Goal: Task Accomplishment & Management: Manage account settings

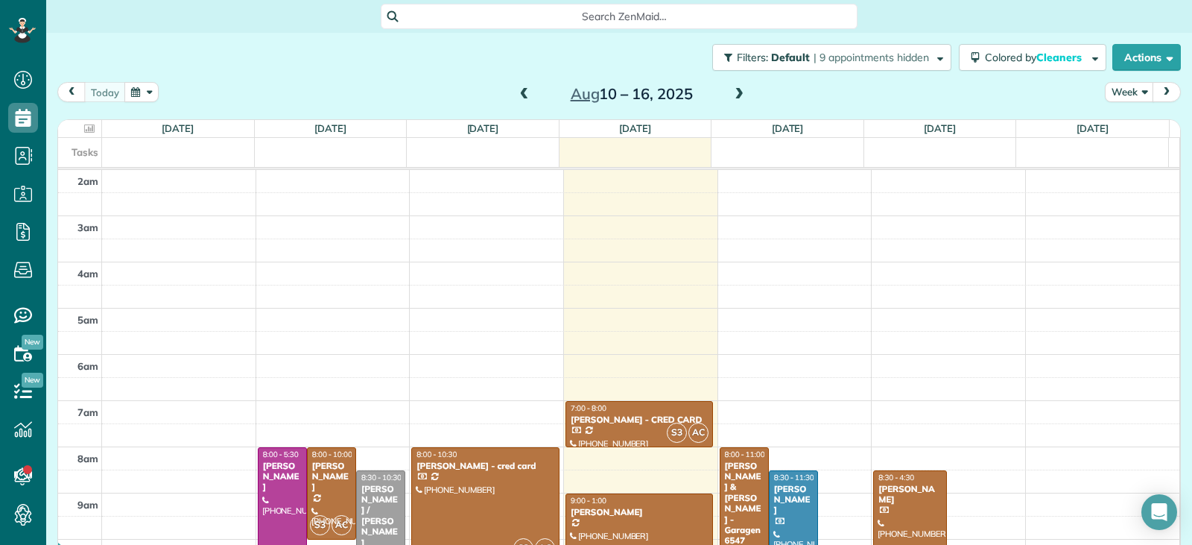
scroll to position [232, 0]
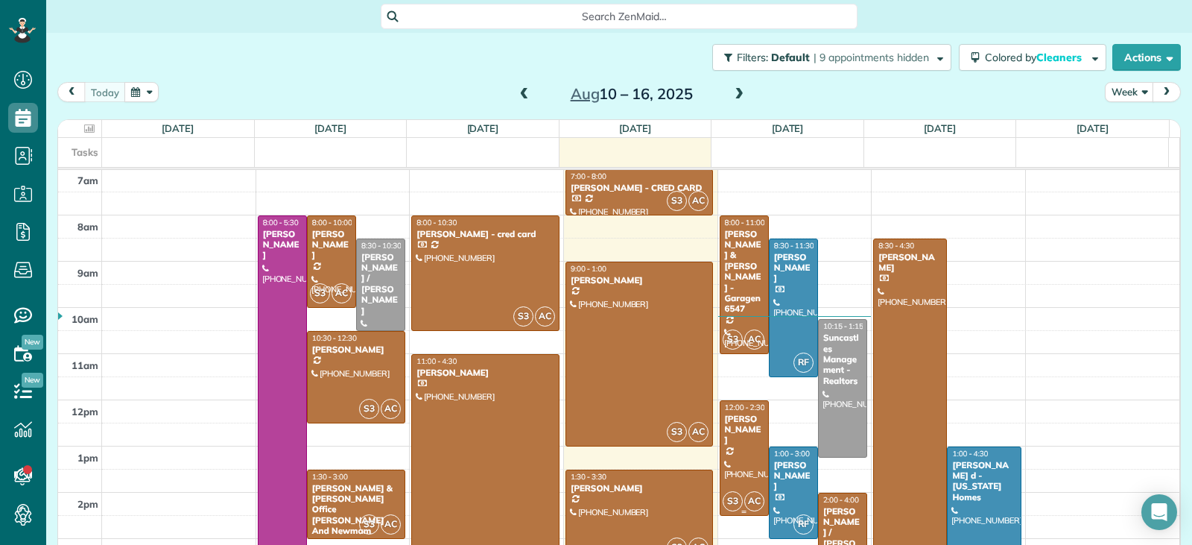
click at [728, 459] on div at bounding box center [745, 458] width 48 height 114
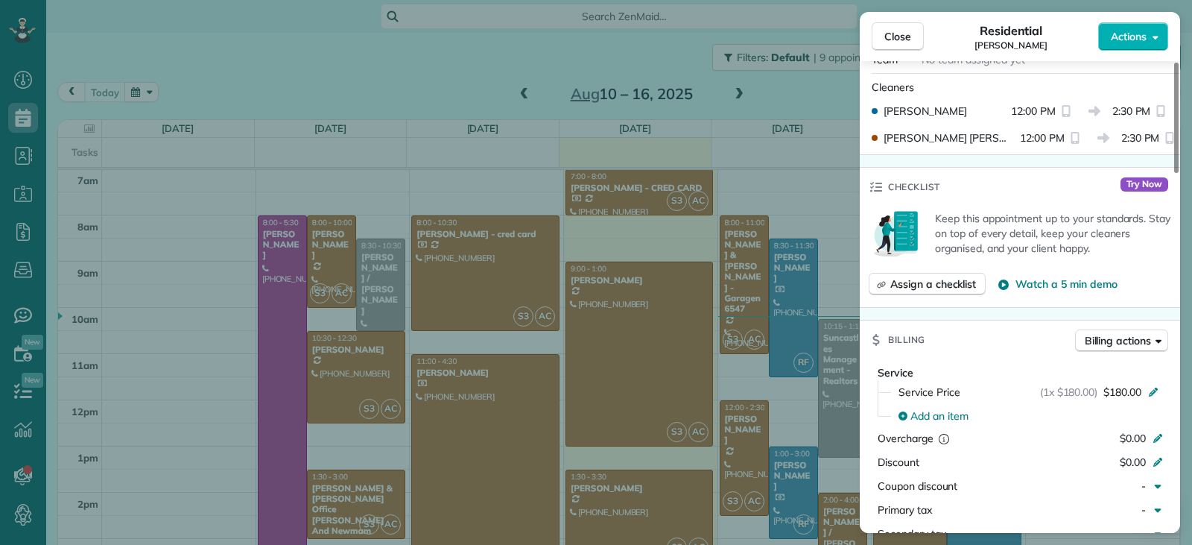
scroll to position [671, 0]
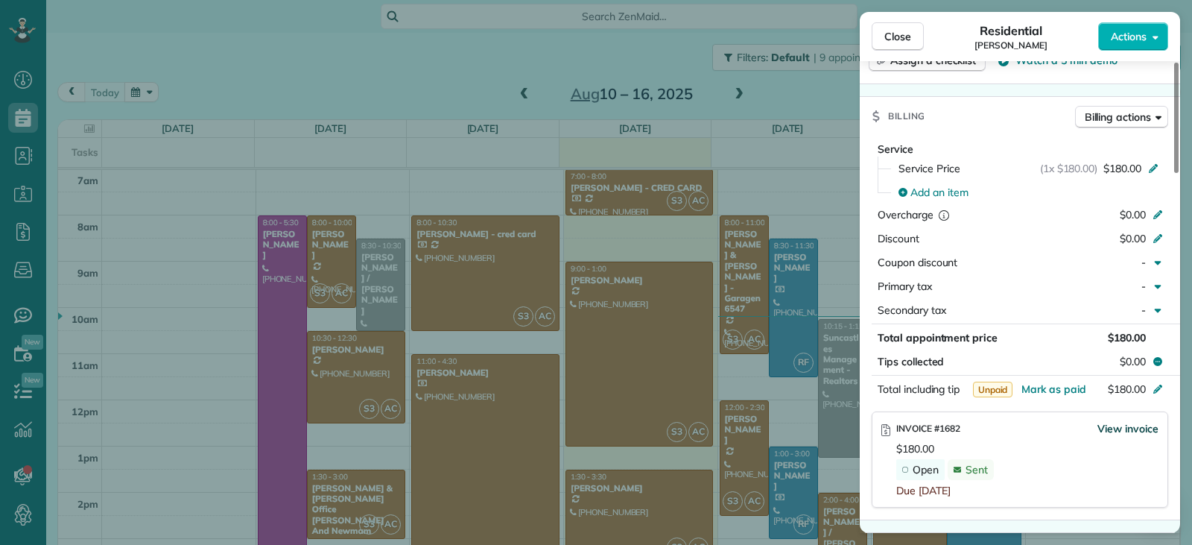
click at [1124, 432] on span "View invoice" at bounding box center [1128, 428] width 61 height 15
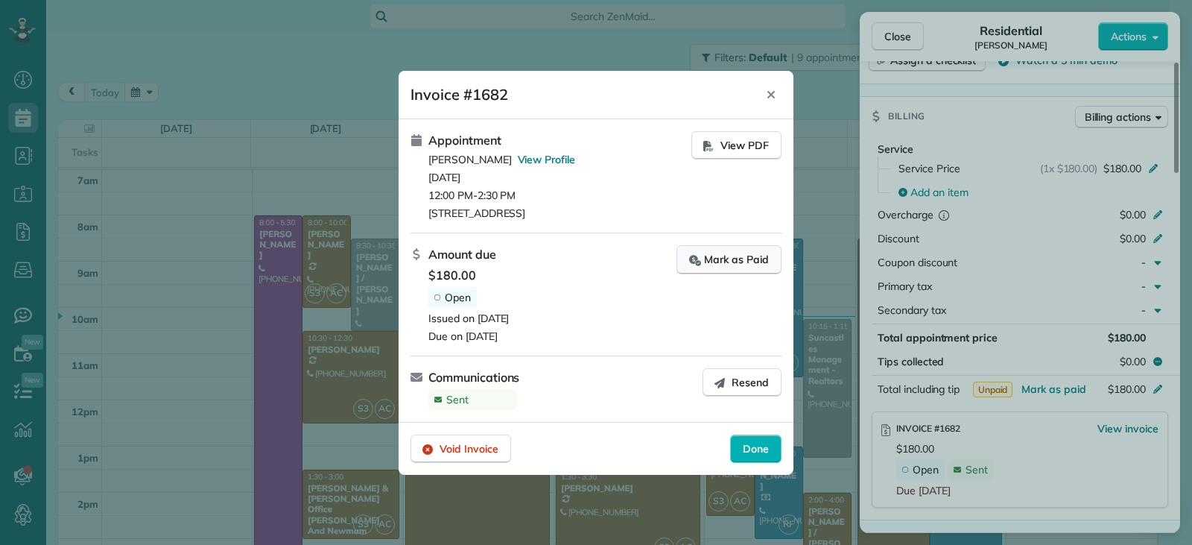
click at [730, 261] on div "Mark as Paid" at bounding box center [729, 260] width 80 height 16
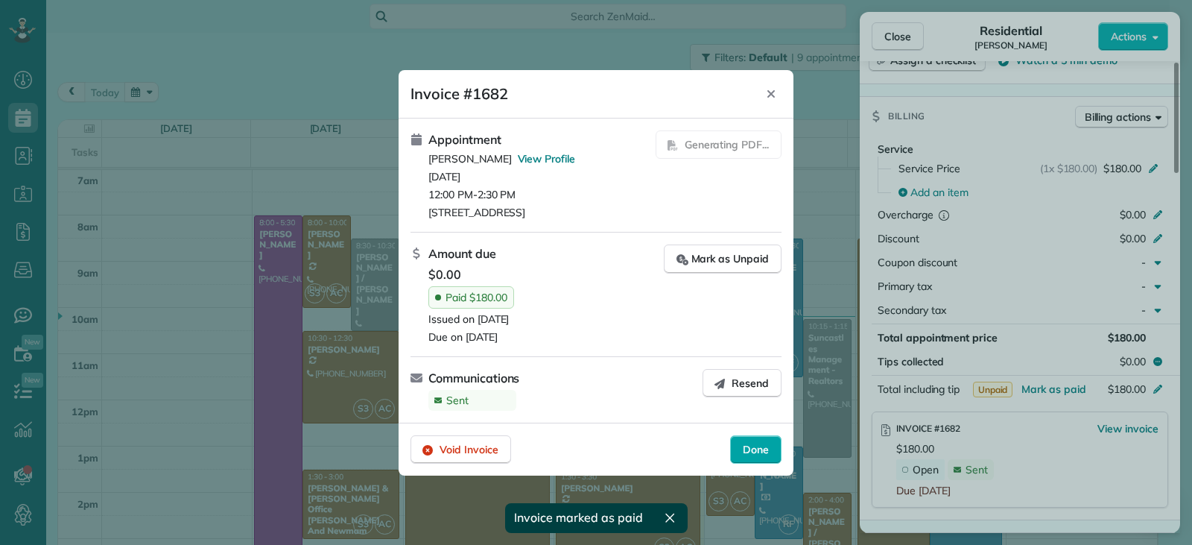
click at [755, 446] on span "Done" at bounding box center [756, 449] width 26 height 15
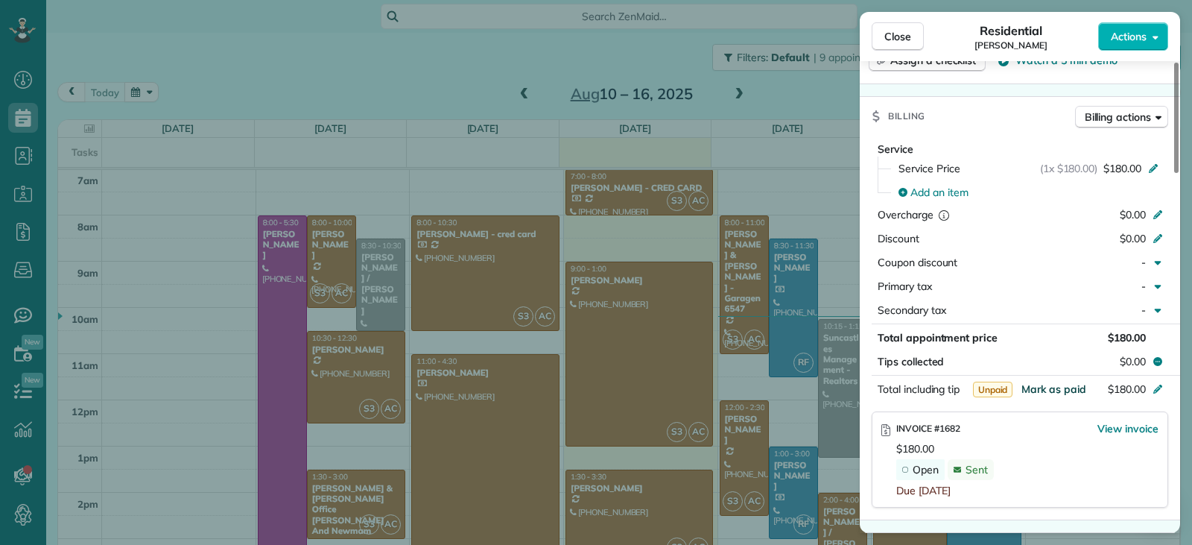
click at [1047, 389] on span "Mark as paid" at bounding box center [1054, 388] width 65 height 13
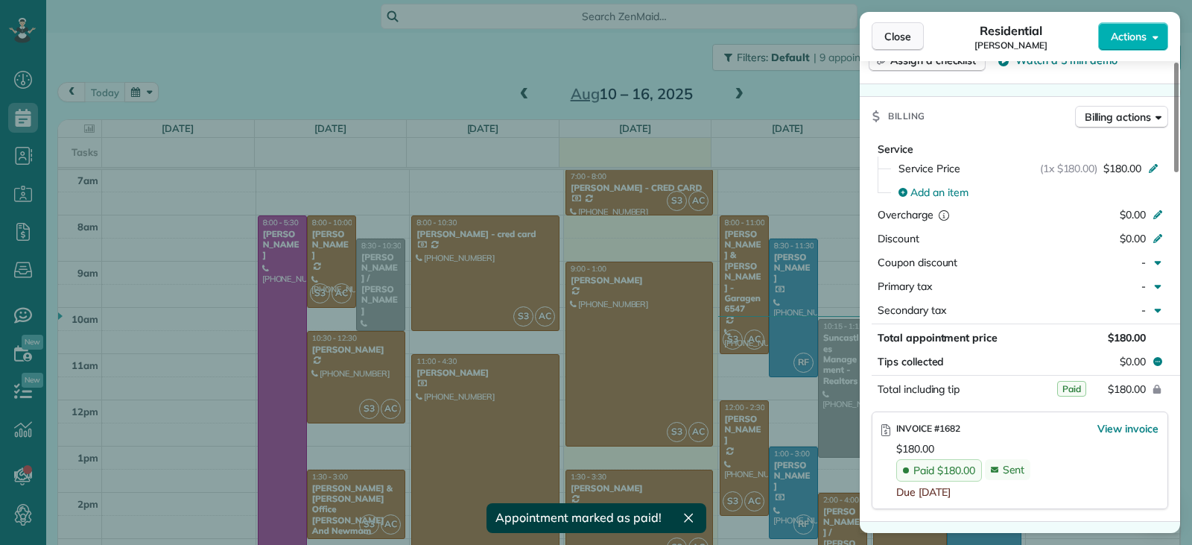
click at [877, 41] on button "Close" at bounding box center [898, 36] width 52 height 28
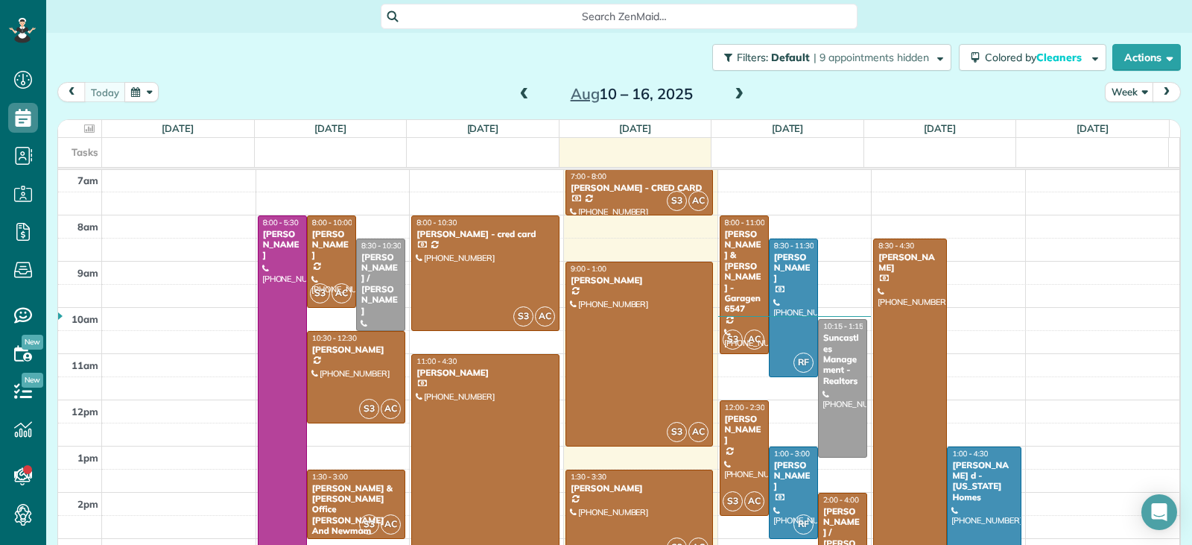
click at [642, 496] on div at bounding box center [639, 515] width 147 height 91
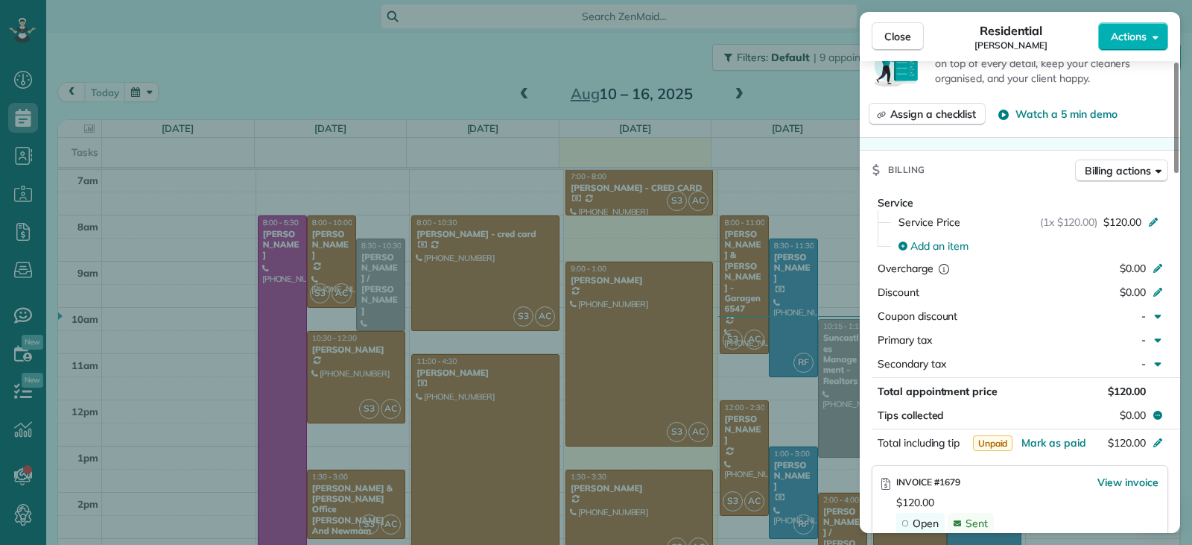
scroll to position [675, 0]
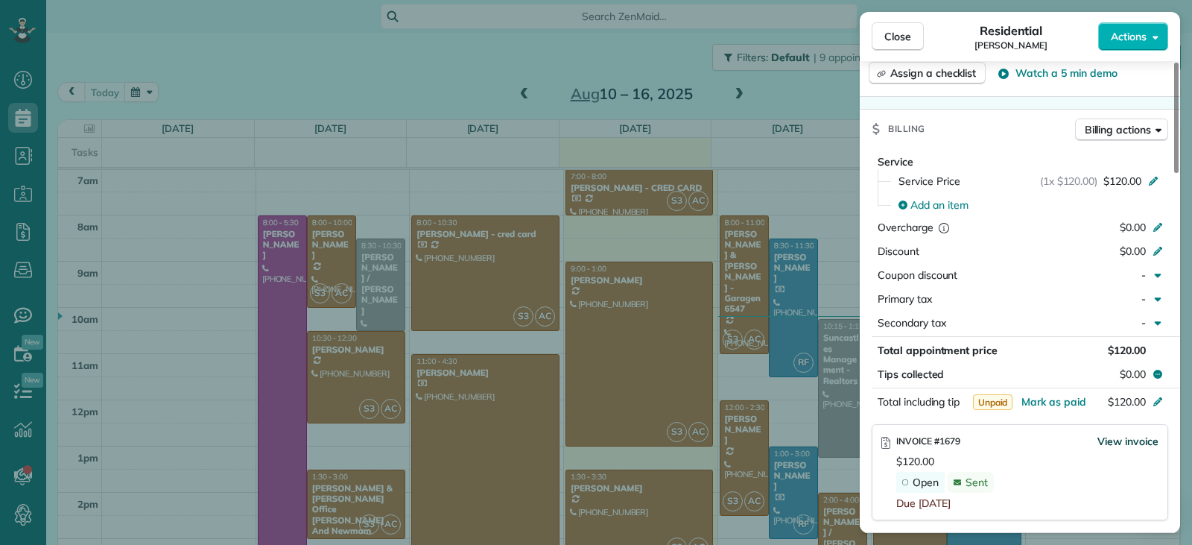
click at [1105, 434] on span "View invoice" at bounding box center [1128, 441] width 61 height 15
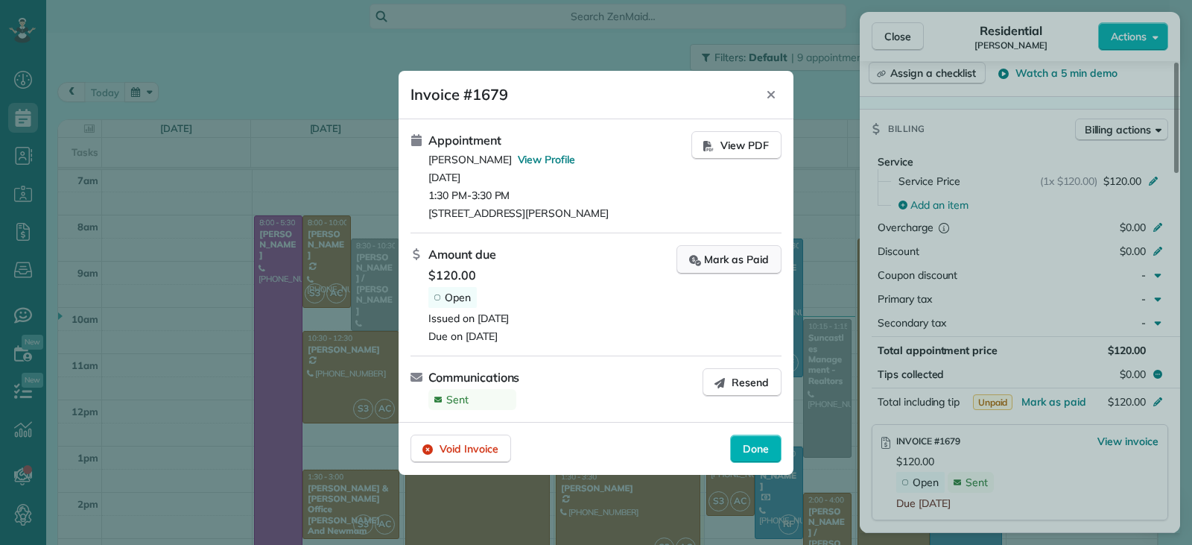
click at [698, 256] on icon "button" at bounding box center [695, 260] width 12 height 16
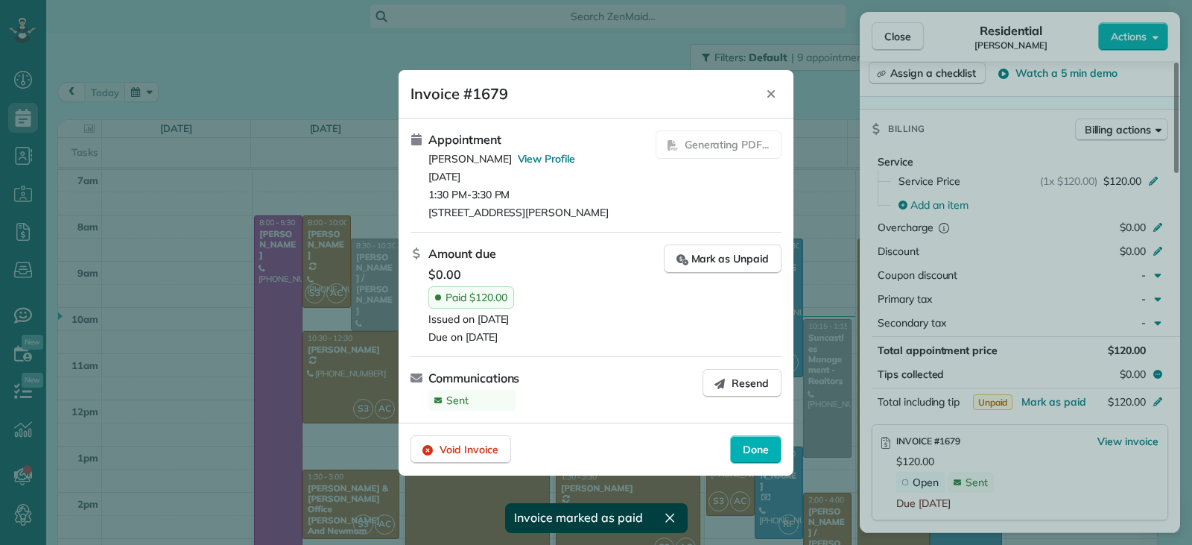
click at [744, 446] on span "Done" at bounding box center [756, 449] width 26 height 15
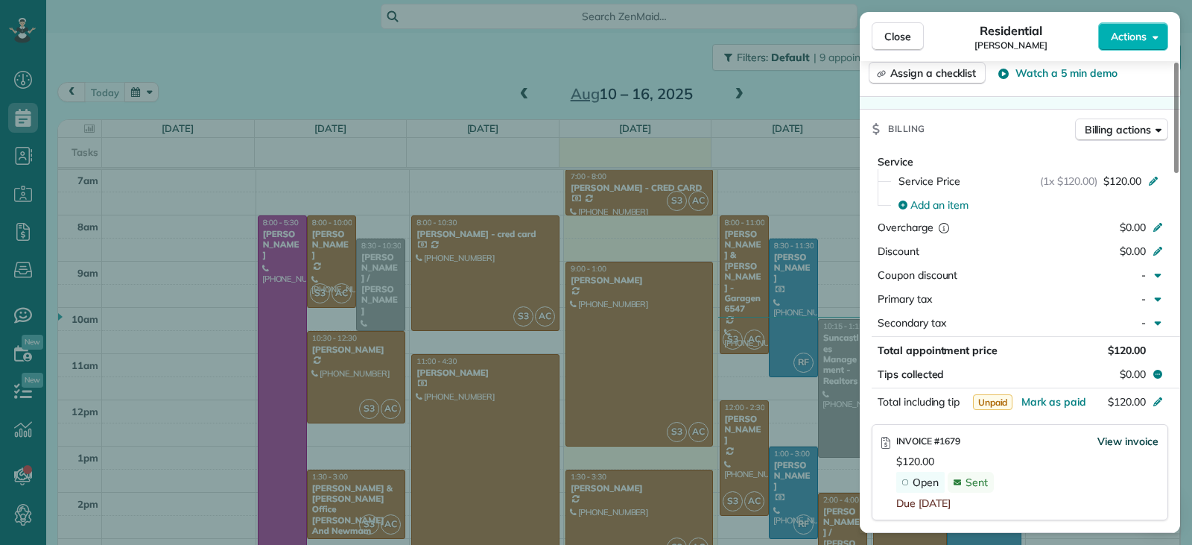
click at [1119, 434] on span "View invoice" at bounding box center [1128, 441] width 61 height 15
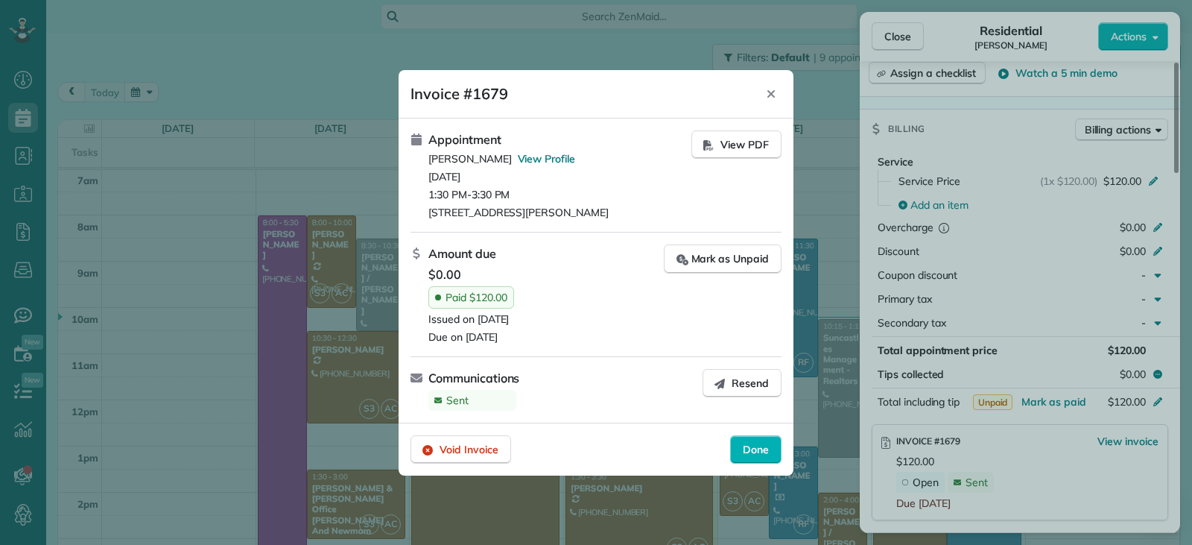
drag, startPoint x: 748, startPoint y: 456, endPoint x: 759, endPoint y: 452, distance: 12.5
click at [749, 456] on span "Done" at bounding box center [756, 449] width 26 height 15
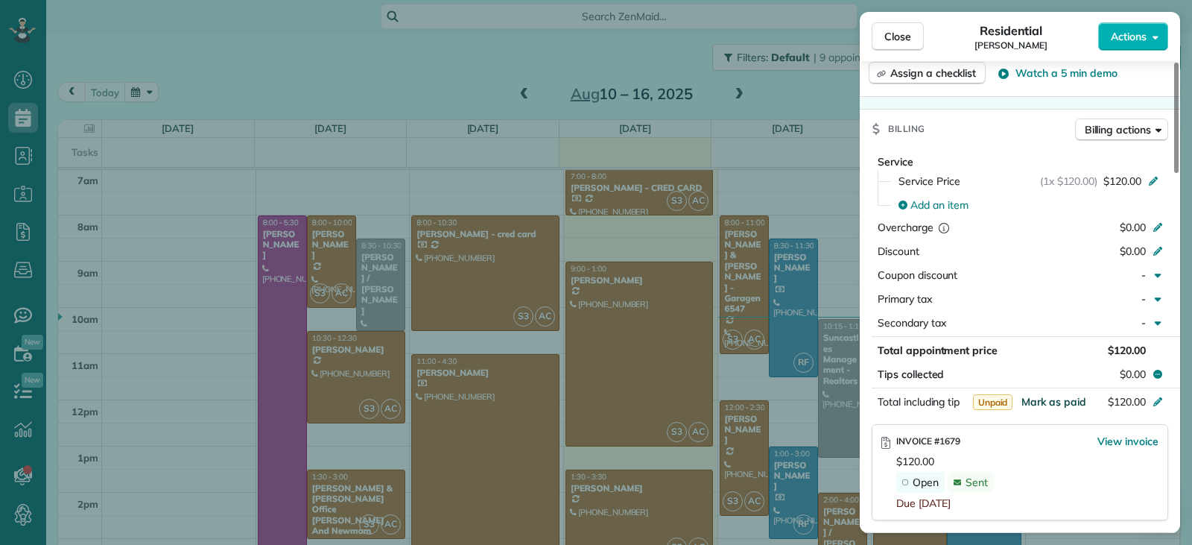
click at [1035, 395] on span "Mark as paid" at bounding box center [1054, 401] width 65 height 13
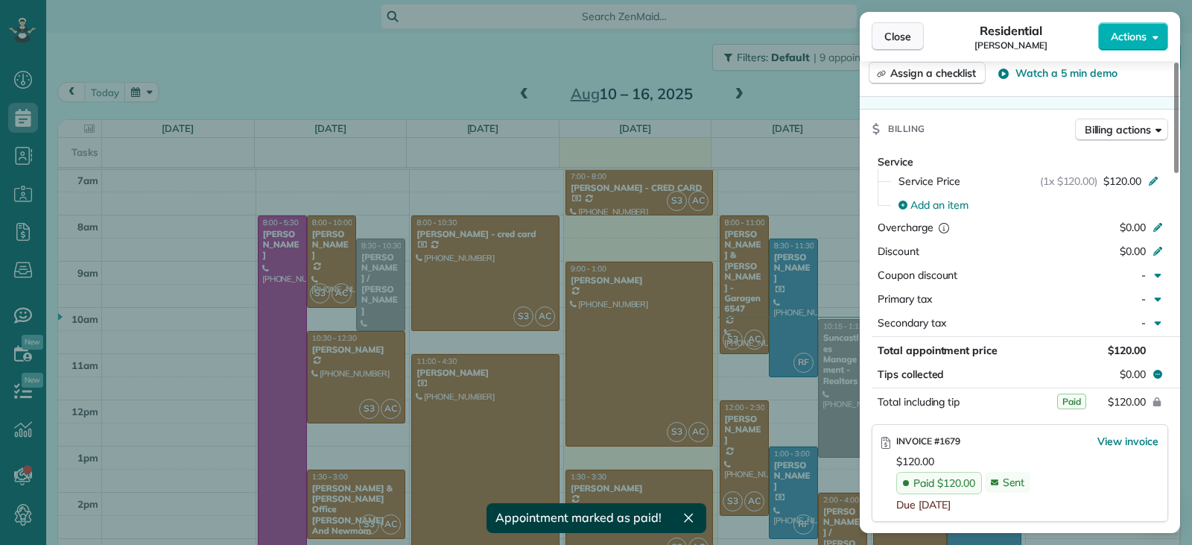
click at [894, 40] on span "Close" at bounding box center [898, 36] width 27 height 15
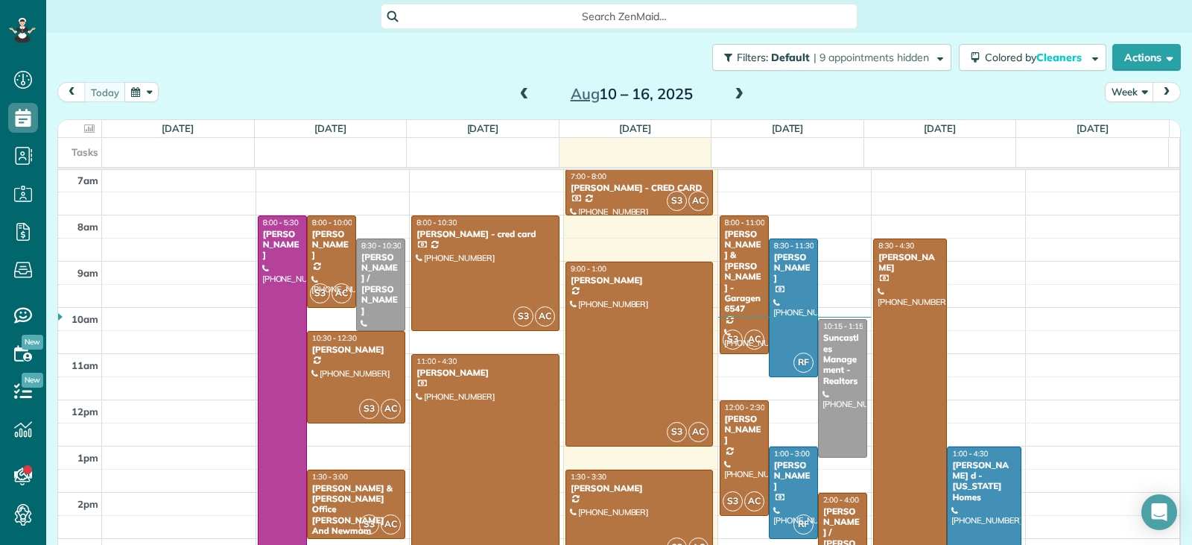
click at [731, 85] on span at bounding box center [739, 94] width 16 height 22
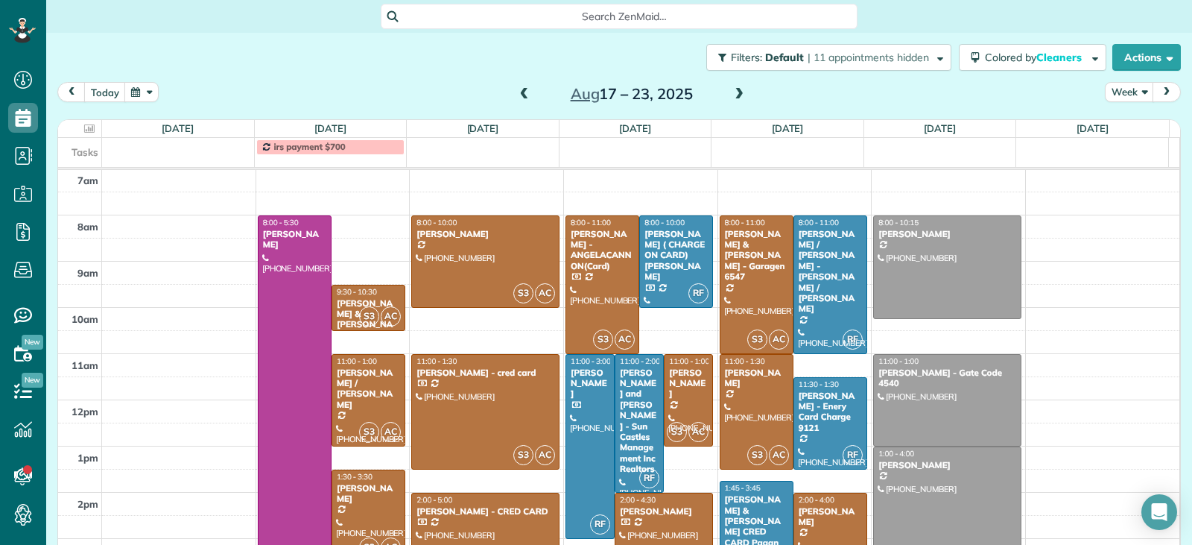
drag, startPoint x: 375, startPoint y: 505, endPoint x: 443, endPoint y: 493, distance: 68.9
click at [375, 504] on link "S3 AC 1:30 - 3:30 Maren Hosman (407) 538-8693 3668 Peace Pipe Way Clermont, FL …" at bounding box center [369, 516] width 74 height 92
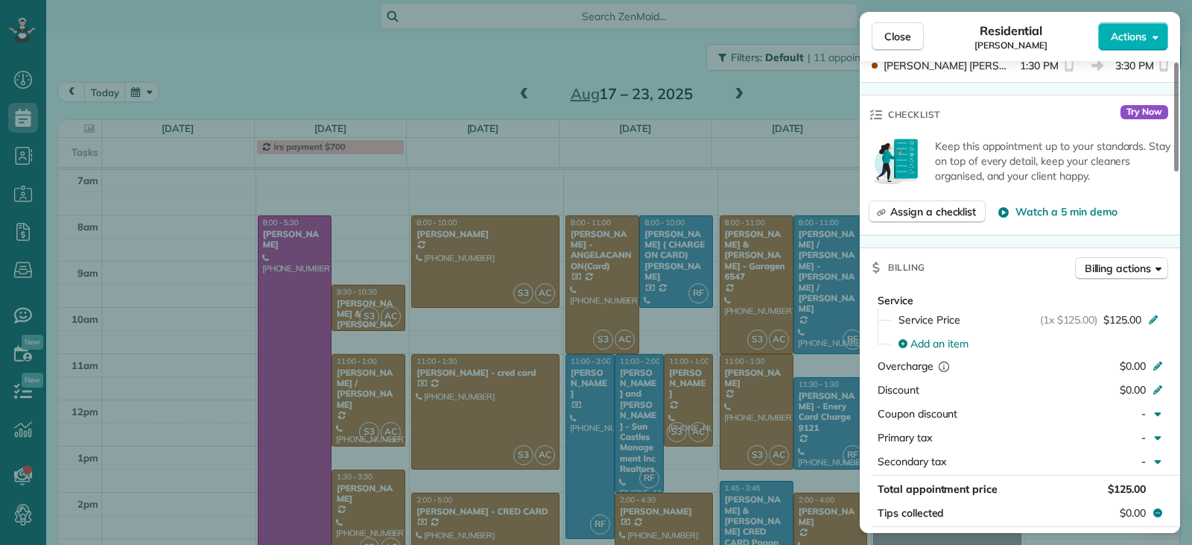
scroll to position [746, 0]
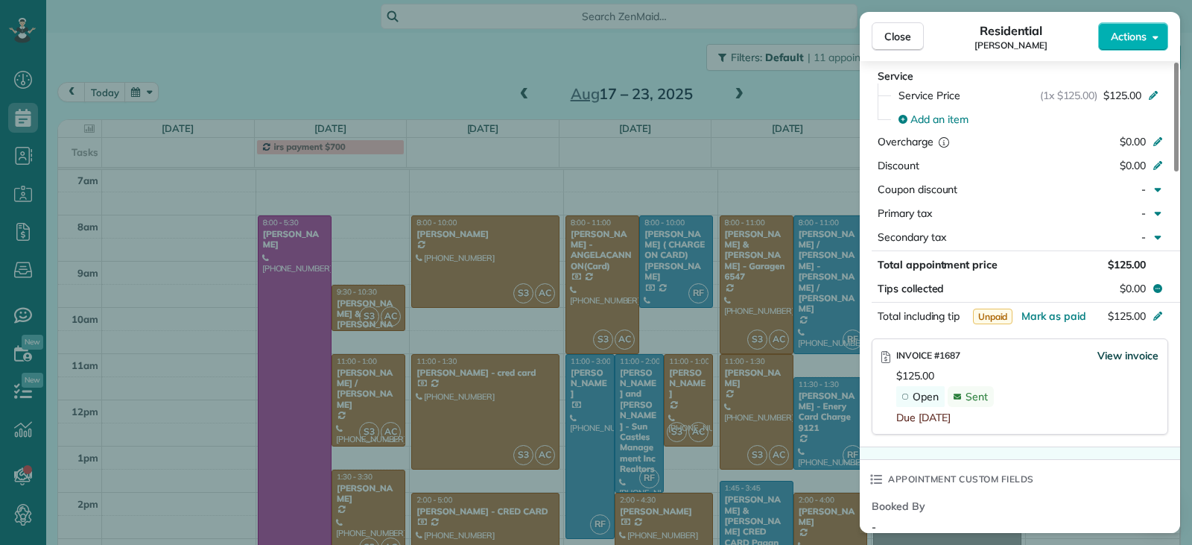
click at [1133, 351] on span "View invoice" at bounding box center [1128, 355] width 61 height 15
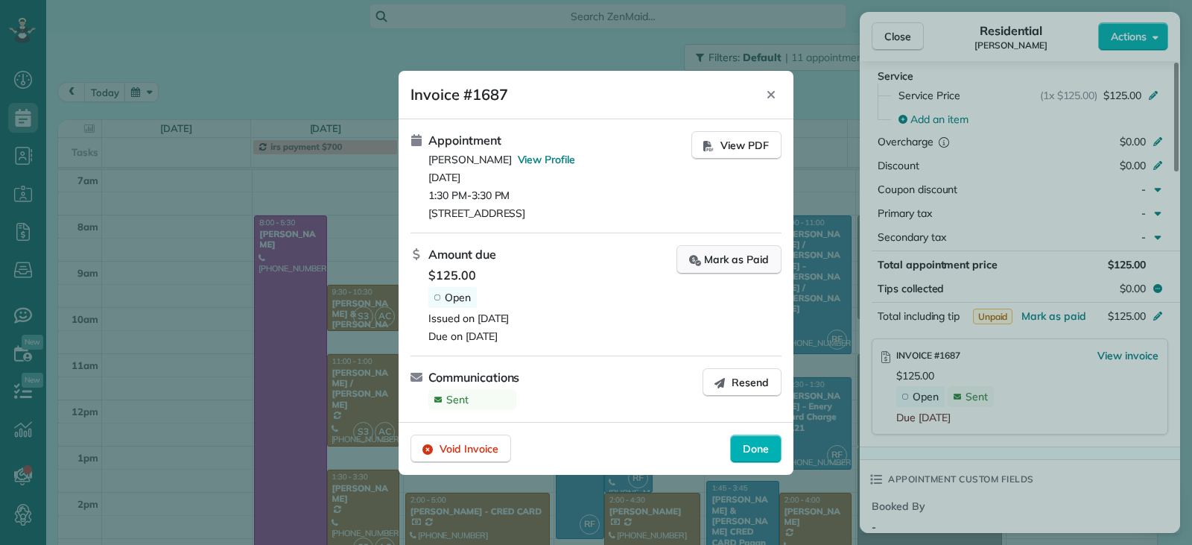
click at [738, 256] on div "Mark as Paid" at bounding box center [729, 260] width 80 height 16
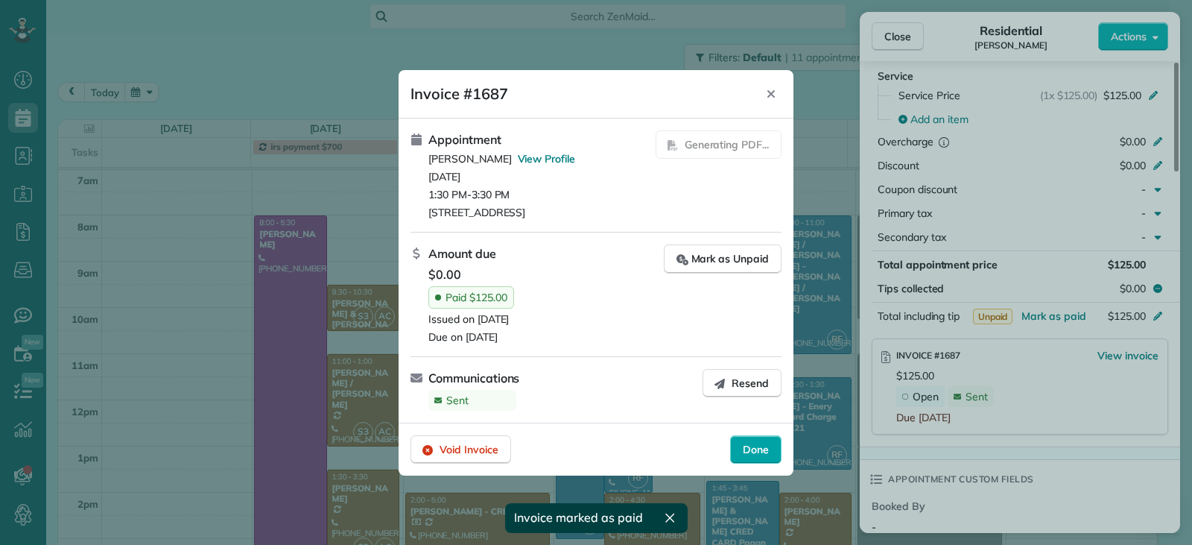
click at [747, 449] on span "Done" at bounding box center [756, 449] width 26 height 15
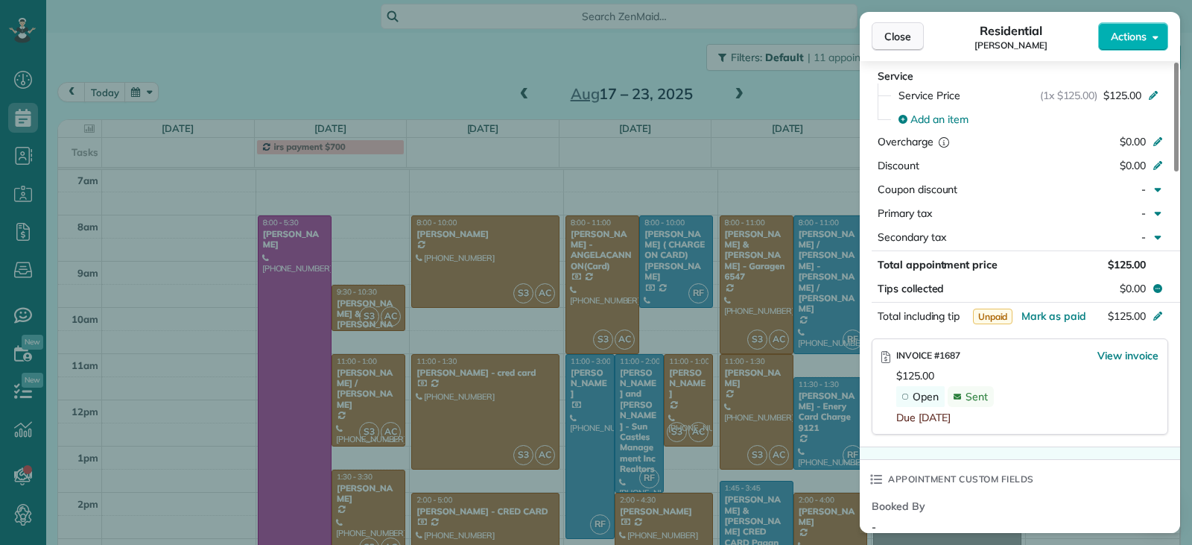
click at [911, 42] on button "Close" at bounding box center [898, 36] width 52 height 28
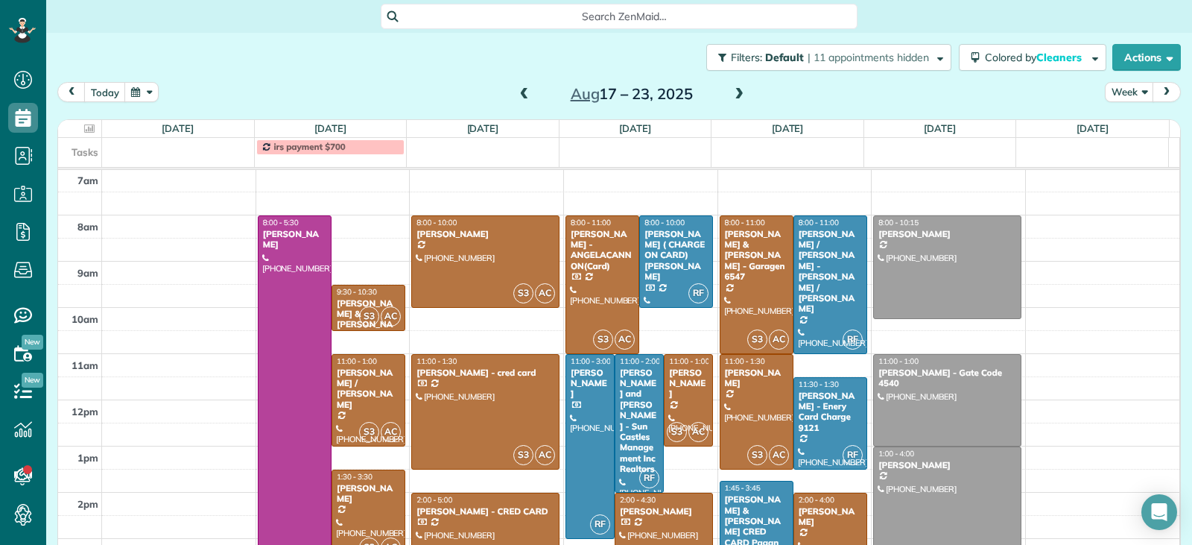
click at [361, 492] on div "Maren Hosman" at bounding box center [368, 494] width 65 height 22
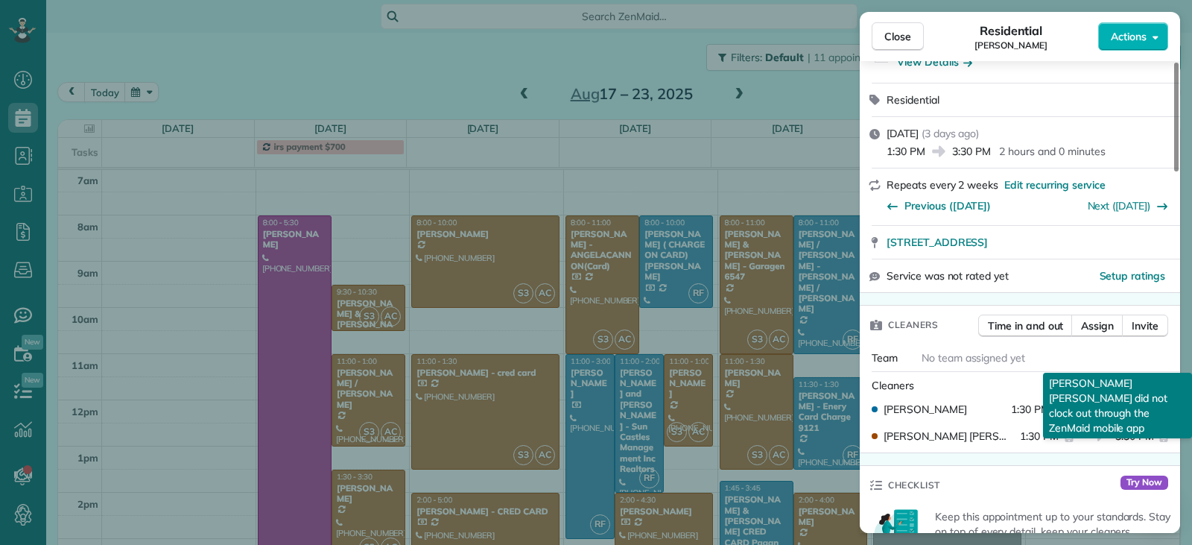
scroll to position [748, 0]
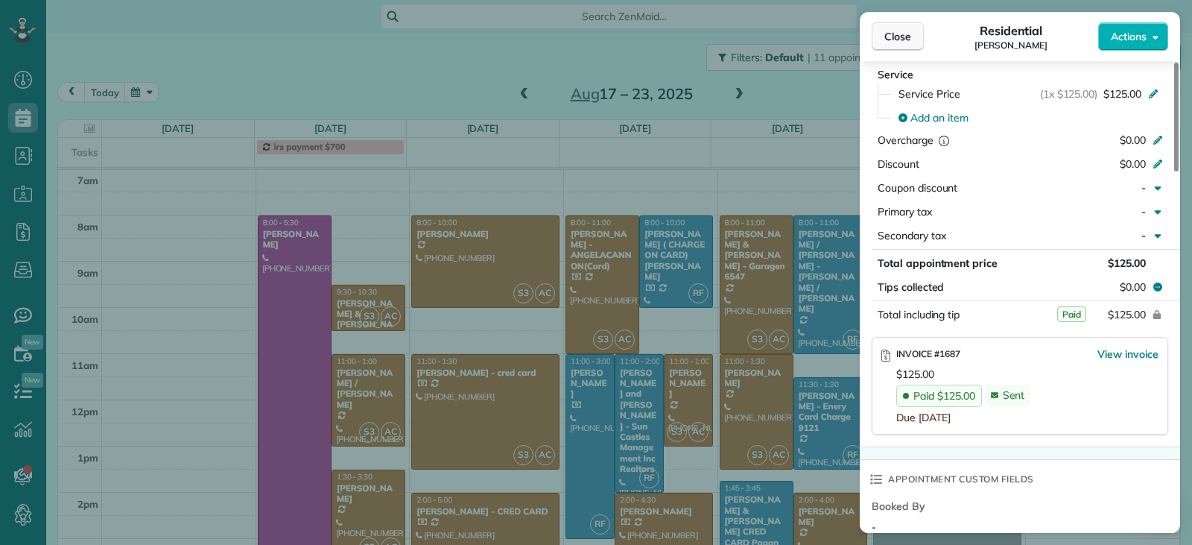
click at [897, 45] on button "Close" at bounding box center [898, 36] width 52 height 28
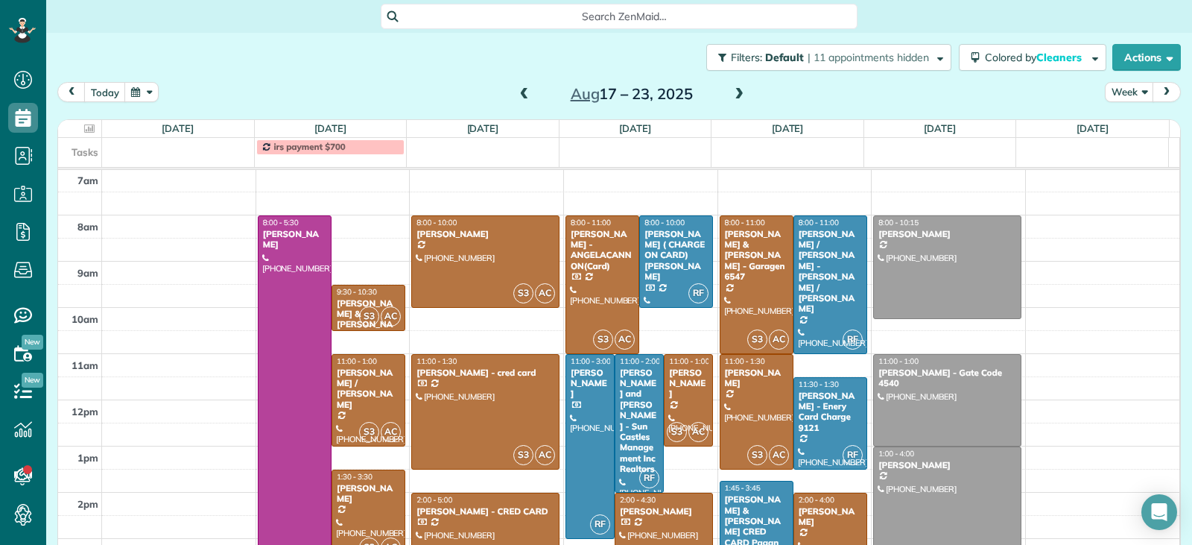
click at [520, 96] on span at bounding box center [524, 94] width 16 height 13
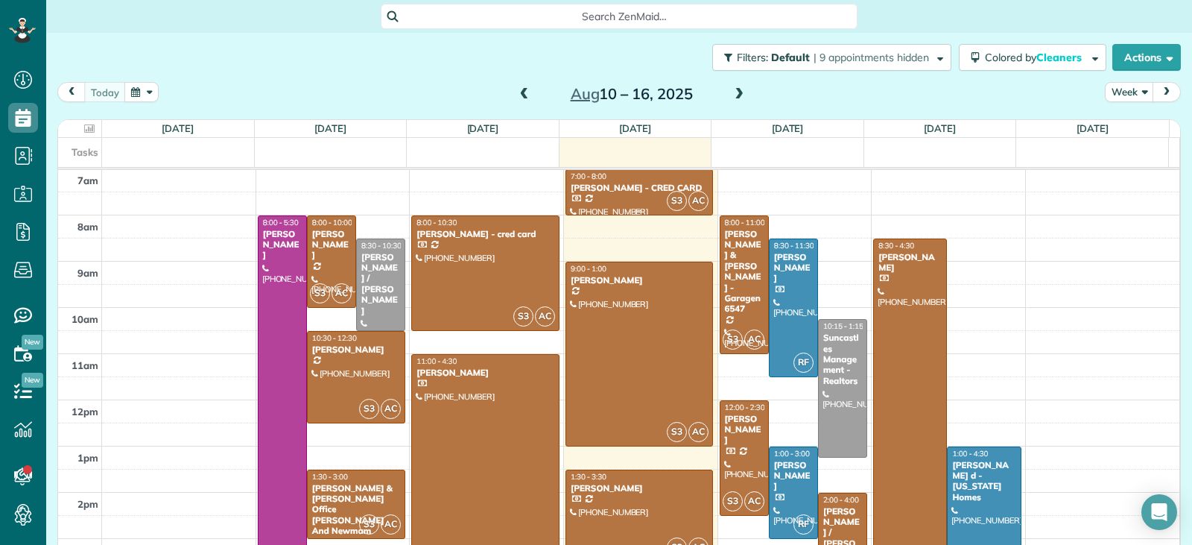
click at [635, 191] on div "Lauretta Justin - CRED CARD" at bounding box center [639, 188] width 139 height 10
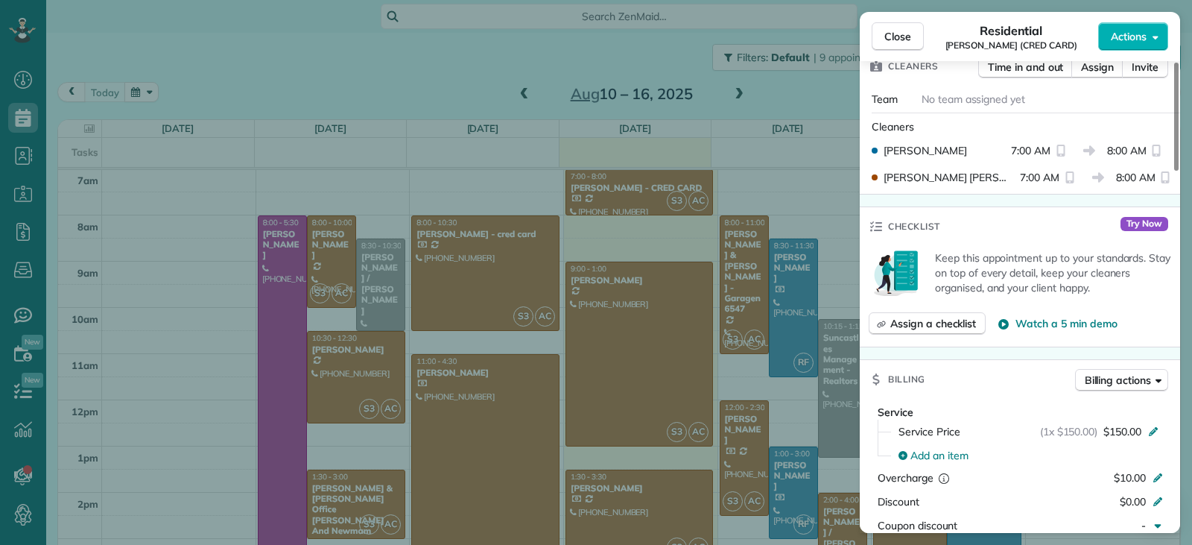
scroll to position [675, 0]
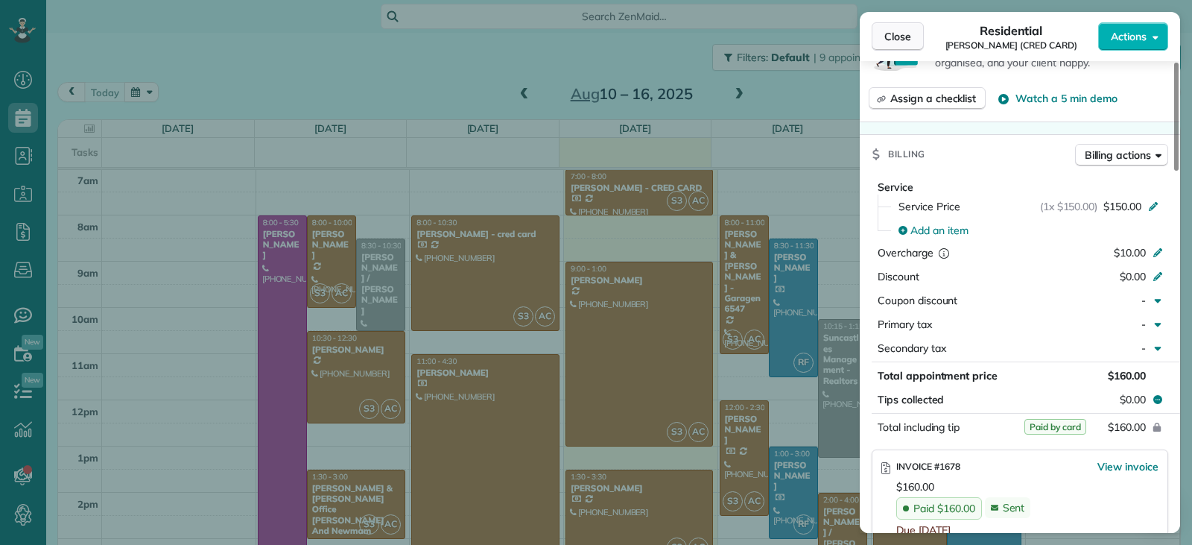
click at [911, 38] on span "Close" at bounding box center [898, 36] width 27 height 15
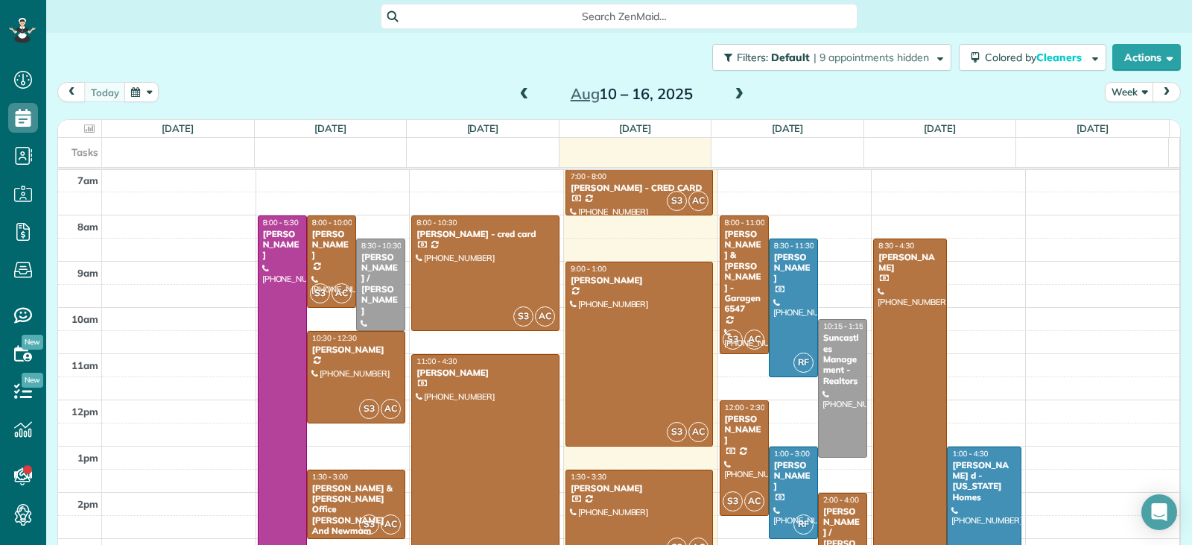
click at [894, 373] on div at bounding box center [910, 423] width 72 height 368
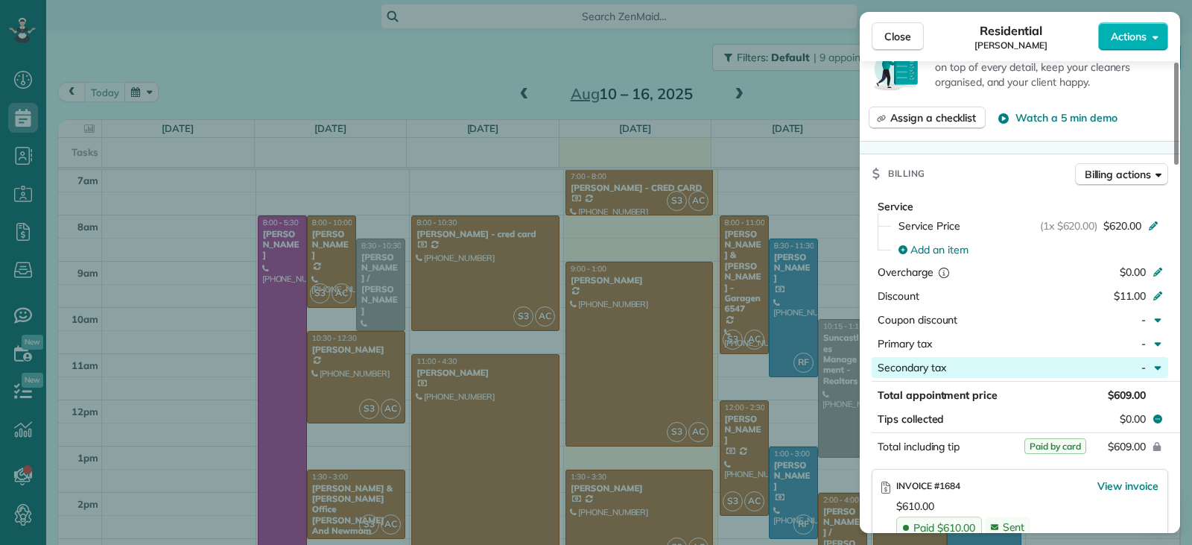
scroll to position [573, 0]
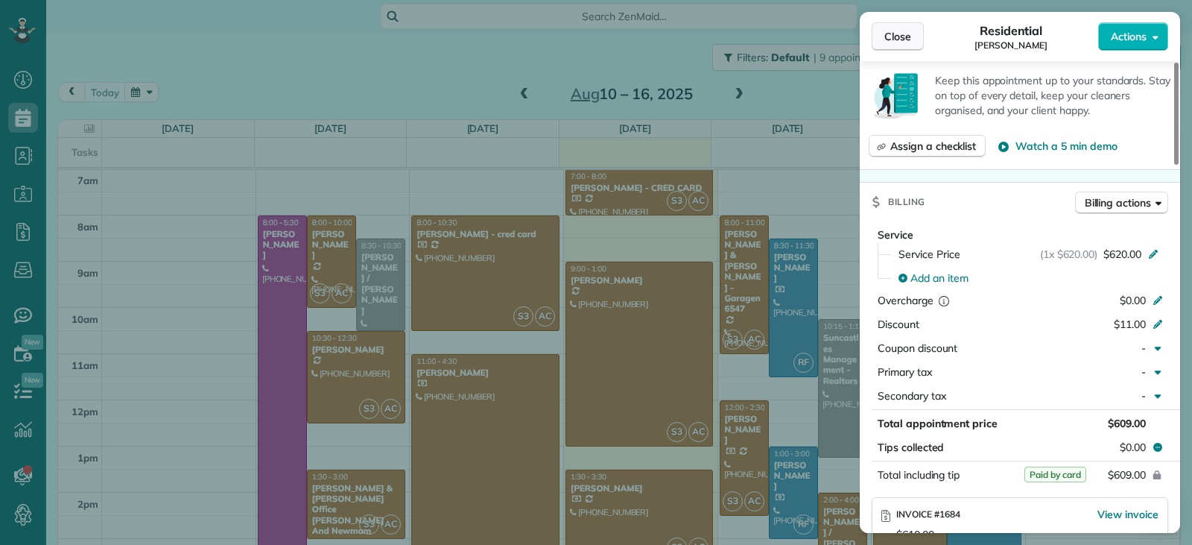
click at [888, 36] on span "Close" at bounding box center [898, 36] width 27 height 15
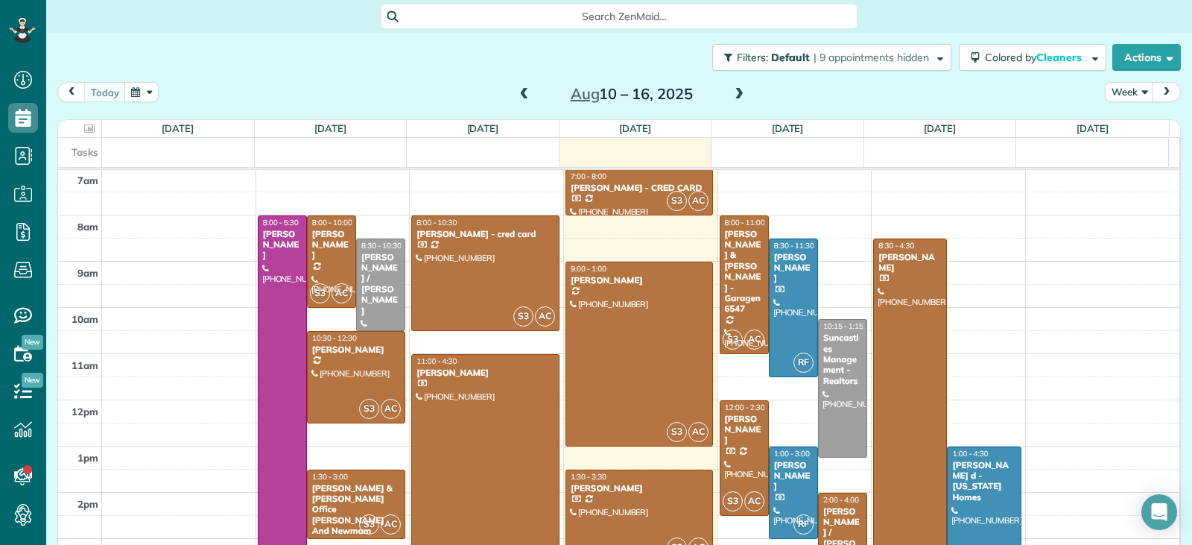
click at [737, 95] on span at bounding box center [739, 94] width 16 height 13
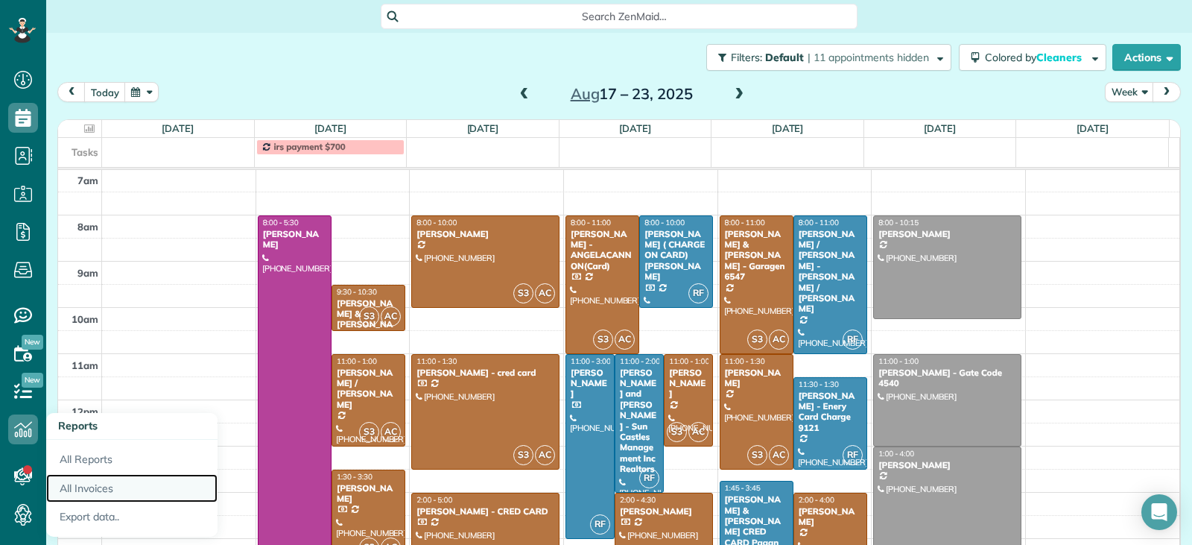
click at [99, 486] on link "All Invoices" at bounding box center [131, 488] width 171 height 29
click at [95, 490] on link "All Invoices" at bounding box center [131, 488] width 171 height 29
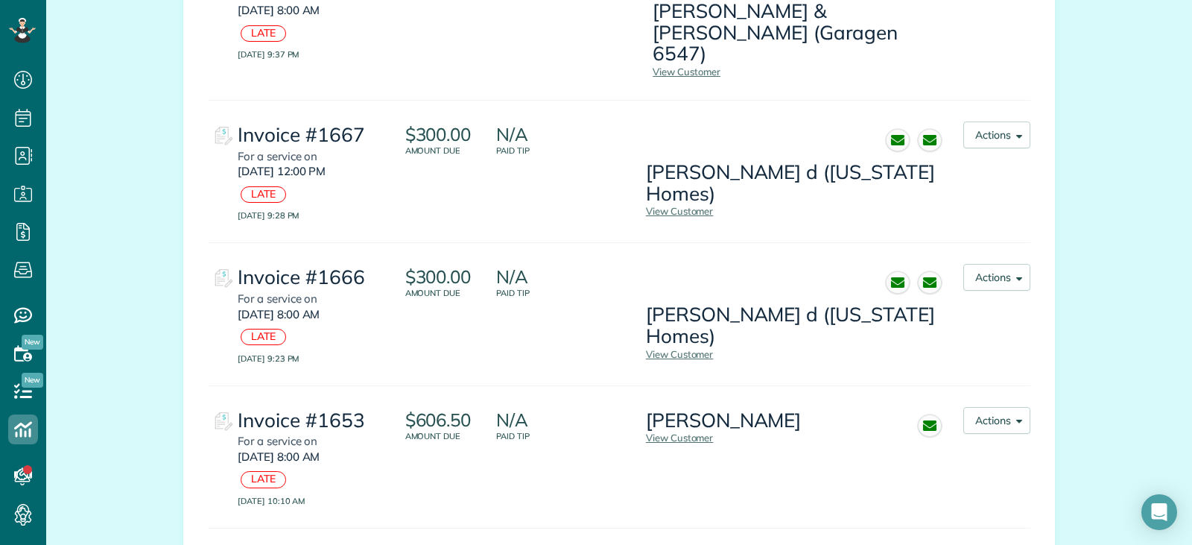
scroll to position [1476, 0]
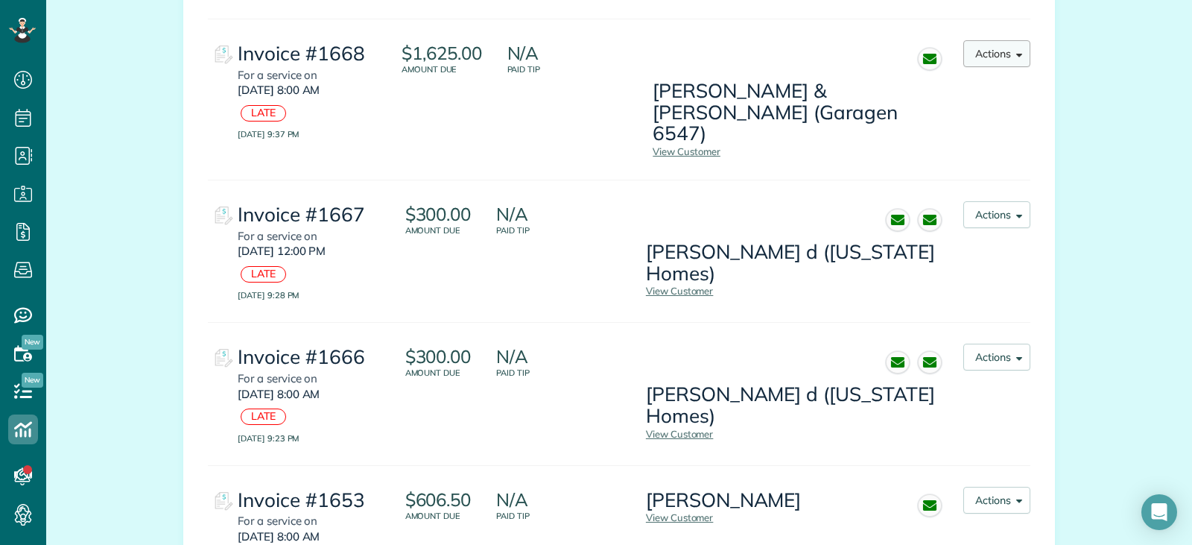
click at [1013, 57] on span "button" at bounding box center [1016, 53] width 11 height 11
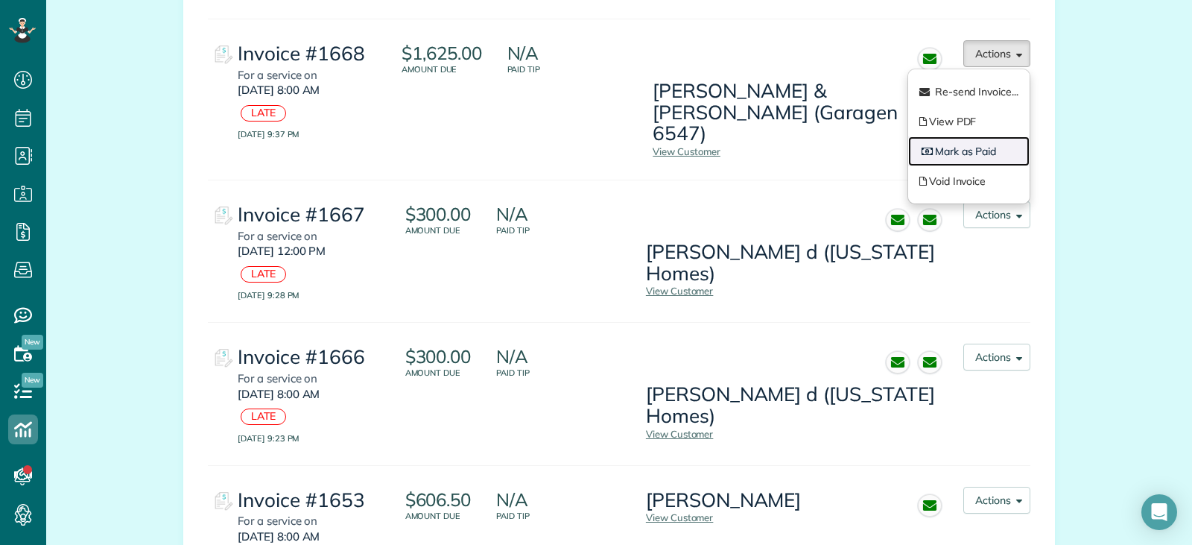
click at [965, 150] on link "Mark as Paid" at bounding box center [969, 151] width 121 height 30
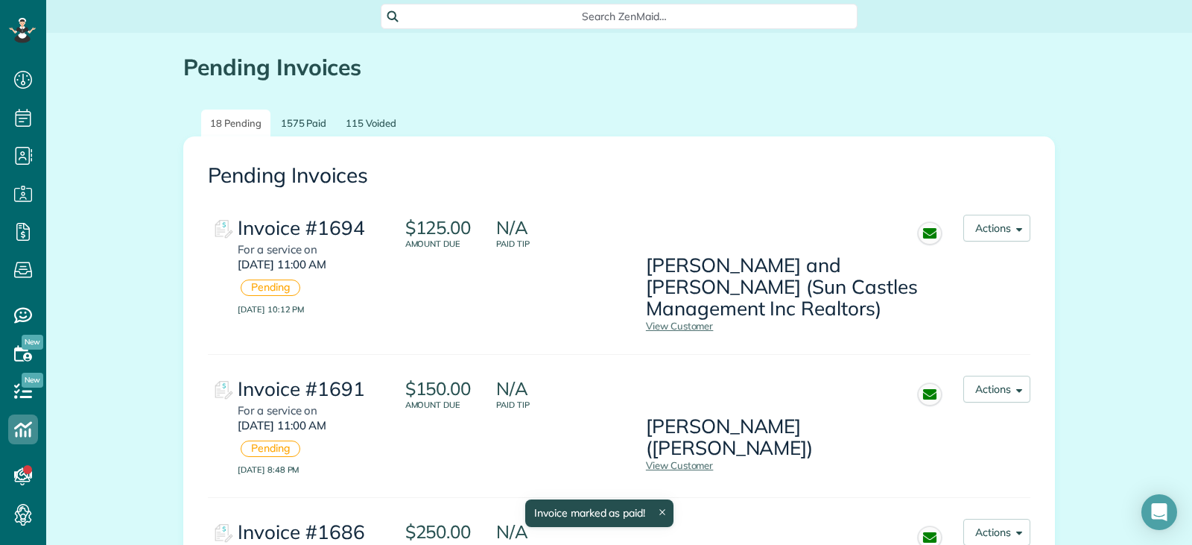
scroll to position [477, 0]
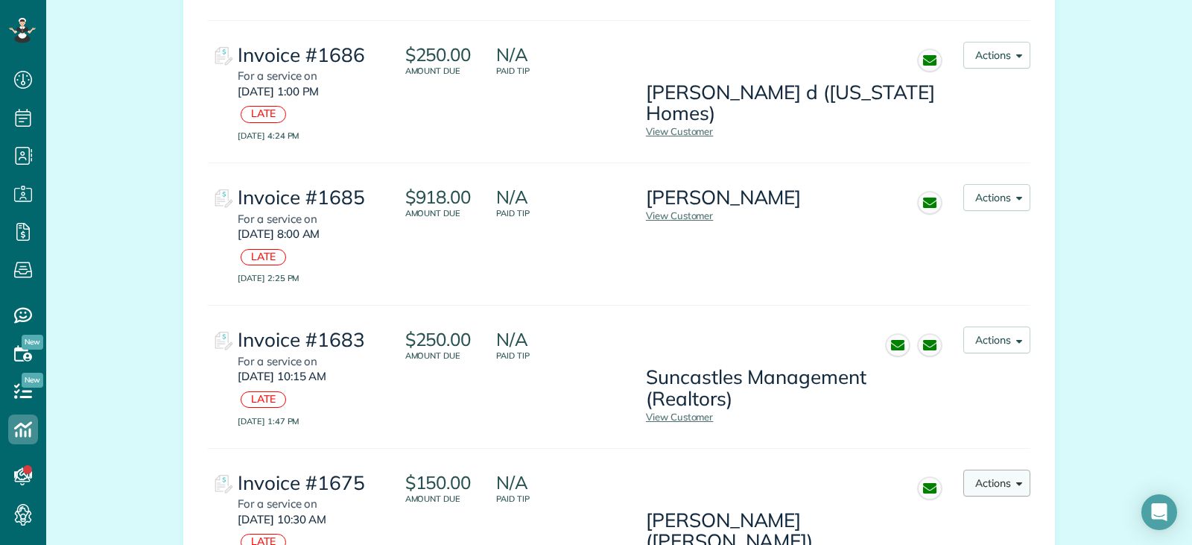
click at [999, 485] on button "Actions" at bounding box center [997, 483] width 67 height 27
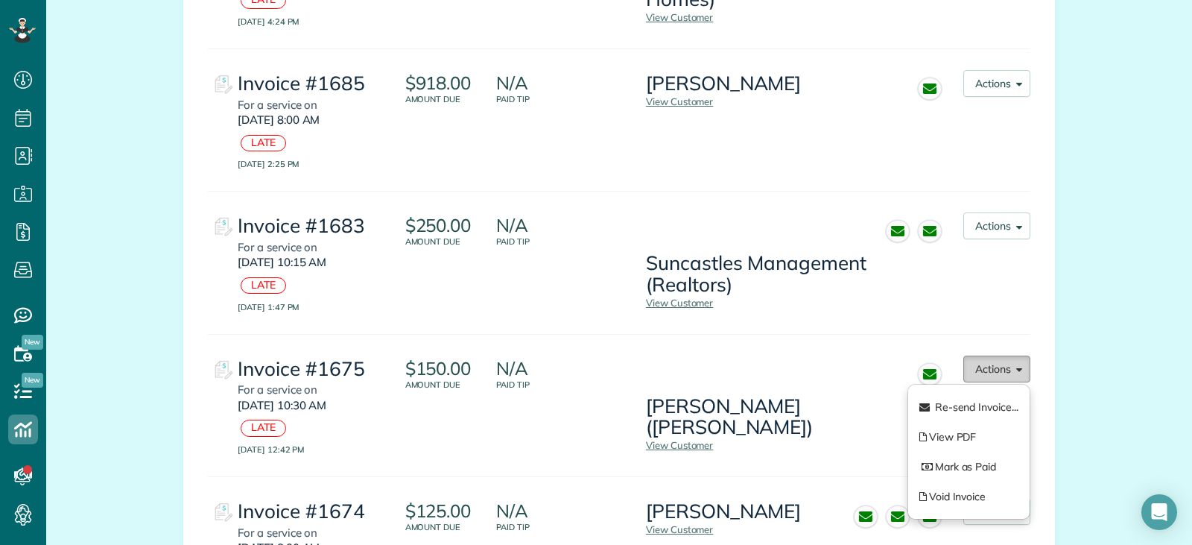
scroll to position [686, 0]
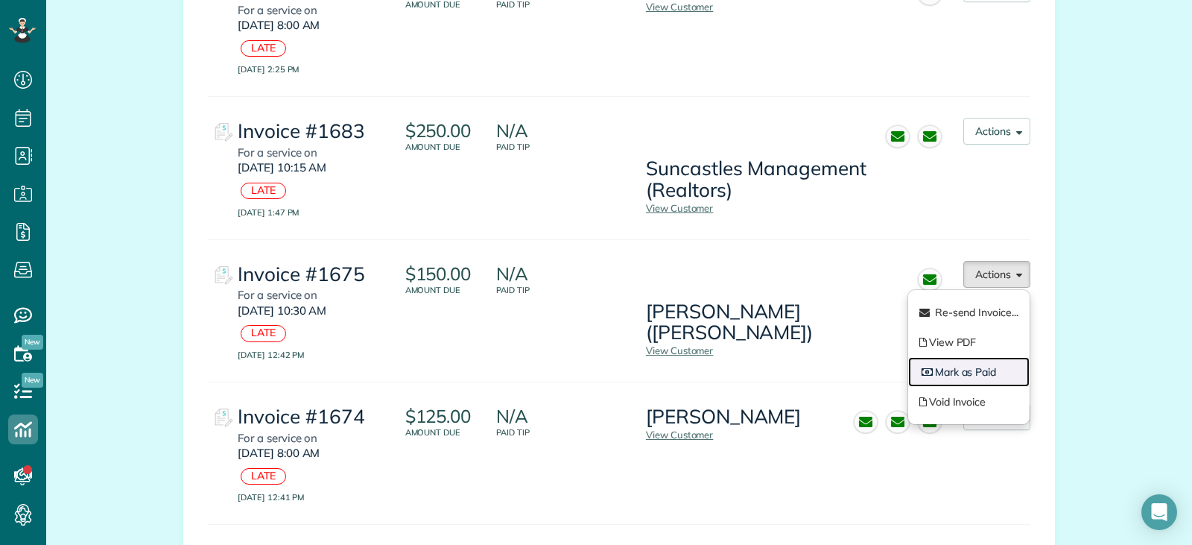
click at [957, 367] on link "Mark as Paid" at bounding box center [969, 372] width 121 height 30
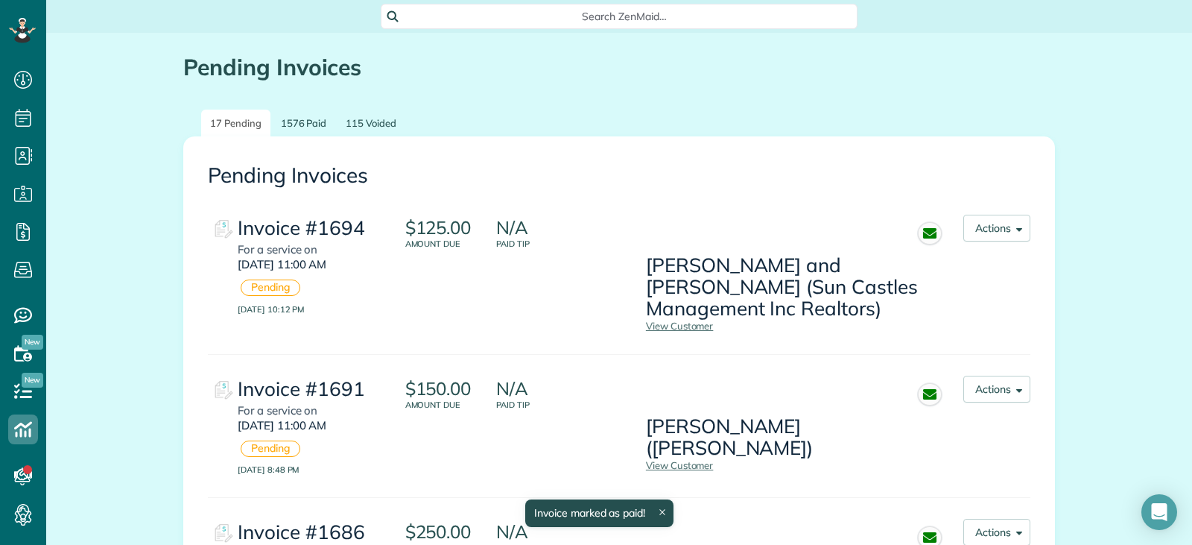
scroll to position [476, 0]
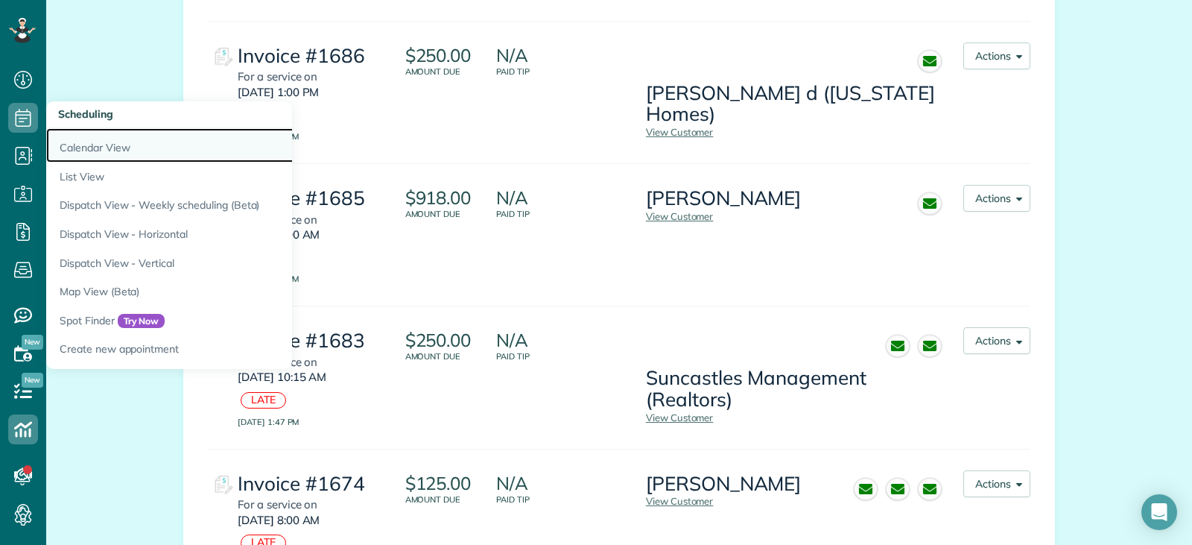
click at [64, 146] on link "Calendar View" at bounding box center [232, 145] width 373 height 34
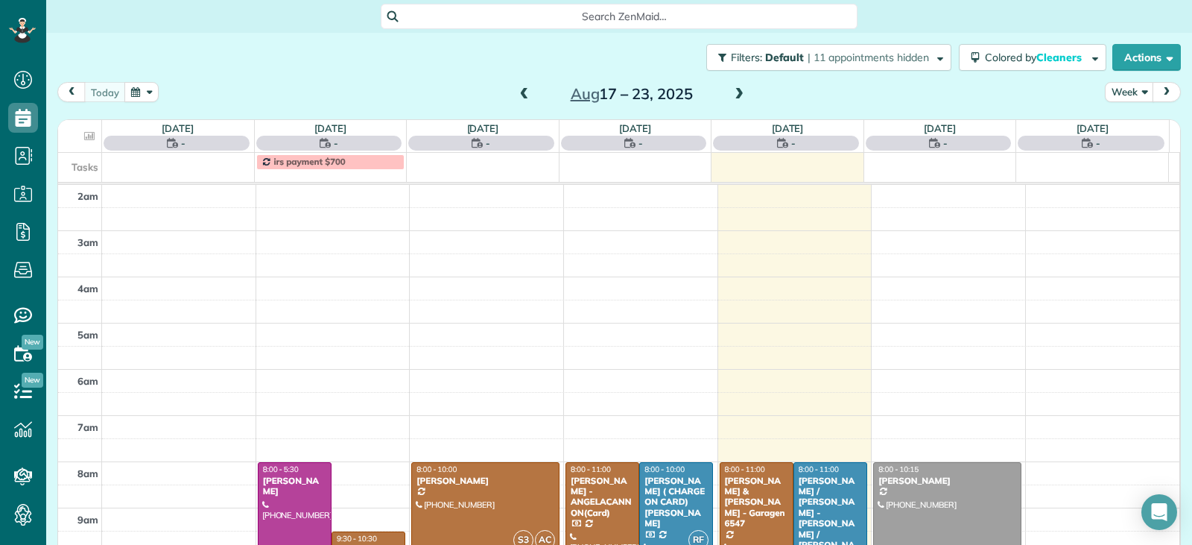
scroll to position [232, 0]
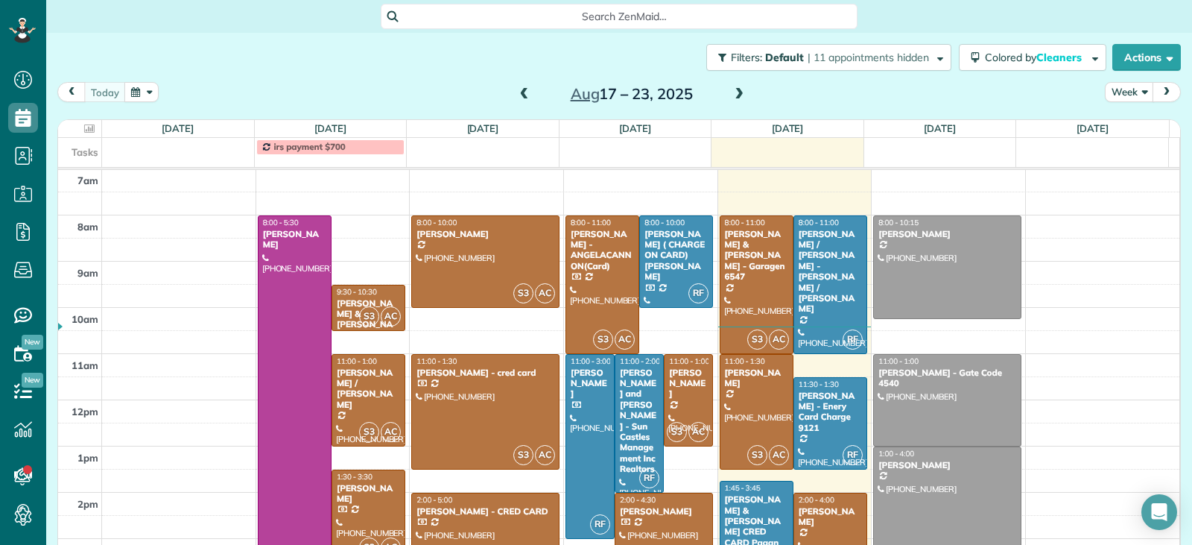
click at [521, 97] on span at bounding box center [524, 94] width 16 height 13
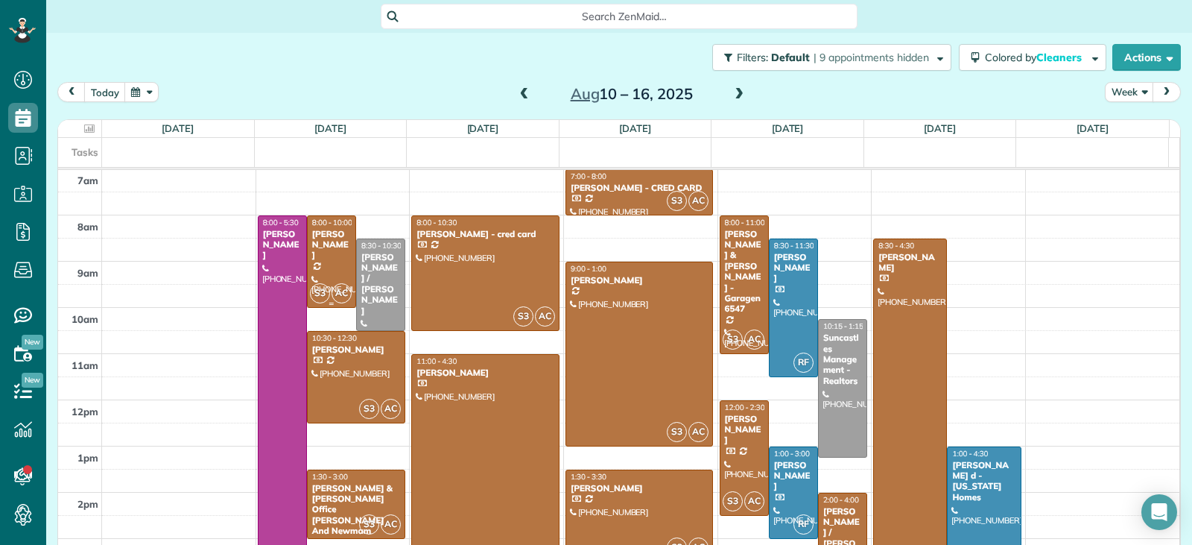
click at [325, 256] on div "[PERSON_NAME]" at bounding box center [332, 245] width 40 height 32
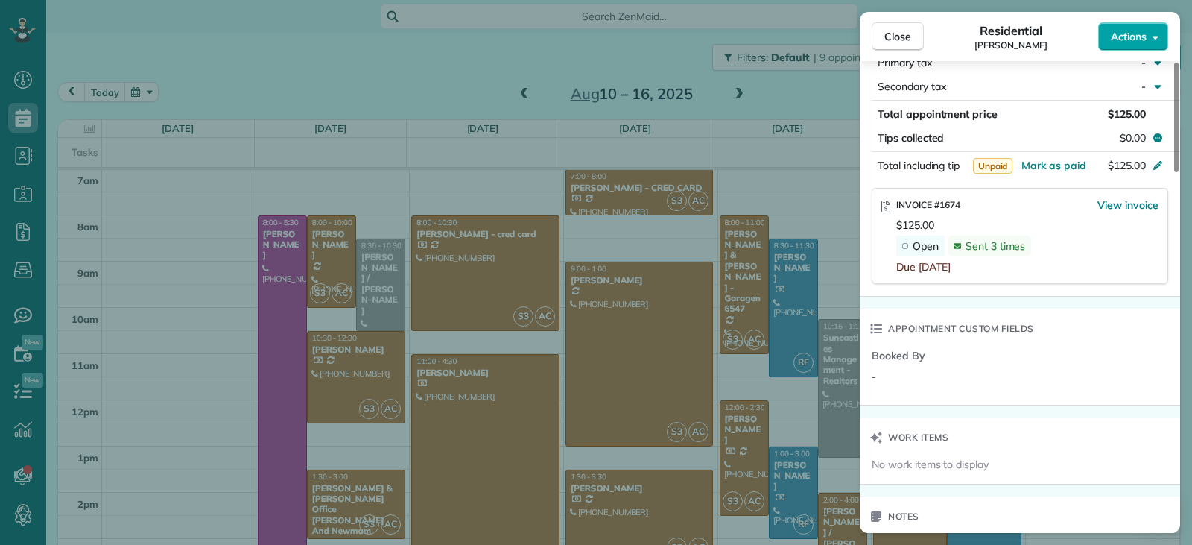
scroll to position [888, 0]
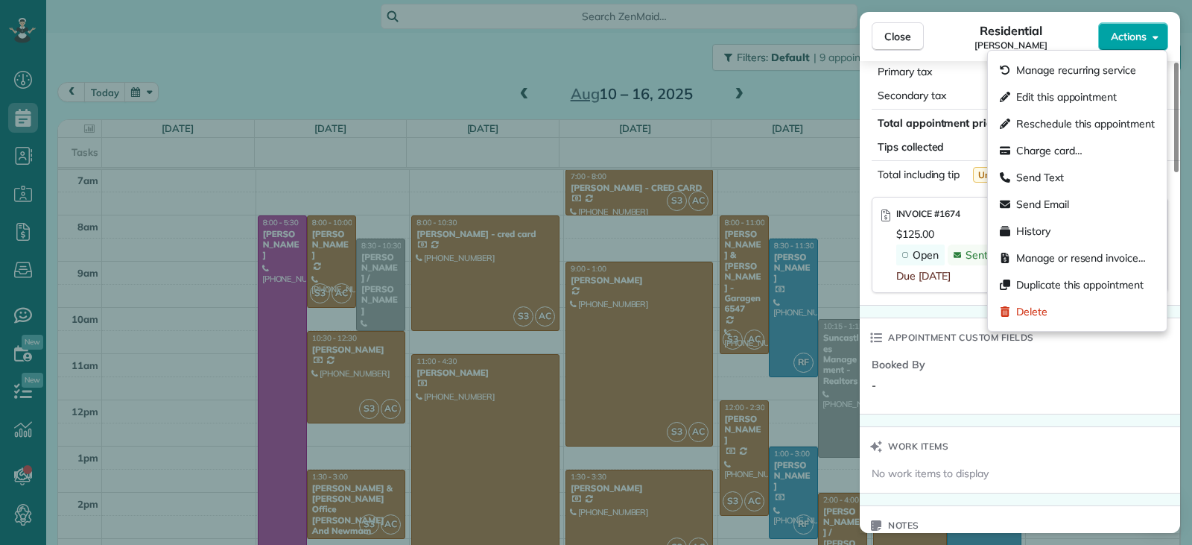
click at [1128, 31] on span "Actions" at bounding box center [1129, 36] width 36 height 15
click at [1062, 155] on span "Charge card…" at bounding box center [1050, 150] width 66 height 15
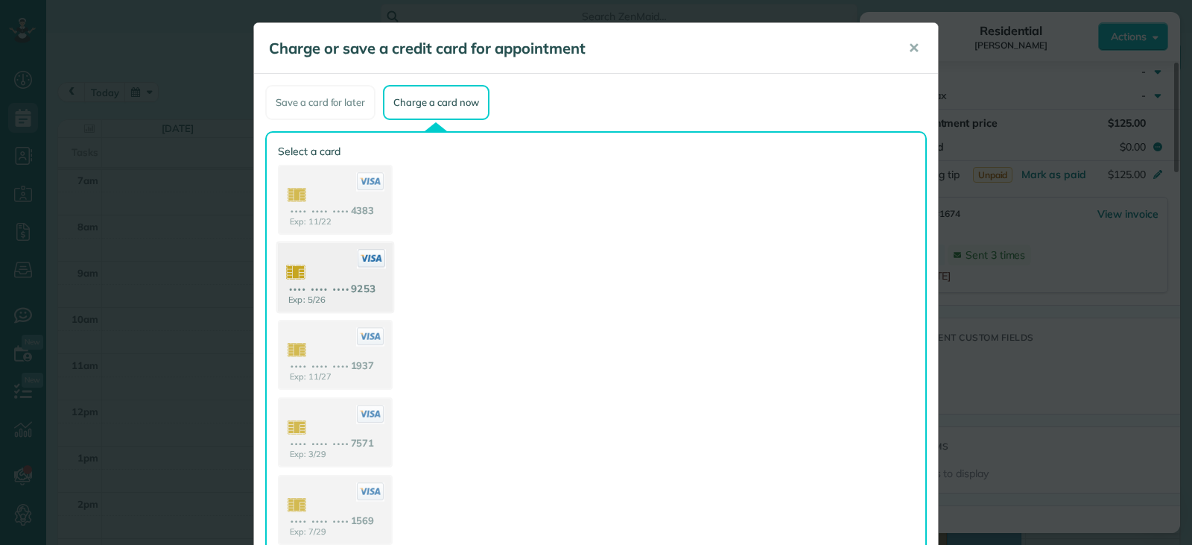
click at [324, 297] on use at bounding box center [335, 279] width 115 height 72
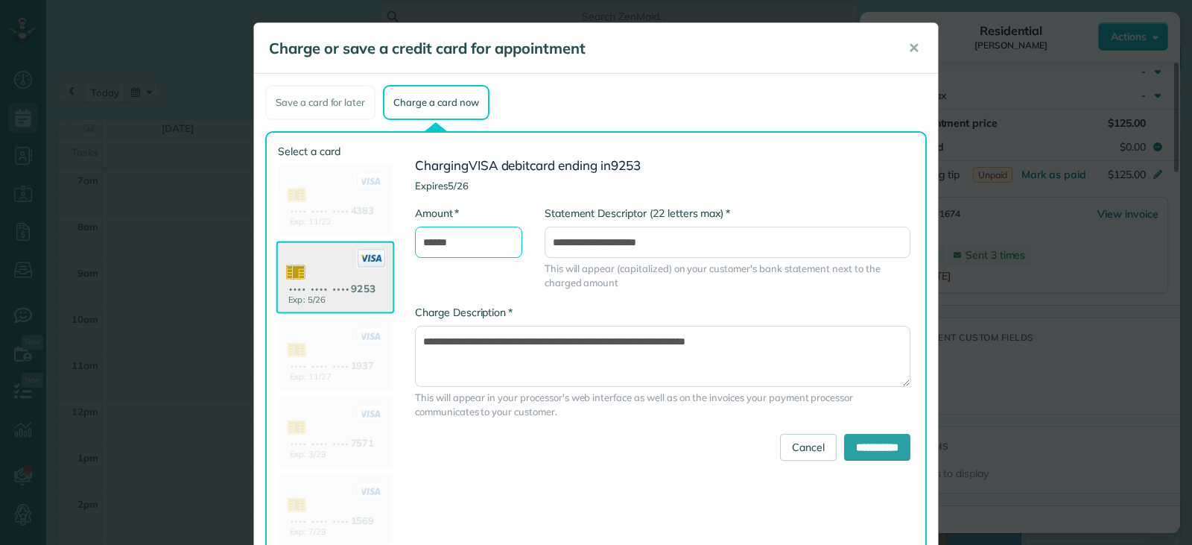
click at [424, 245] on input "******" at bounding box center [468, 242] width 107 height 31
type input "******"
click at [847, 446] on input "**********" at bounding box center [877, 447] width 66 height 27
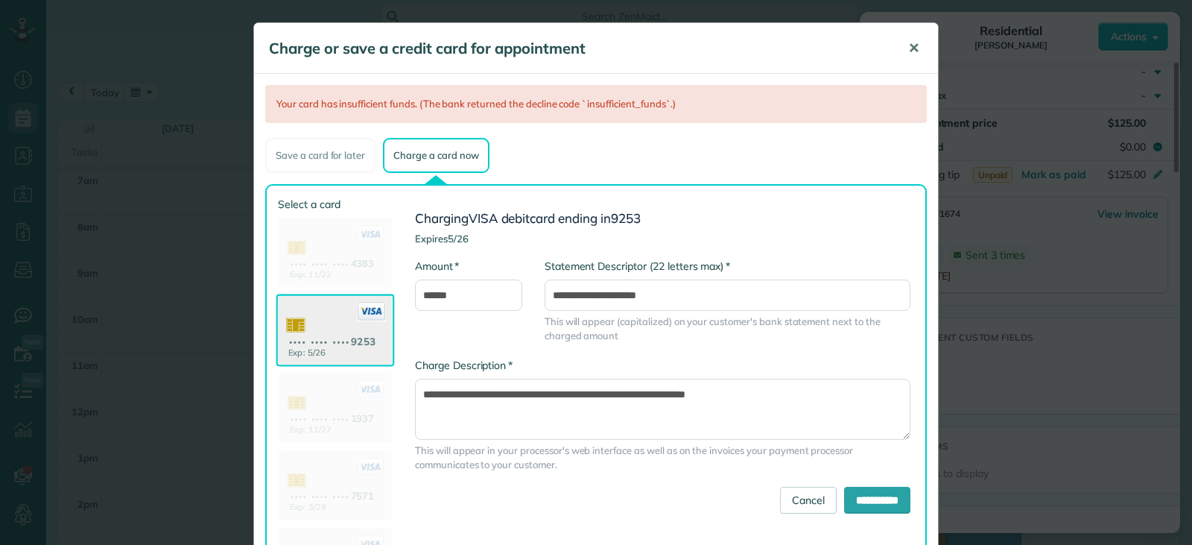
click at [909, 44] on span "✕" at bounding box center [914, 48] width 11 height 17
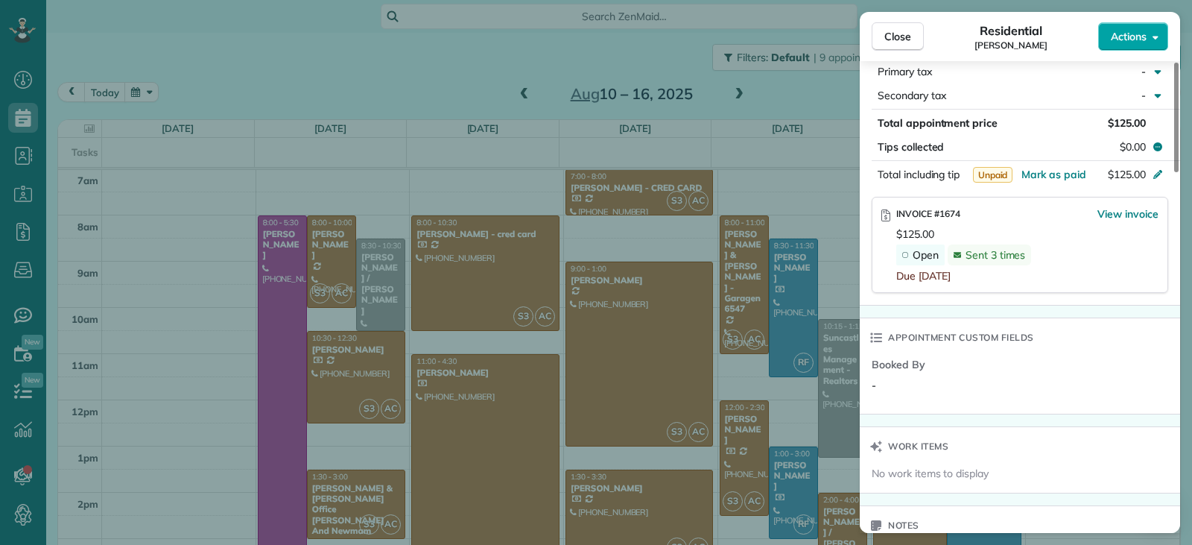
click at [1119, 39] on span "Actions" at bounding box center [1129, 36] width 36 height 15
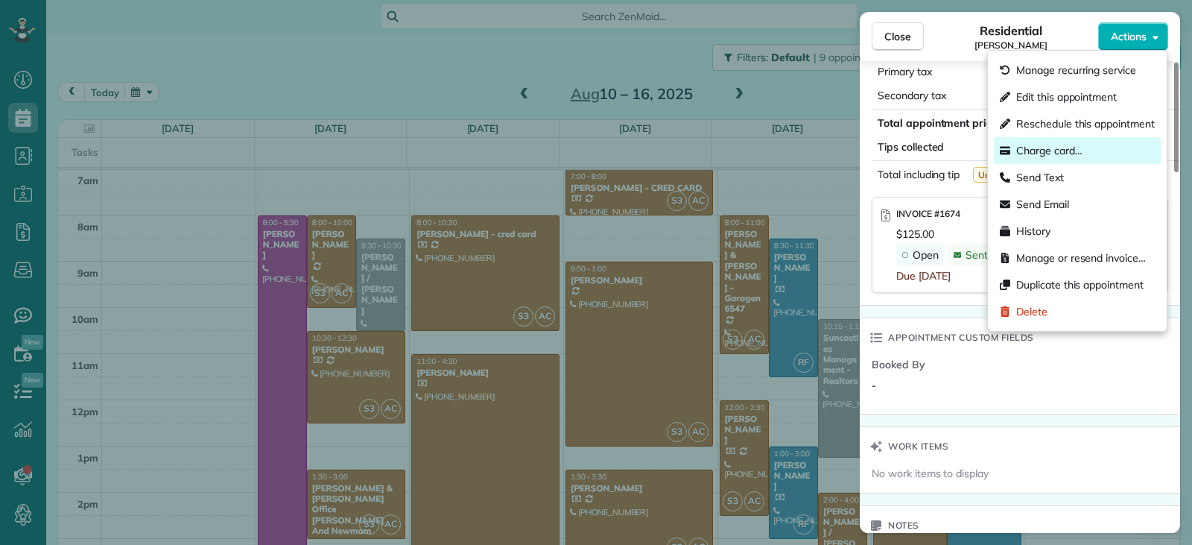
click at [1050, 151] on span "Charge card…" at bounding box center [1050, 150] width 66 height 15
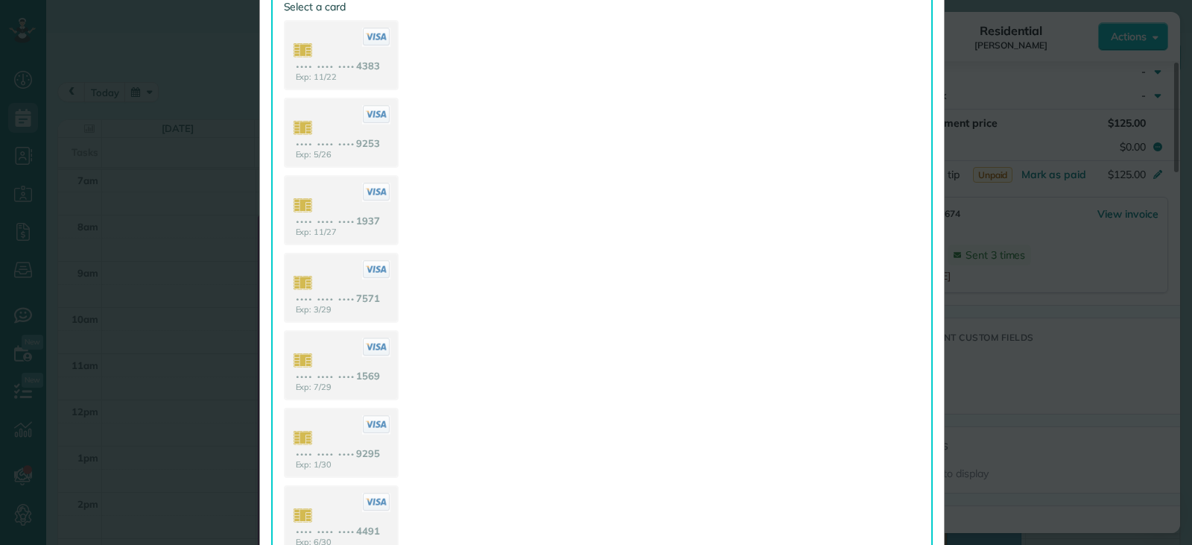
scroll to position [149, 0]
click at [326, 341] on use at bounding box center [340, 362] width 115 height 72
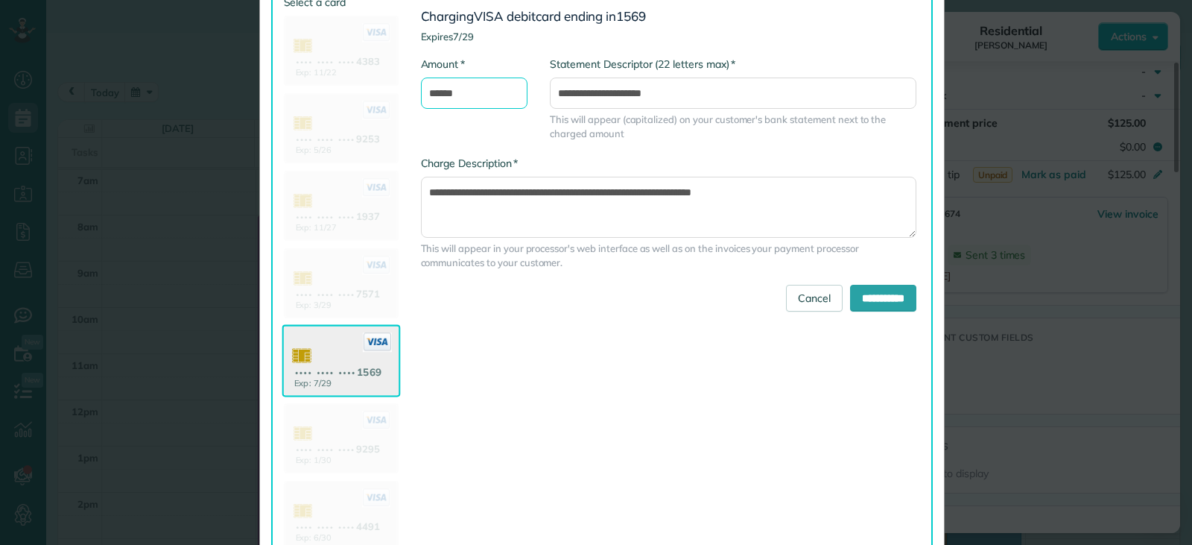
click at [432, 93] on input "******" at bounding box center [474, 93] width 107 height 31
type input "******"
click at [870, 297] on input "**********" at bounding box center [883, 298] width 66 height 27
click at [868, 297] on input "**********" at bounding box center [883, 298] width 66 height 27
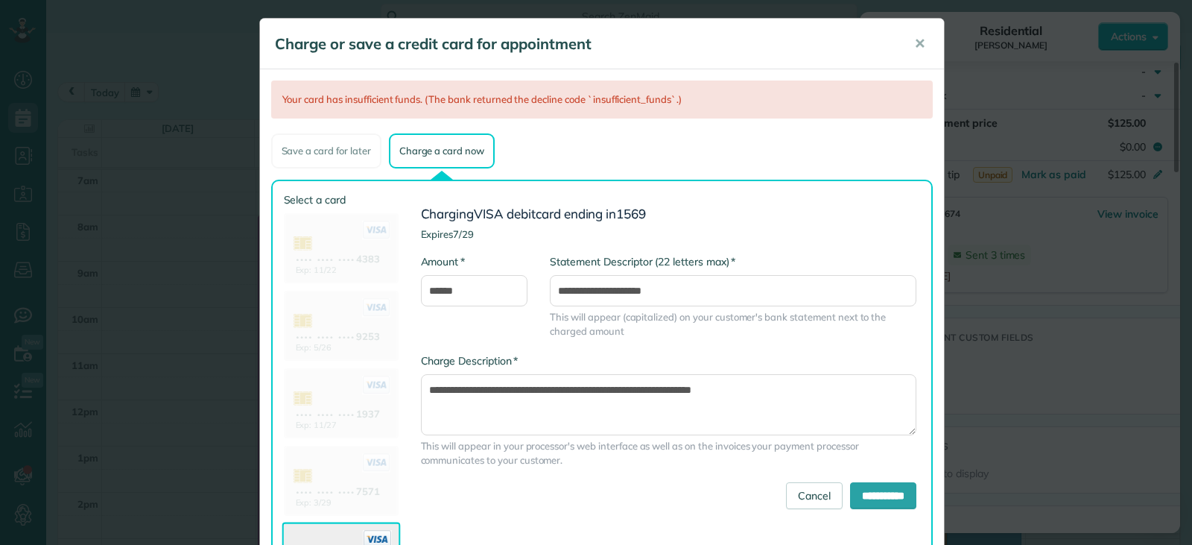
scroll to position [0, 0]
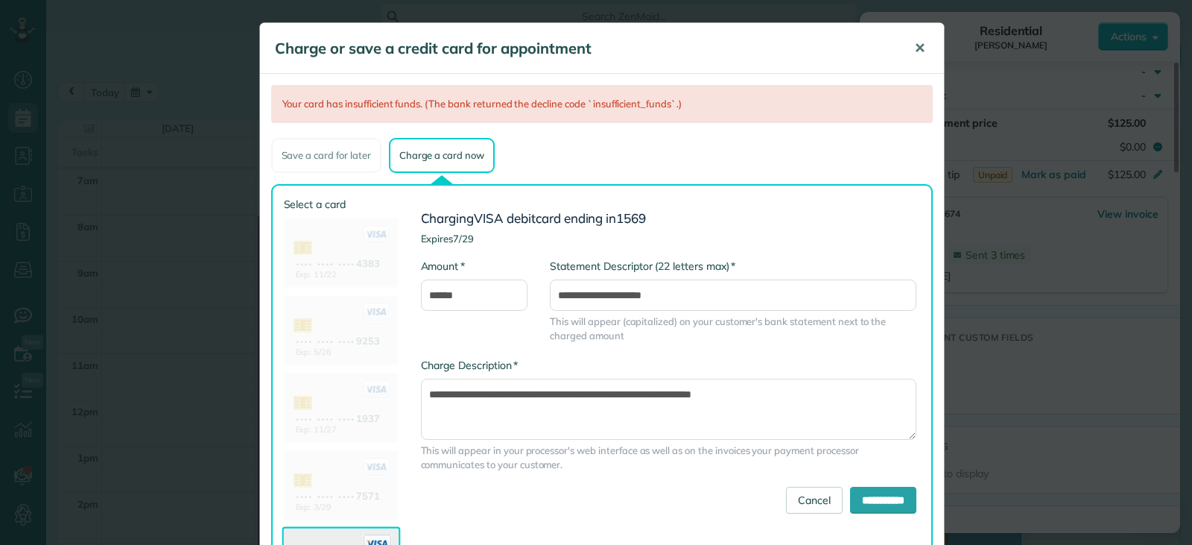
click at [914, 41] on span "✕" at bounding box center [919, 48] width 11 height 17
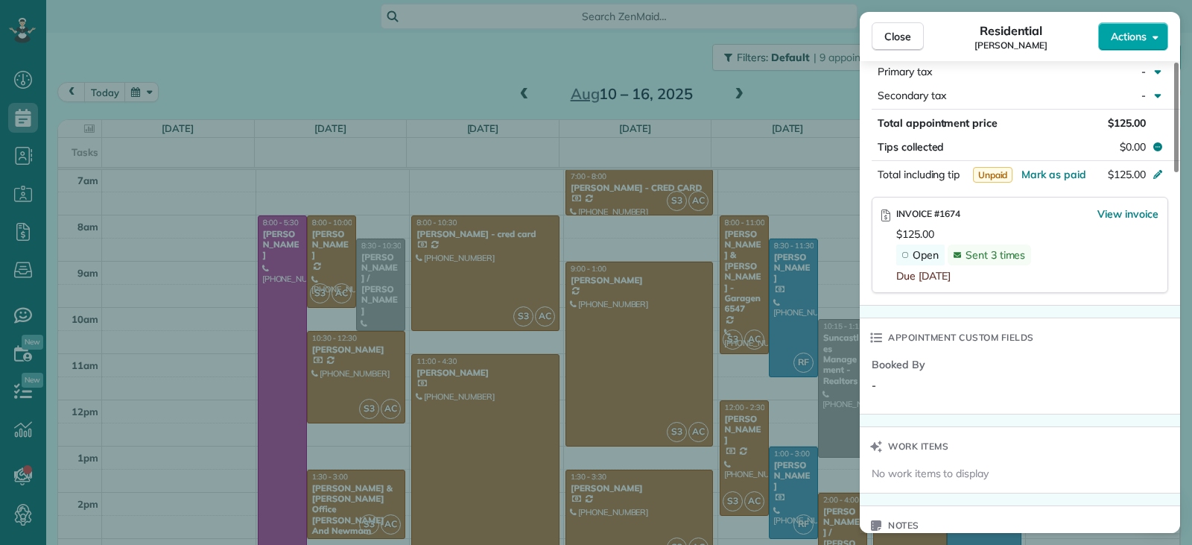
click at [1113, 42] on span "Actions" at bounding box center [1129, 36] width 36 height 15
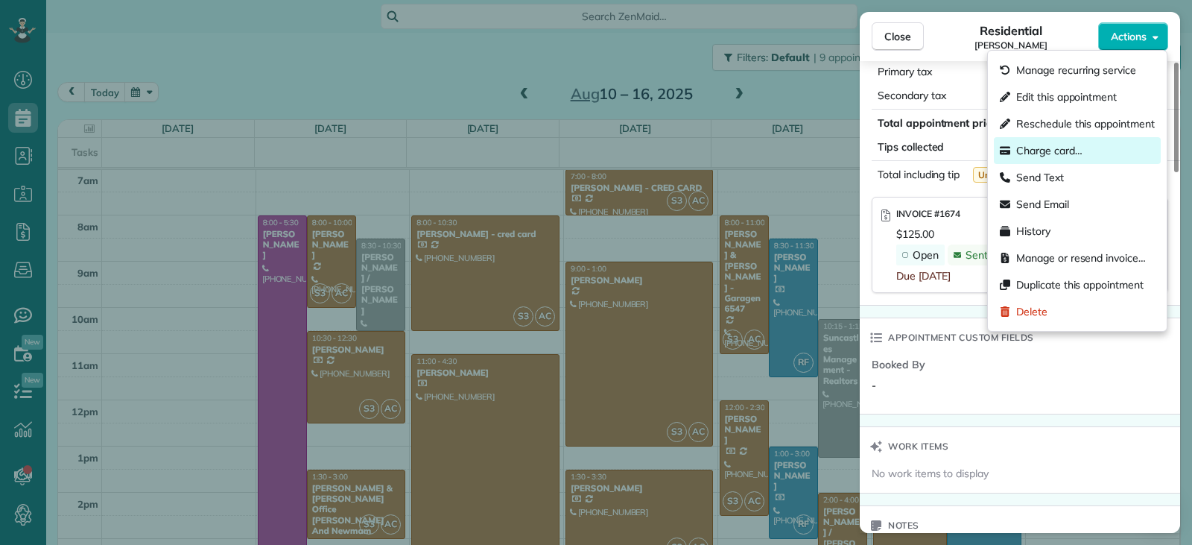
click at [1043, 153] on span "Charge card…" at bounding box center [1050, 150] width 66 height 15
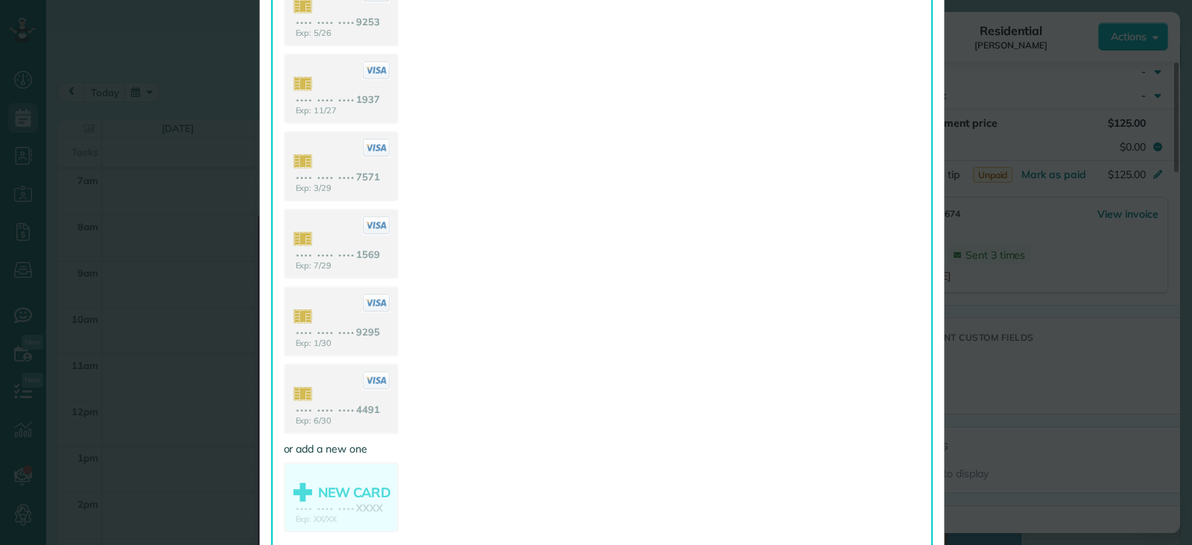
scroll to position [308, 0]
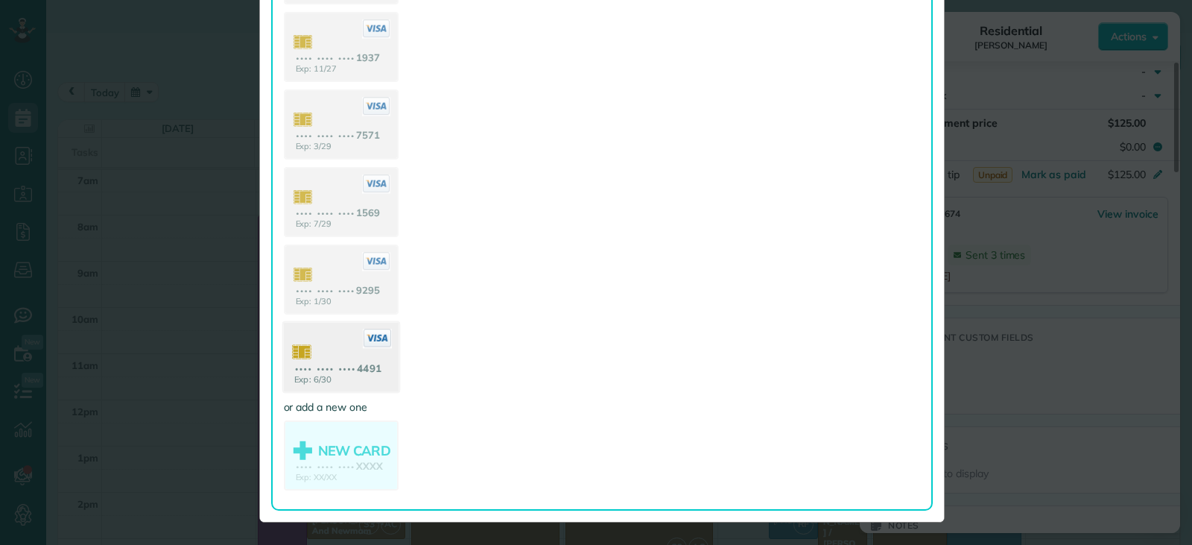
click at [337, 344] on use at bounding box center [340, 359] width 115 height 72
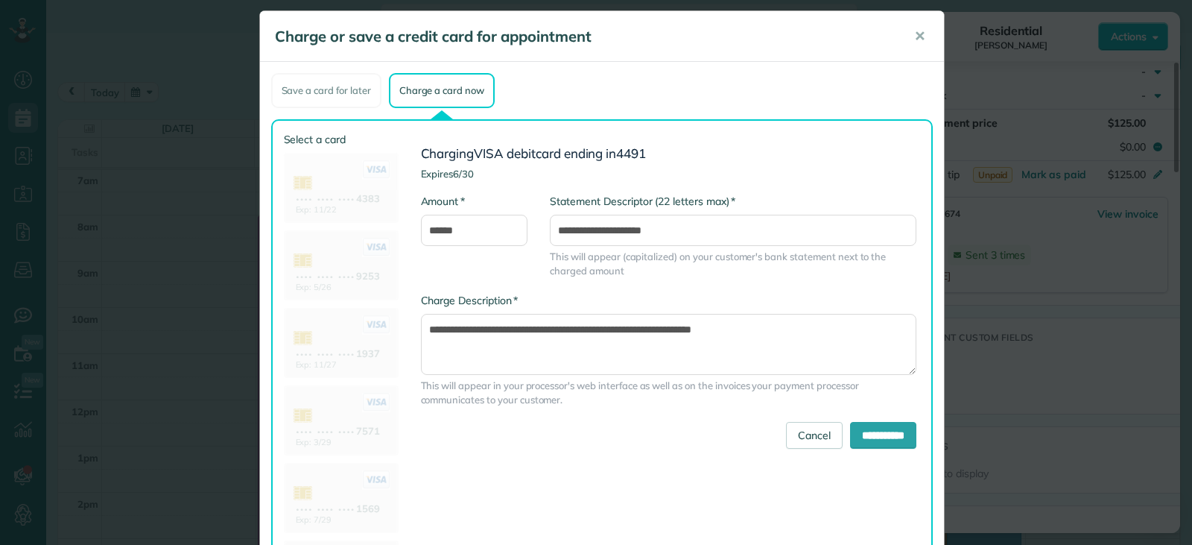
scroll to position [0, 0]
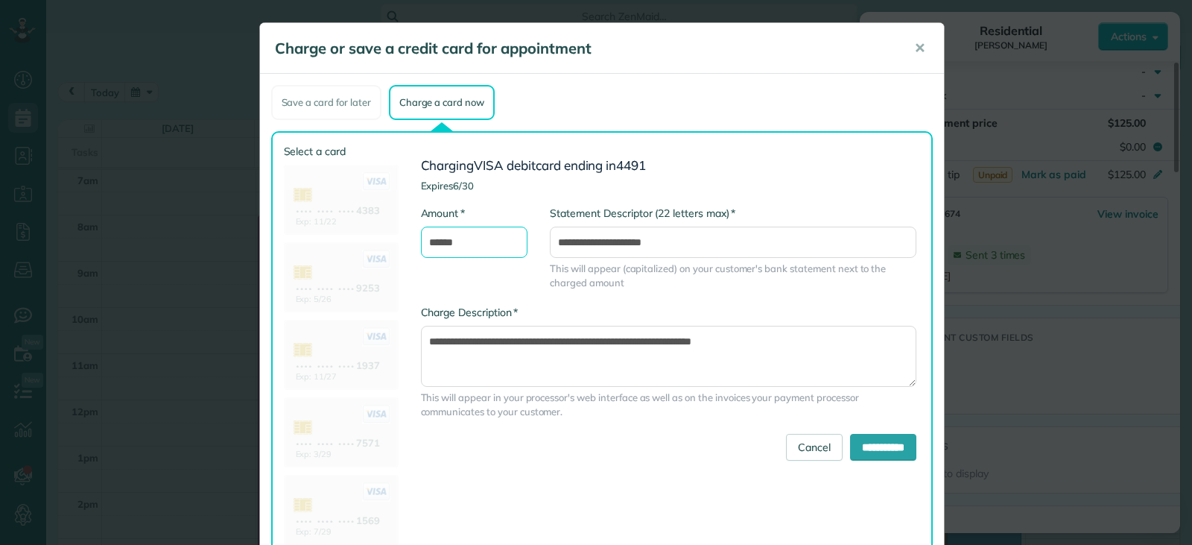
drag, startPoint x: 437, startPoint y: 242, endPoint x: 429, endPoint y: 244, distance: 8.5
click at [429, 244] on input "******" at bounding box center [474, 242] width 107 height 31
type input "******"
click at [851, 453] on input "**********" at bounding box center [883, 447] width 66 height 27
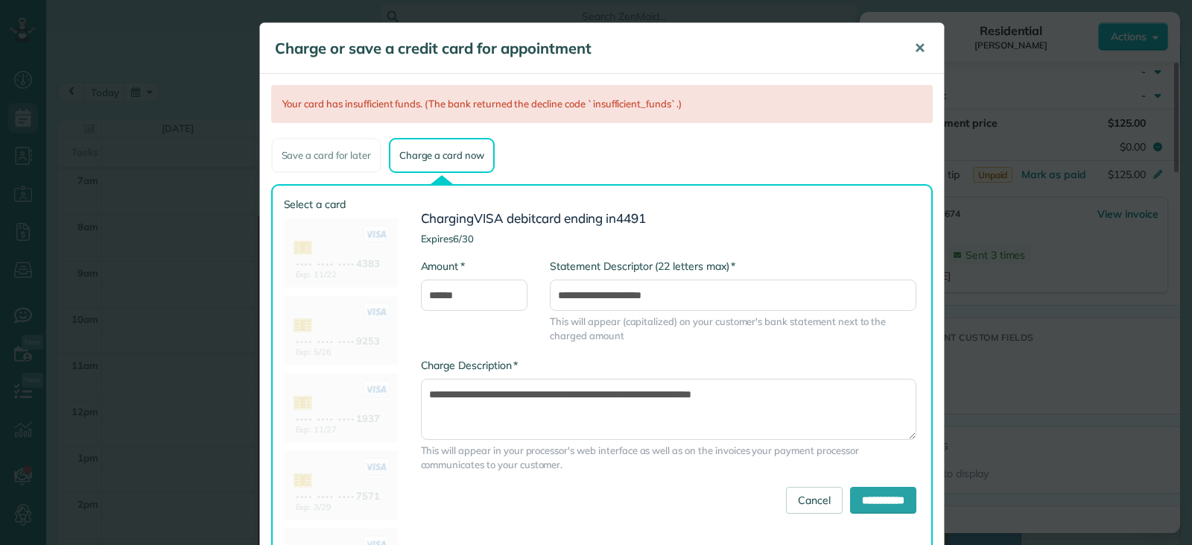
click at [914, 49] on span "✕" at bounding box center [919, 48] width 11 height 17
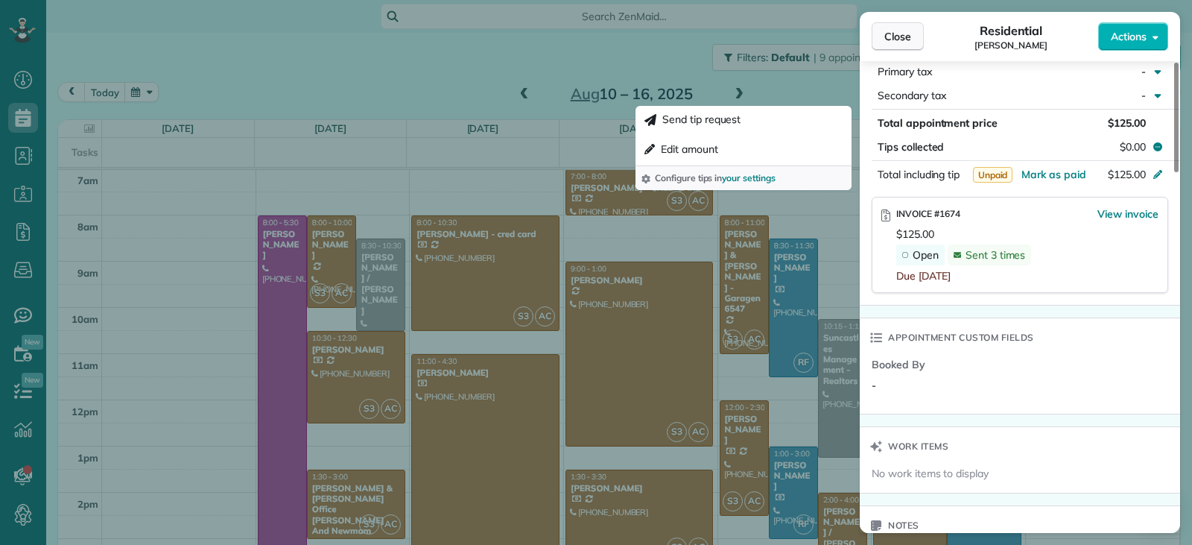
click at [900, 31] on span "Close" at bounding box center [898, 36] width 27 height 15
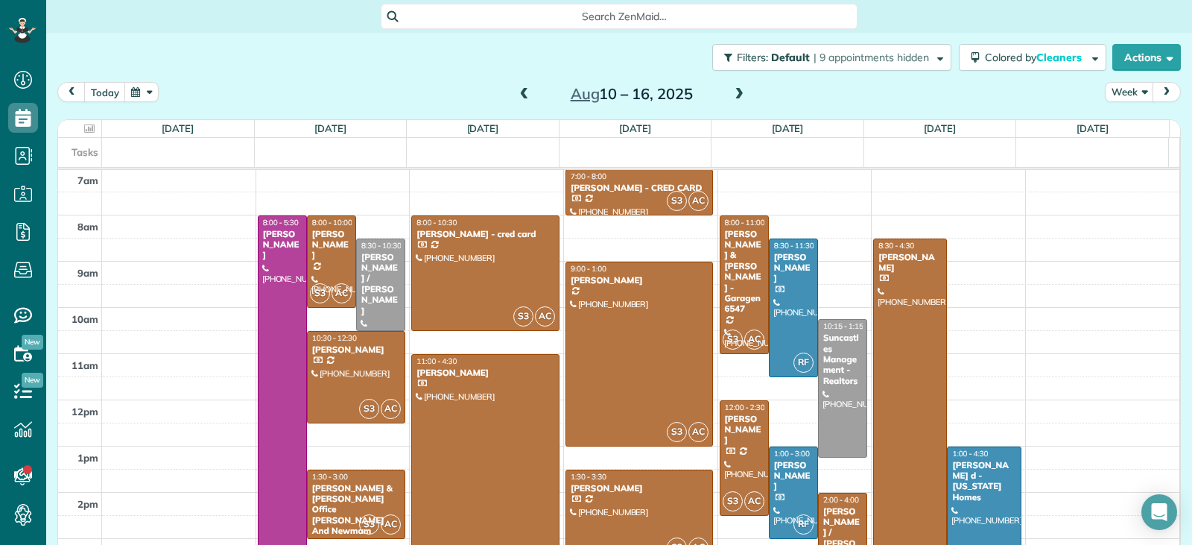
click at [519, 99] on span at bounding box center [524, 94] width 16 height 13
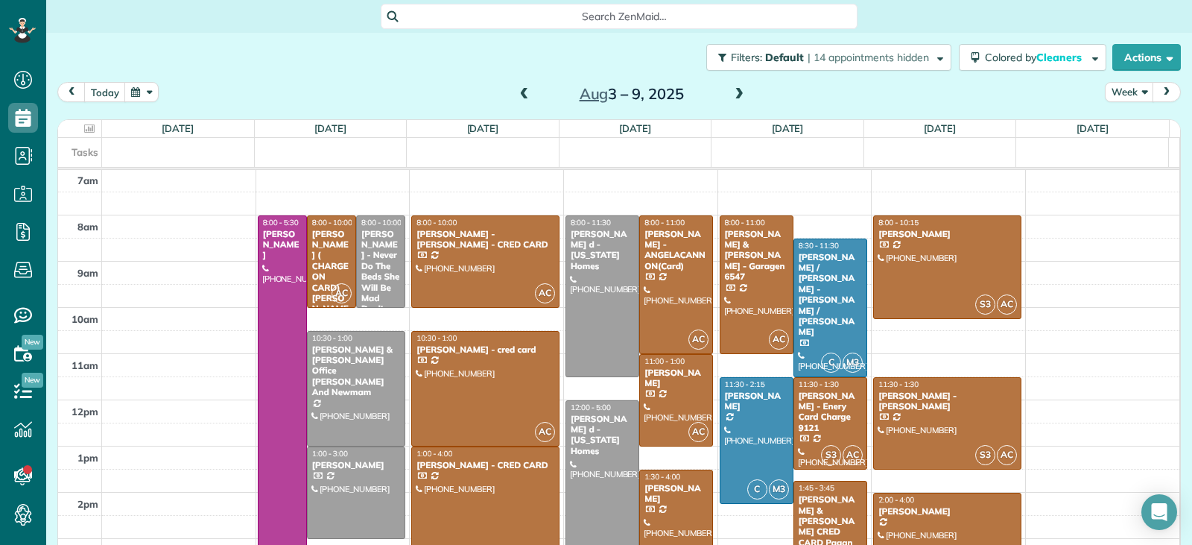
click at [921, 512] on div "[PERSON_NAME]" at bounding box center [947, 511] width 139 height 10
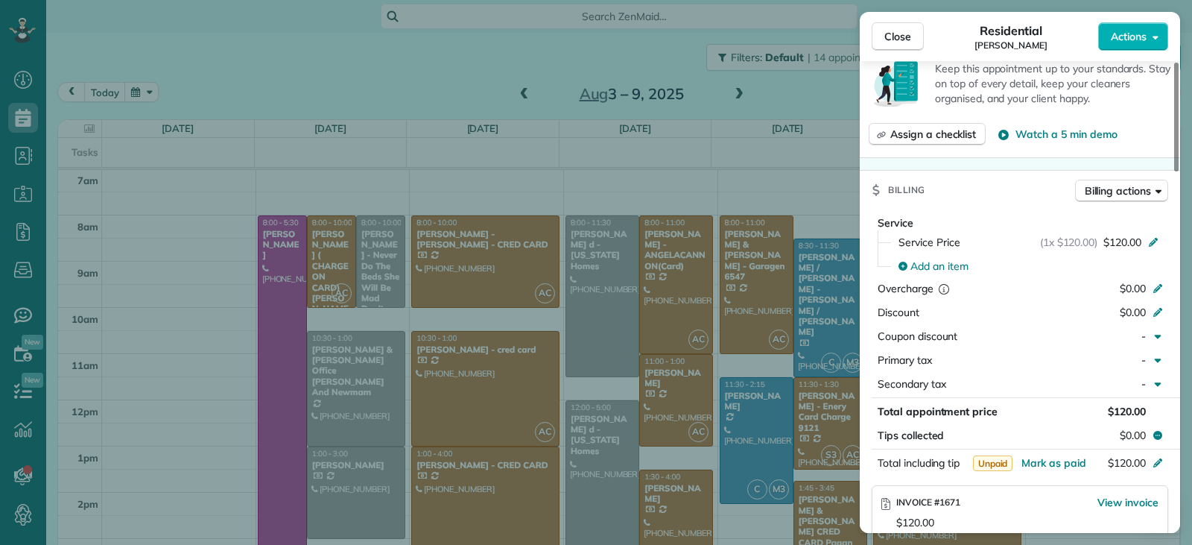
scroll to position [748, 0]
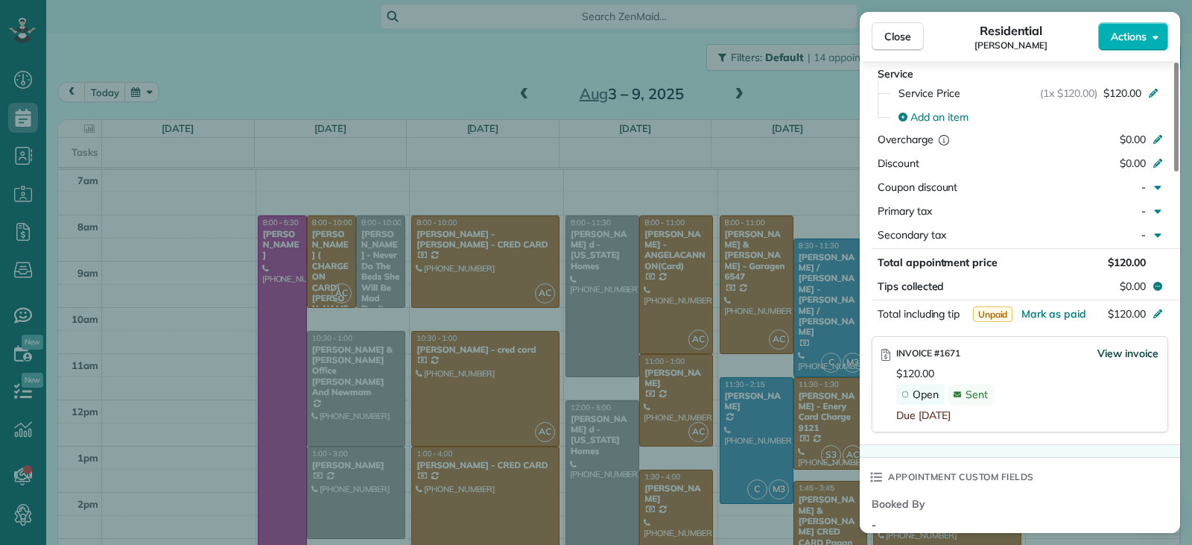
click at [1115, 352] on span "View invoice" at bounding box center [1128, 353] width 61 height 15
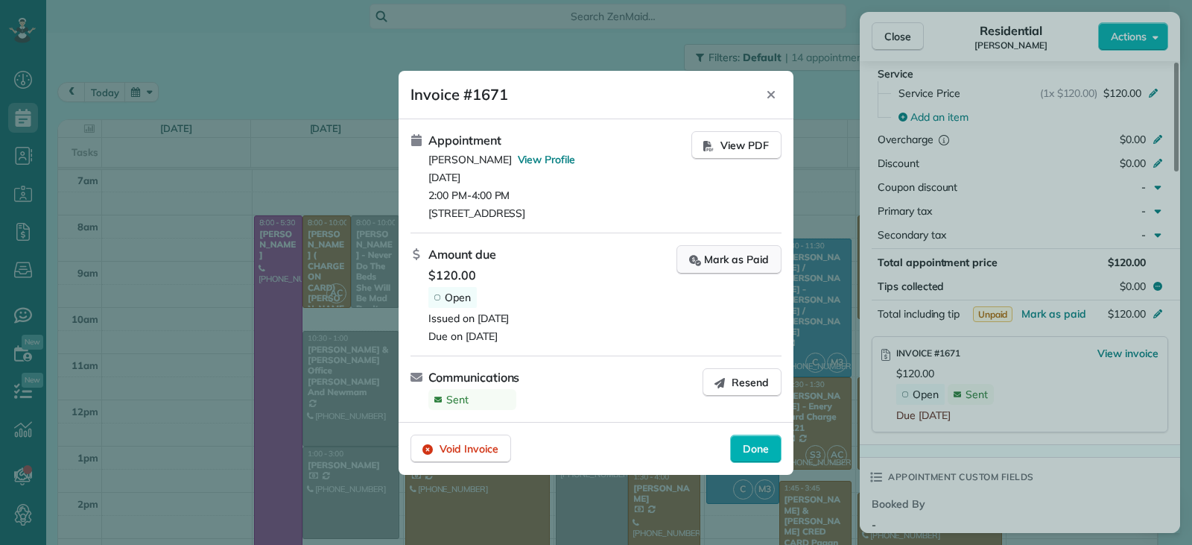
click at [731, 265] on div "Mark as Paid" at bounding box center [729, 260] width 80 height 16
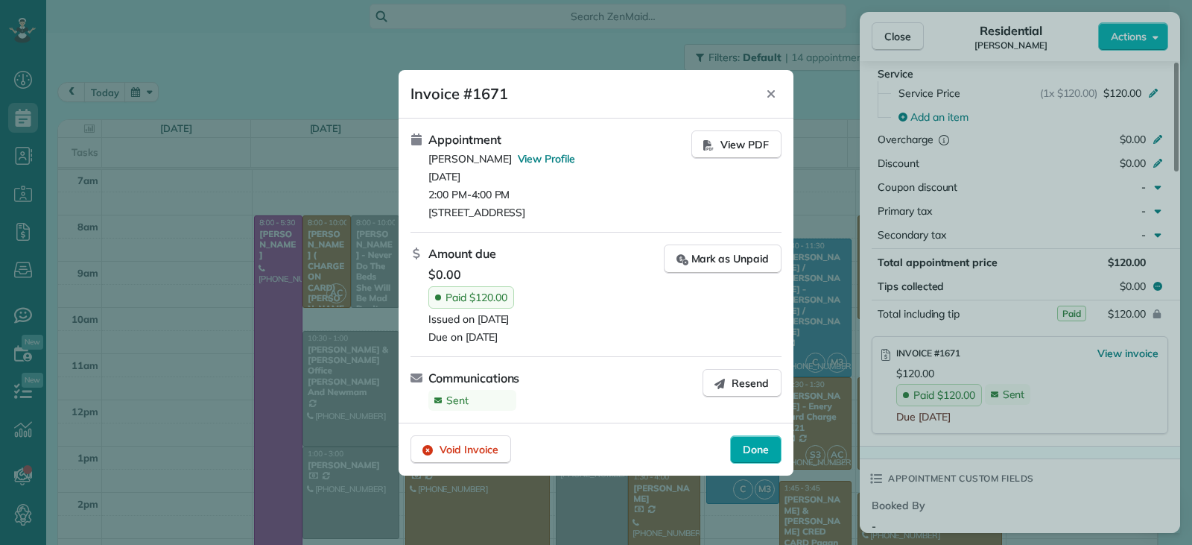
click at [751, 447] on span "Done" at bounding box center [756, 449] width 26 height 15
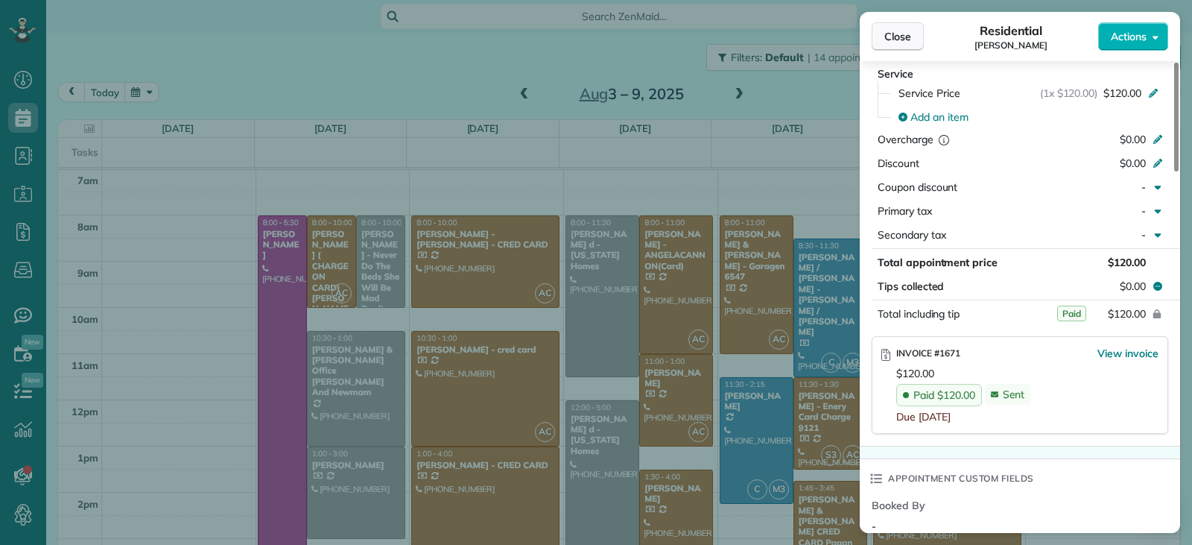
click at [881, 39] on button "Close" at bounding box center [898, 36] width 52 height 28
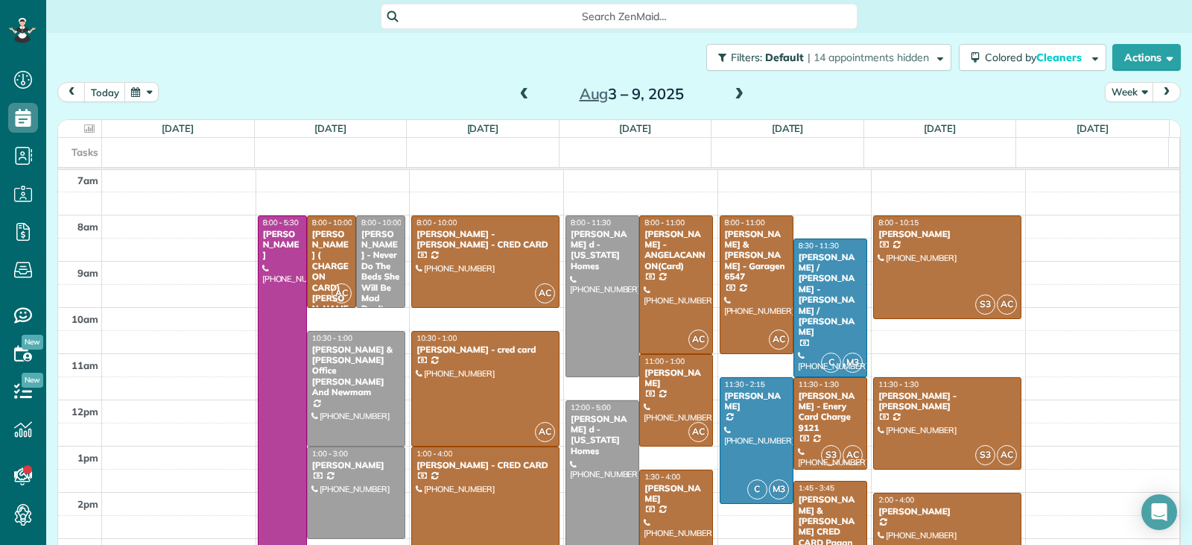
click at [518, 97] on span at bounding box center [524, 94] width 16 height 13
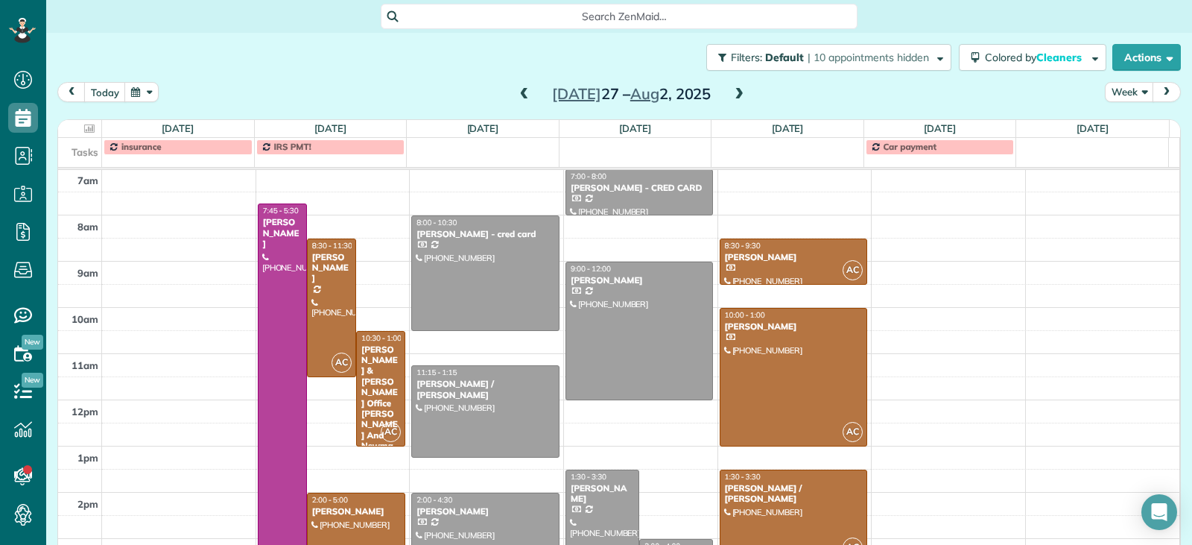
click at [603, 514] on div at bounding box center [602, 515] width 72 height 91
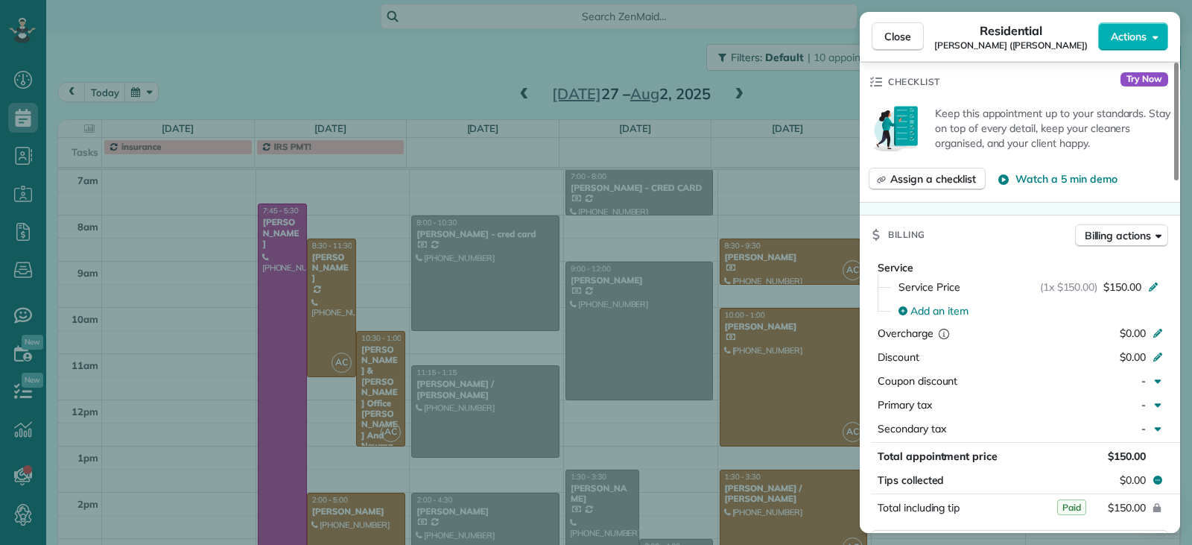
scroll to position [676, 0]
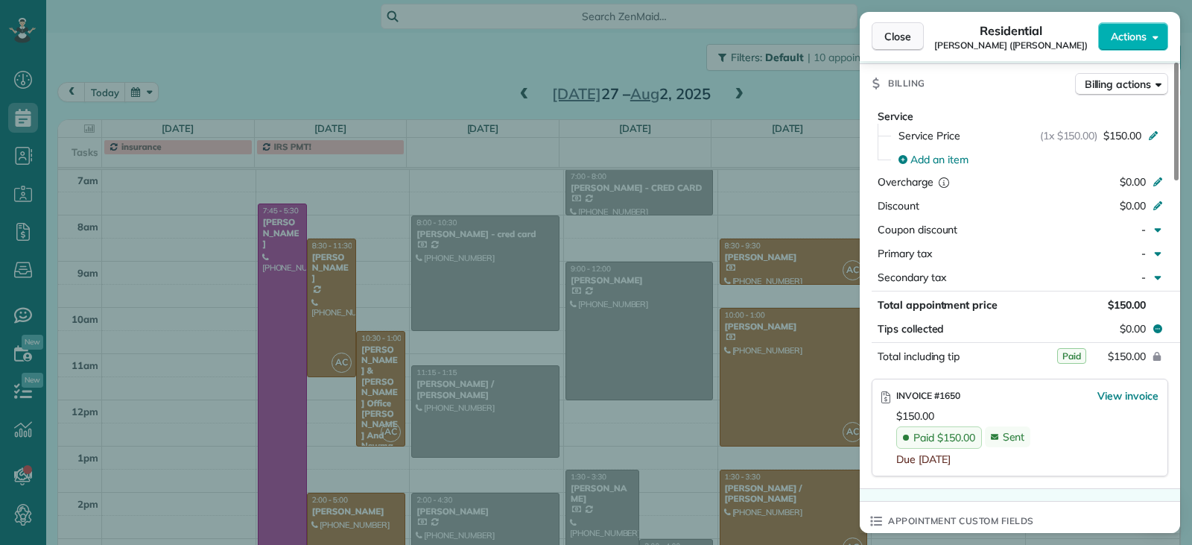
click at [894, 39] on span "Close" at bounding box center [898, 36] width 27 height 15
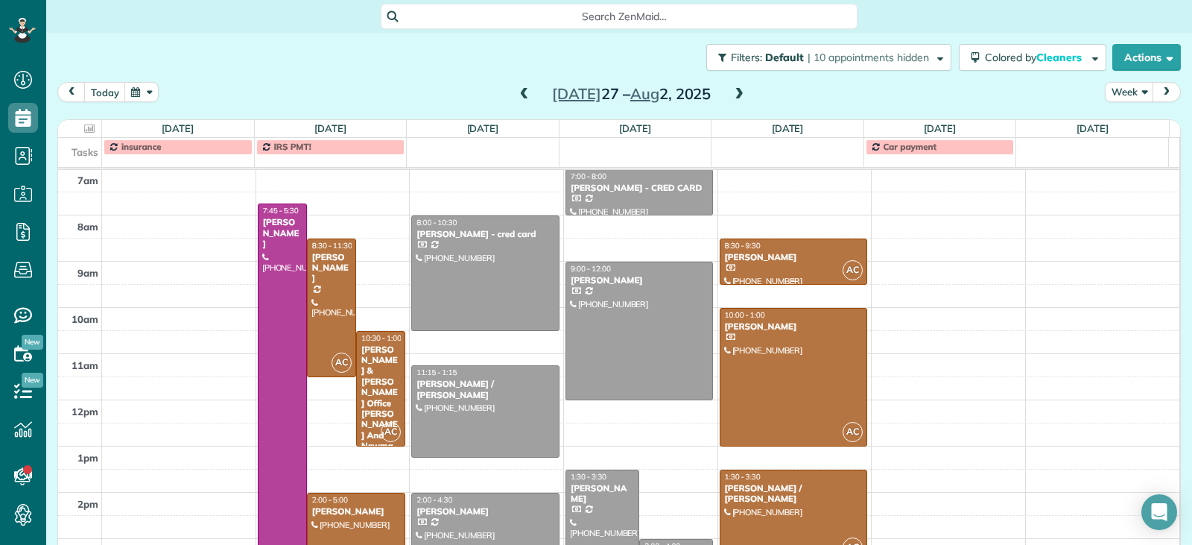
click at [770, 256] on div "Drew Greep" at bounding box center [793, 257] width 139 height 10
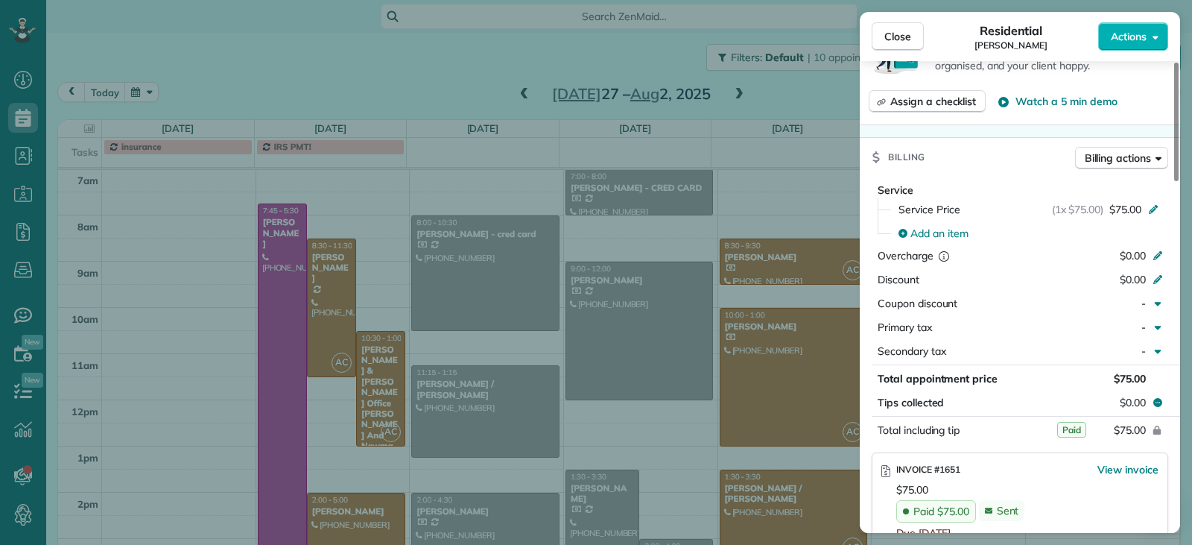
scroll to position [597, 0]
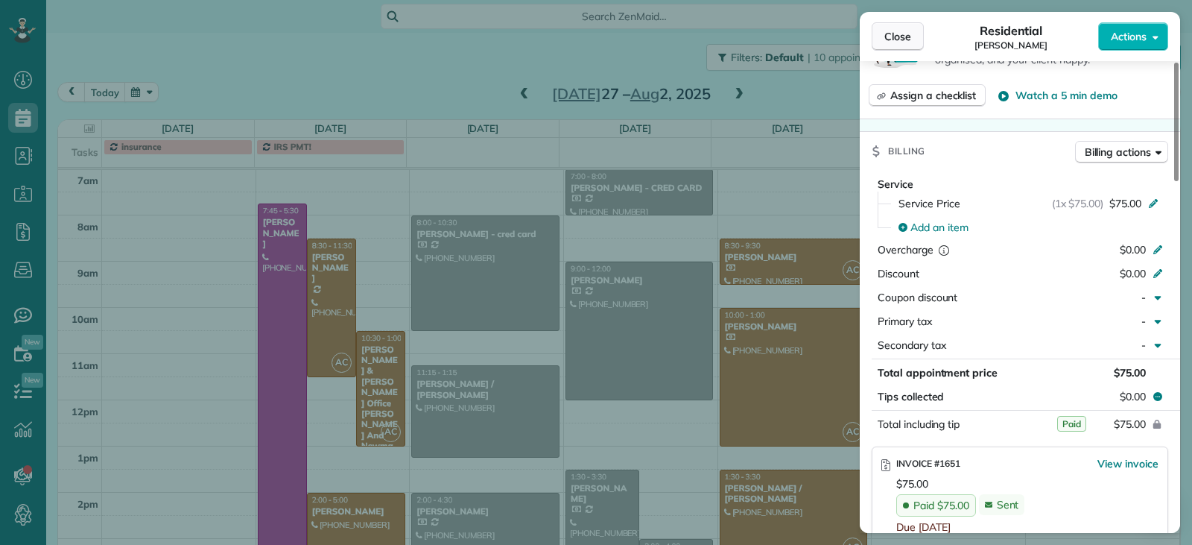
click at [889, 44] on button "Close" at bounding box center [898, 36] width 52 height 28
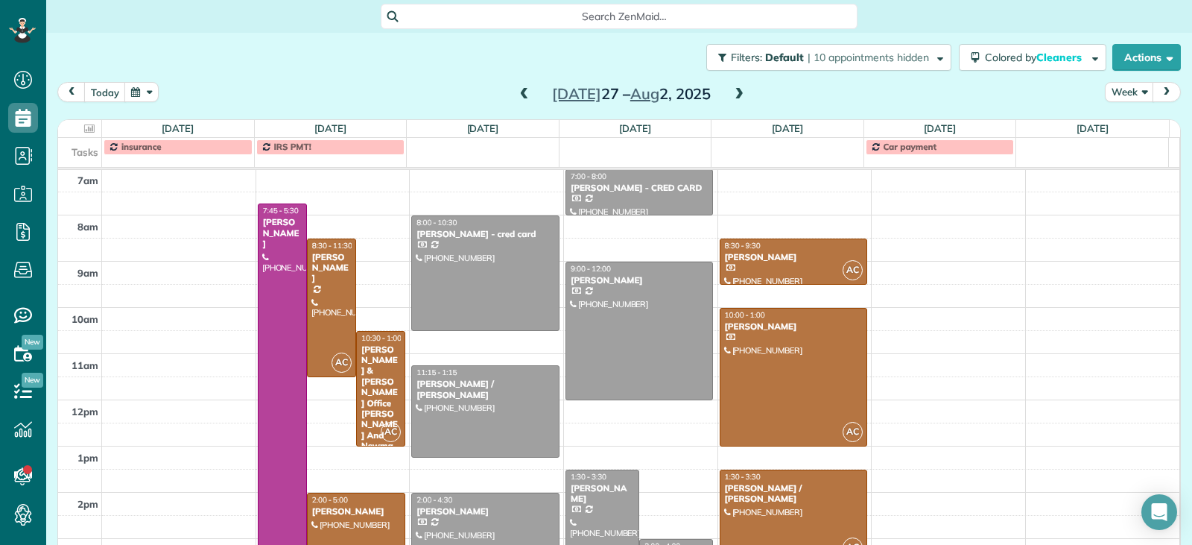
click at [731, 95] on span at bounding box center [739, 94] width 16 height 13
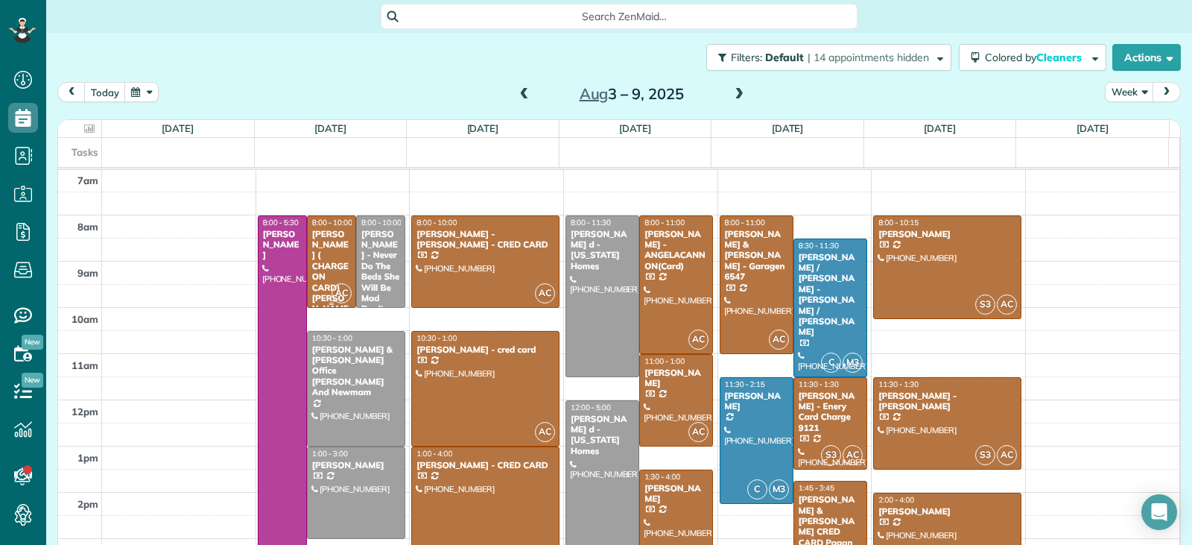
click at [324, 254] on div "Navin ( CHARGE ON CARD) Changoor - Luz" at bounding box center [332, 277] width 40 height 96
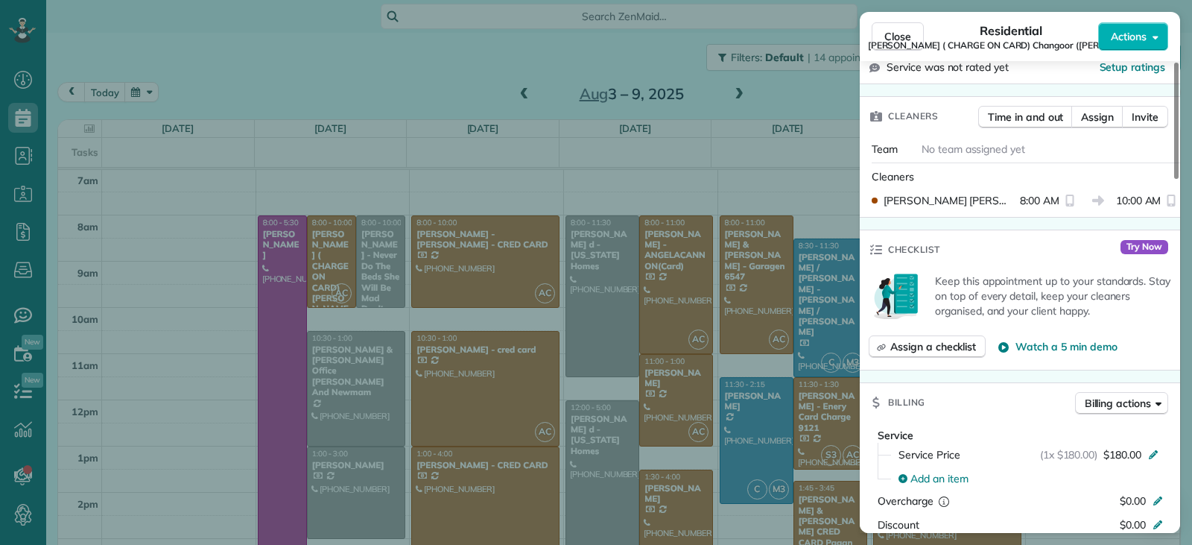
scroll to position [897, 0]
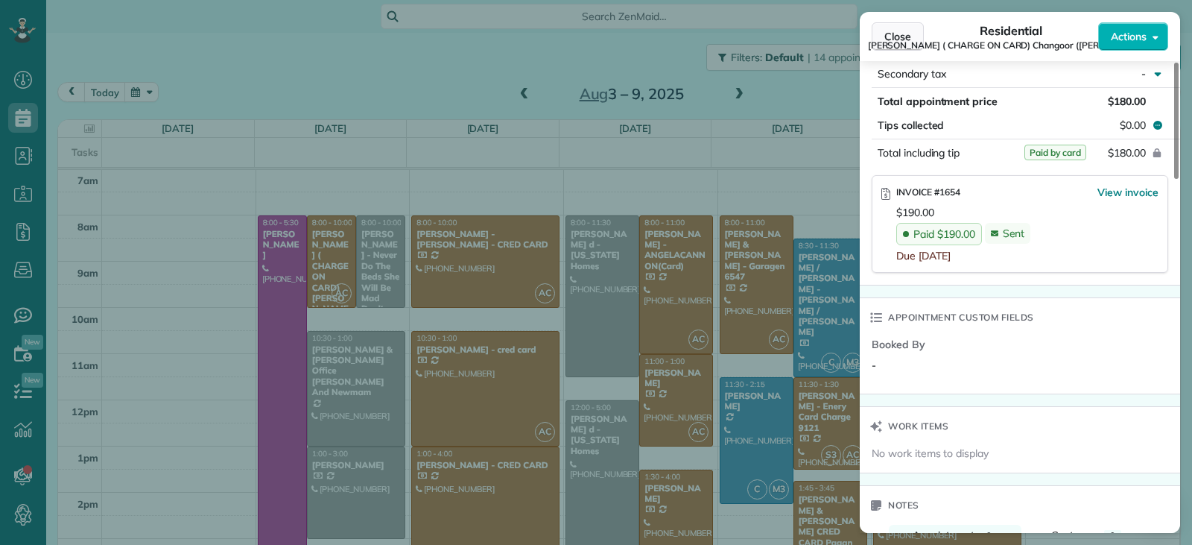
click at [890, 38] on span "Close" at bounding box center [898, 36] width 27 height 15
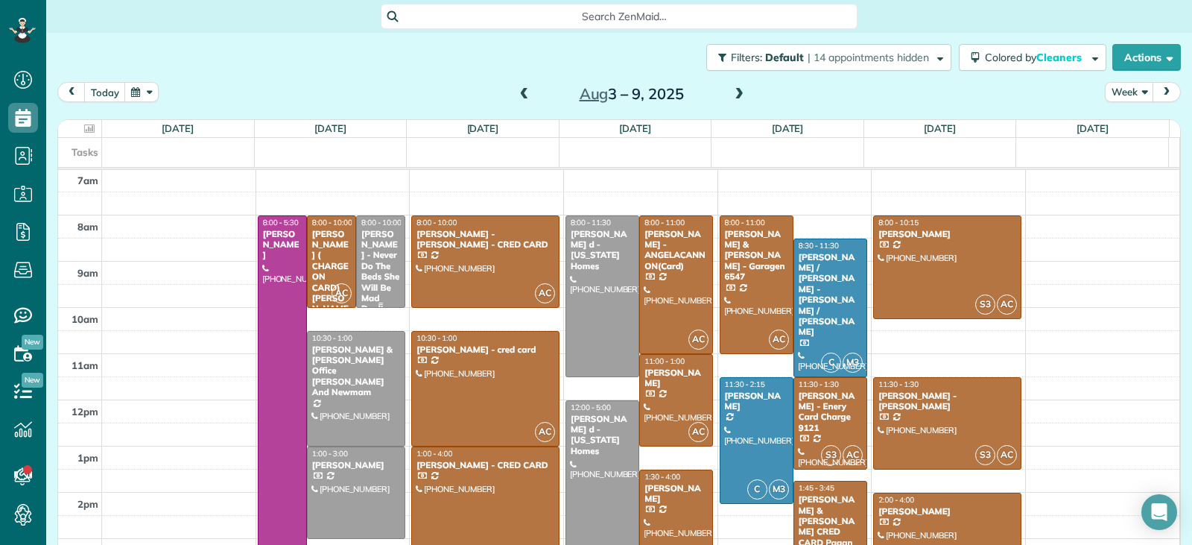
click at [361, 265] on div "Vivian Simpson - Never Do The Beds She Will Be Mad Don't - Luz -ENERY required" at bounding box center [381, 293] width 40 height 129
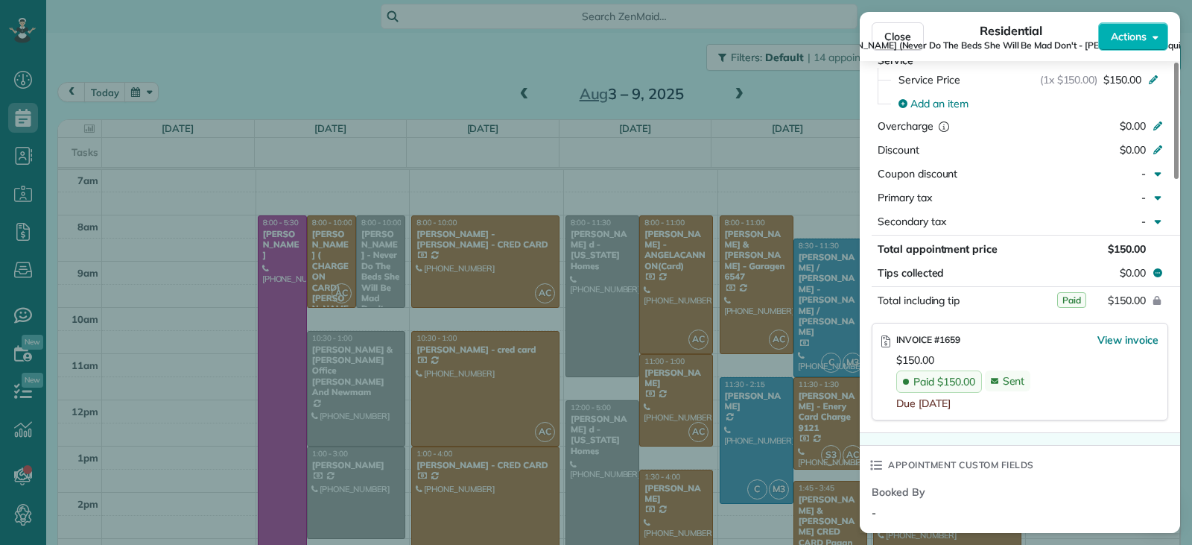
scroll to position [822, 0]
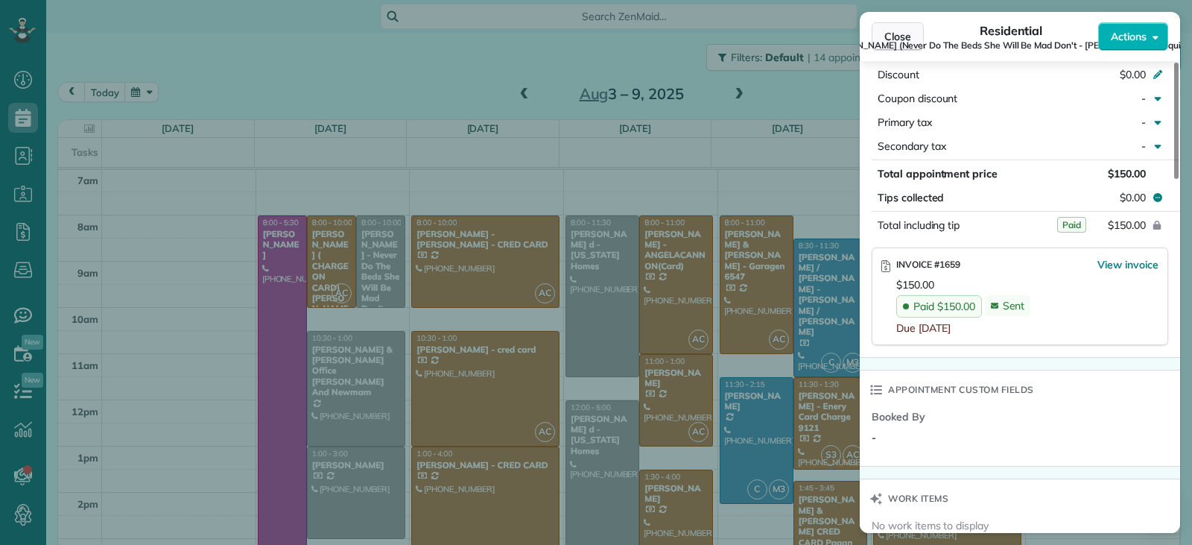
click at [895, 32] on span "Close" at bounding box center [898, 36] width 27 height 15
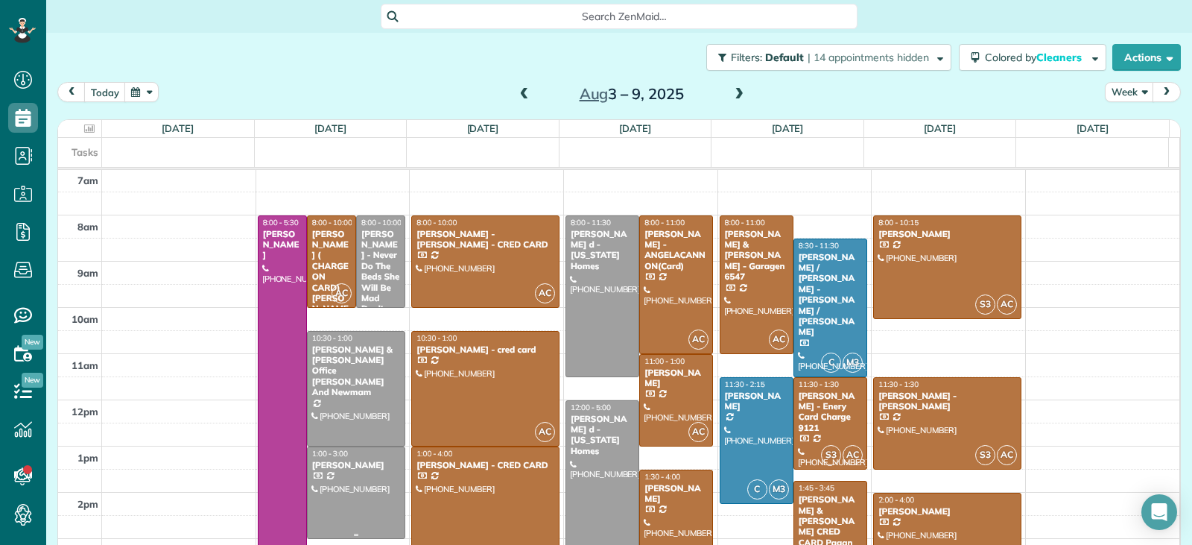
click at [344, 494] on div at bounding box center [356, 492] width 97 height 91
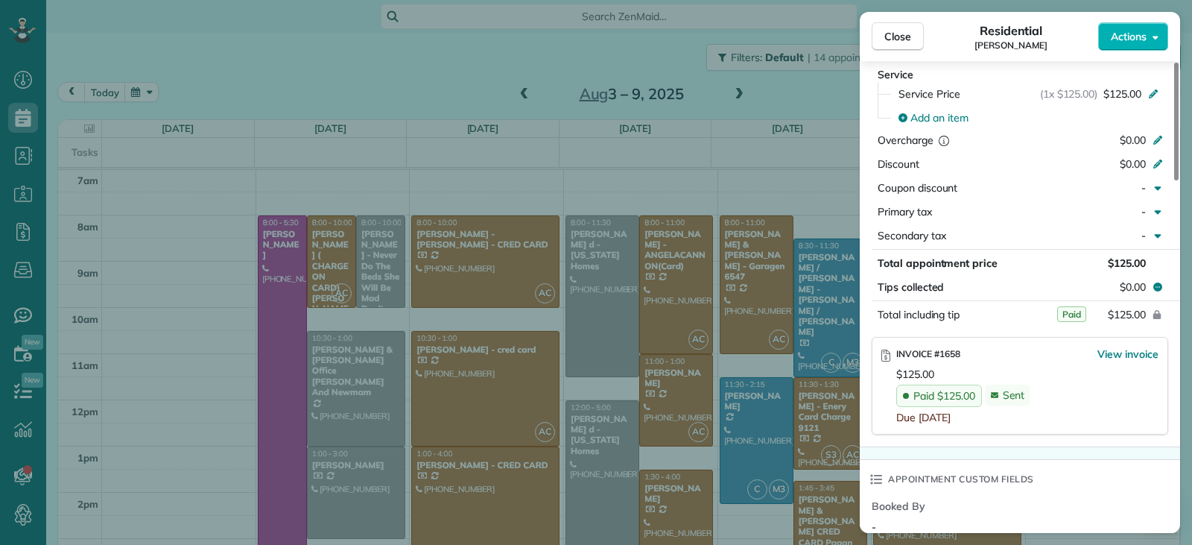
scroll to position [751, 0]
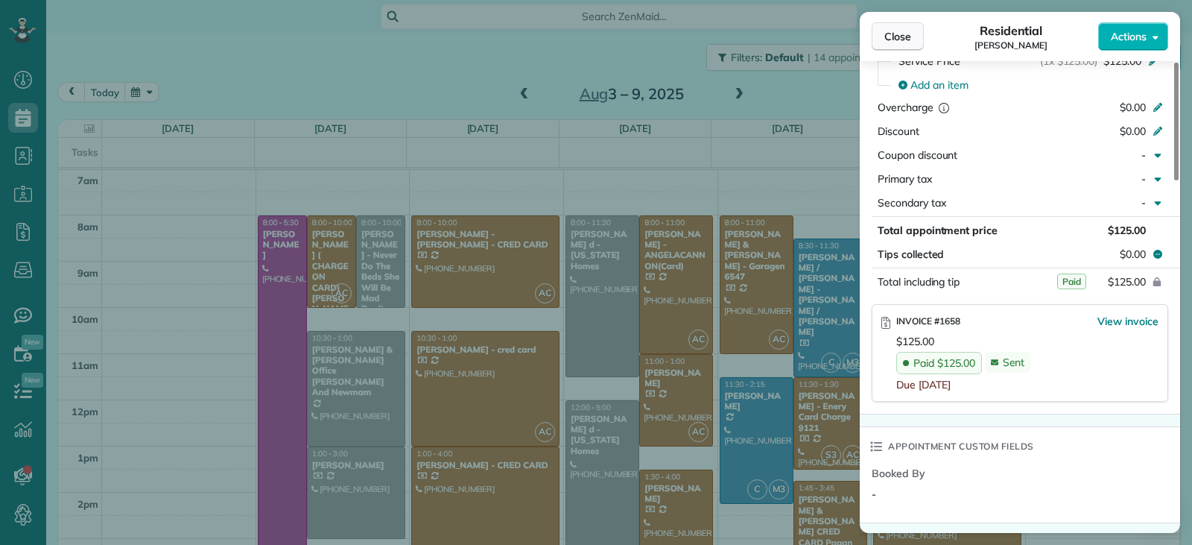
click at [902, 39] on span "Close" at bounding box center [898, 36] width 27 height 15
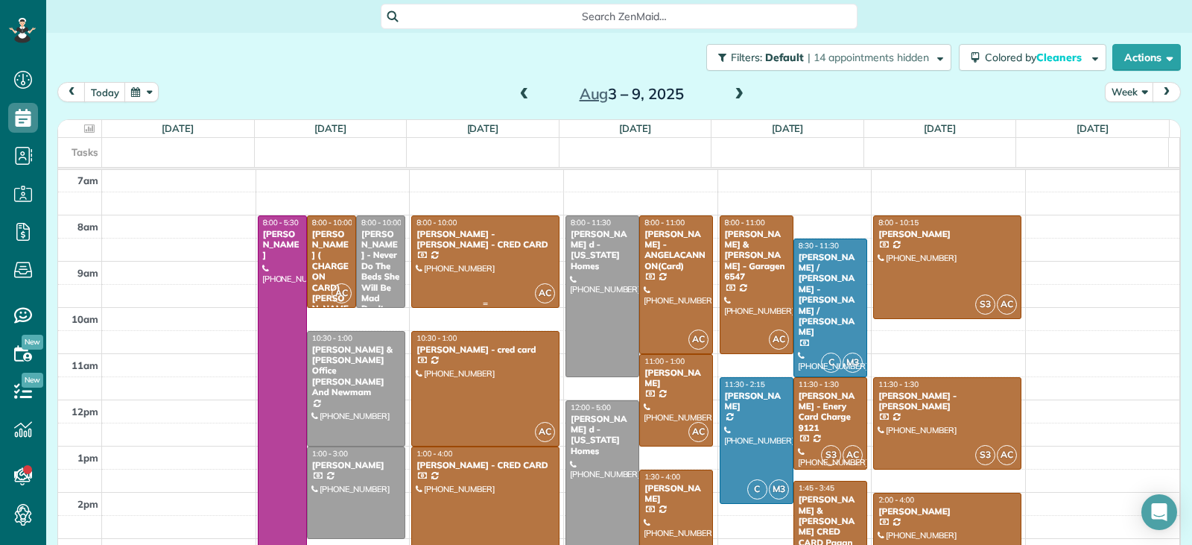
click at [479, 274] on div at bounding box center [485, 261] width 147 height 91
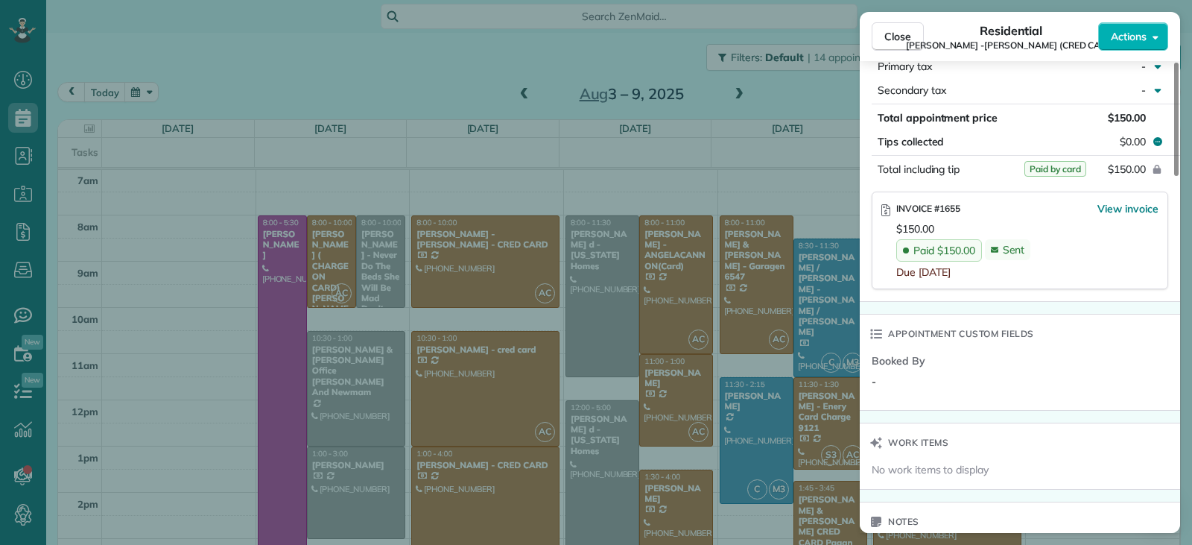
scroll to position [895, 0]
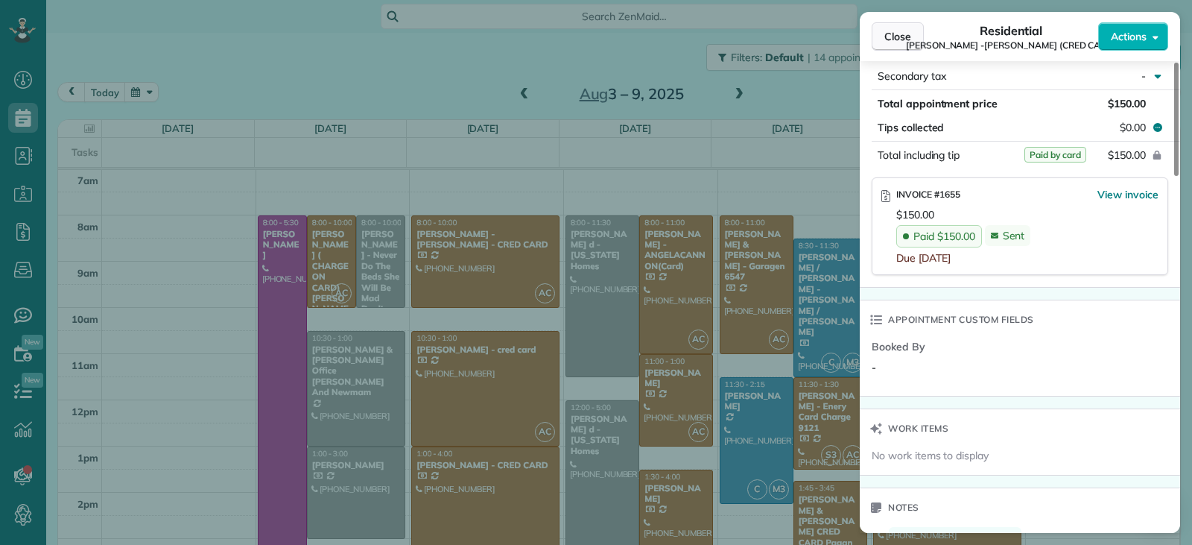
click at [900, 42] on span "Close" at bounding box center [898, 36] width 27 height 15
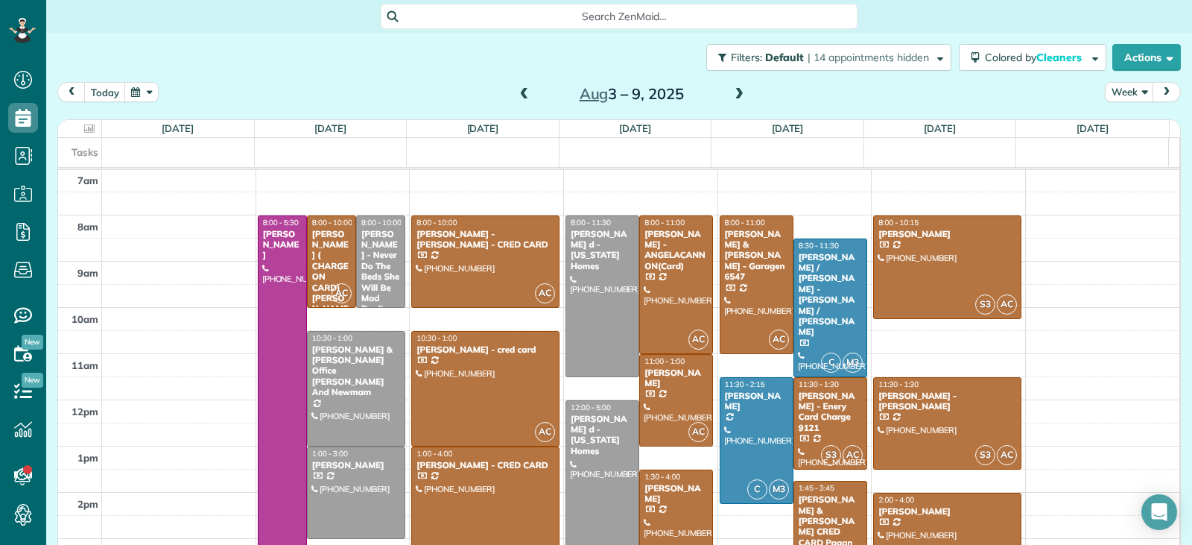
scroll to position [885, 0]
click at [481, 402] on div at bounding box center [485, 389] width 147 height 114
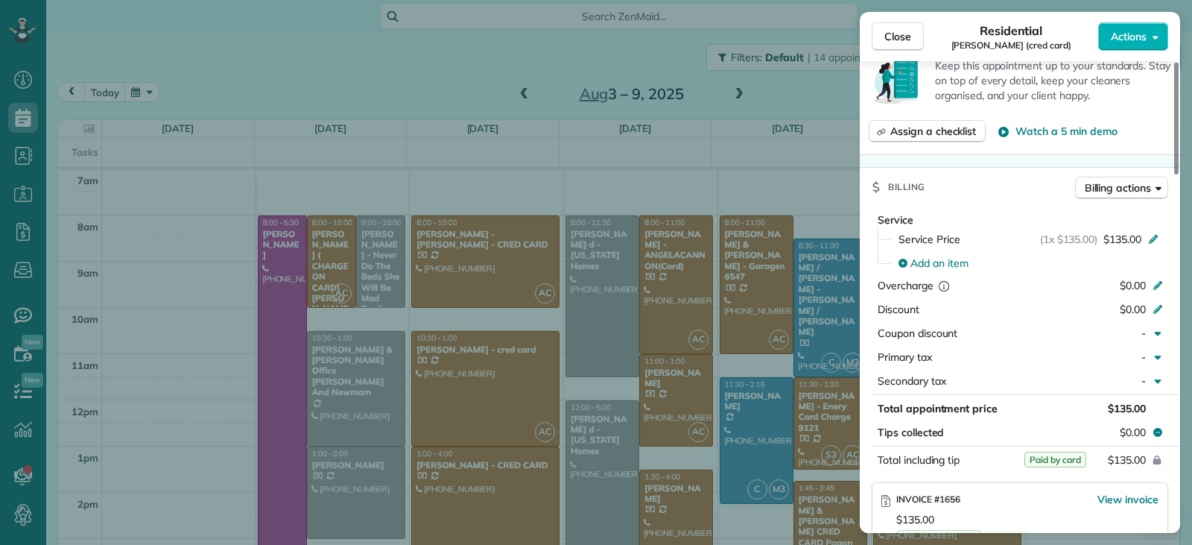
scroll to position [676, 0]
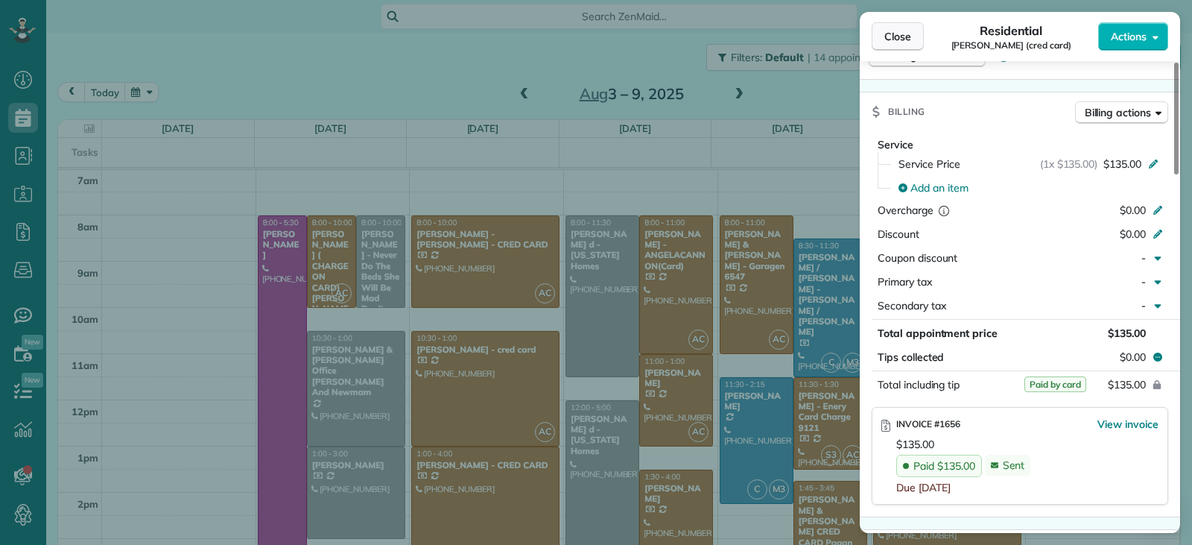
click at [891, 37] on span "Close" at bounding box center [898, 36] width 27 height 15
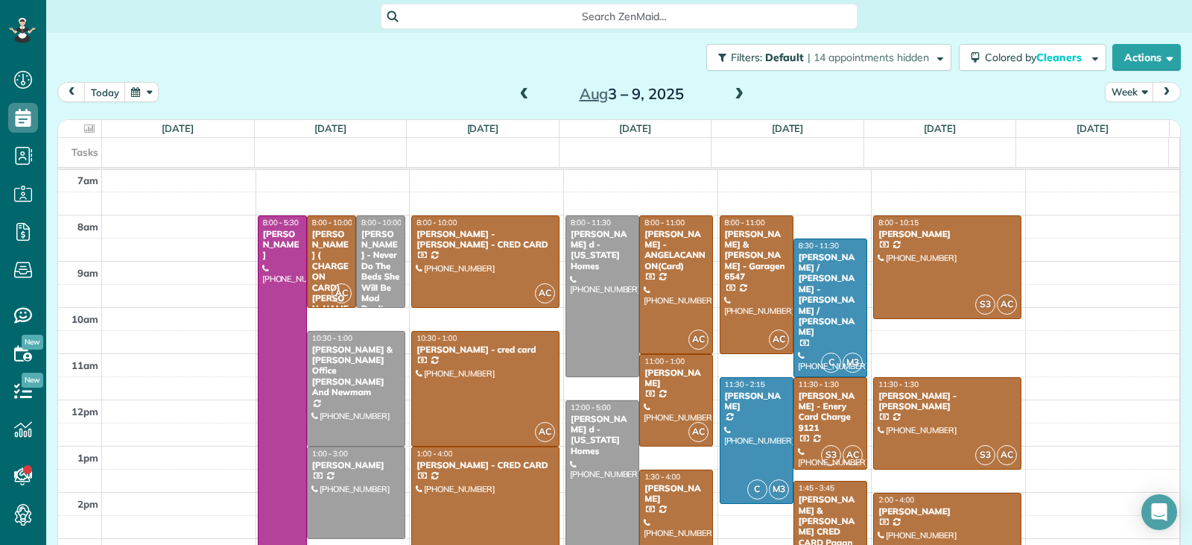
click at [467, 490] on div at bounding box center [485, 515] width 147 height 137
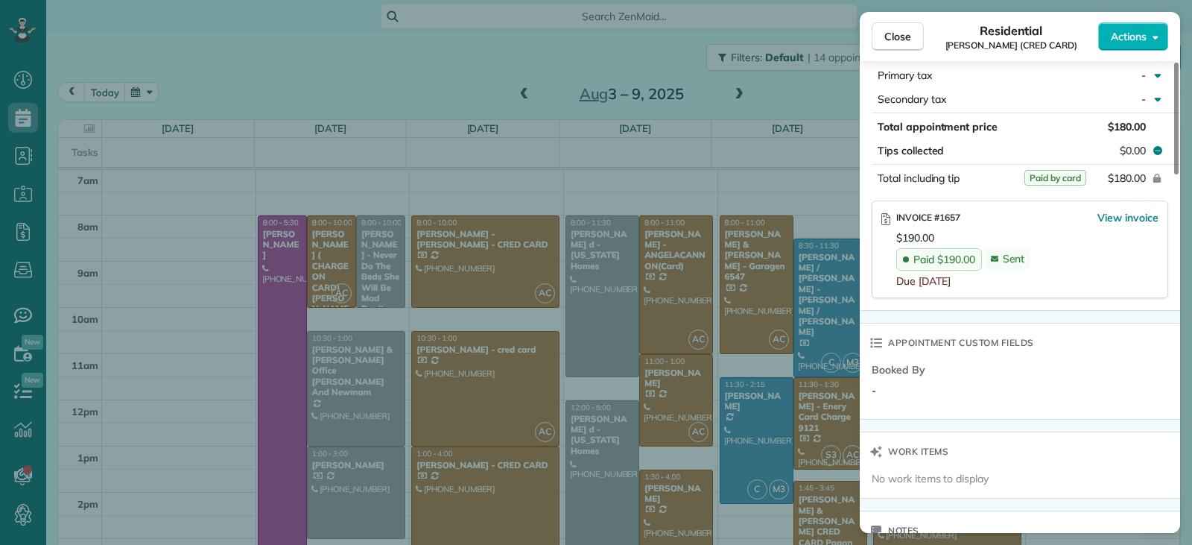
scroll to position [886, 0]
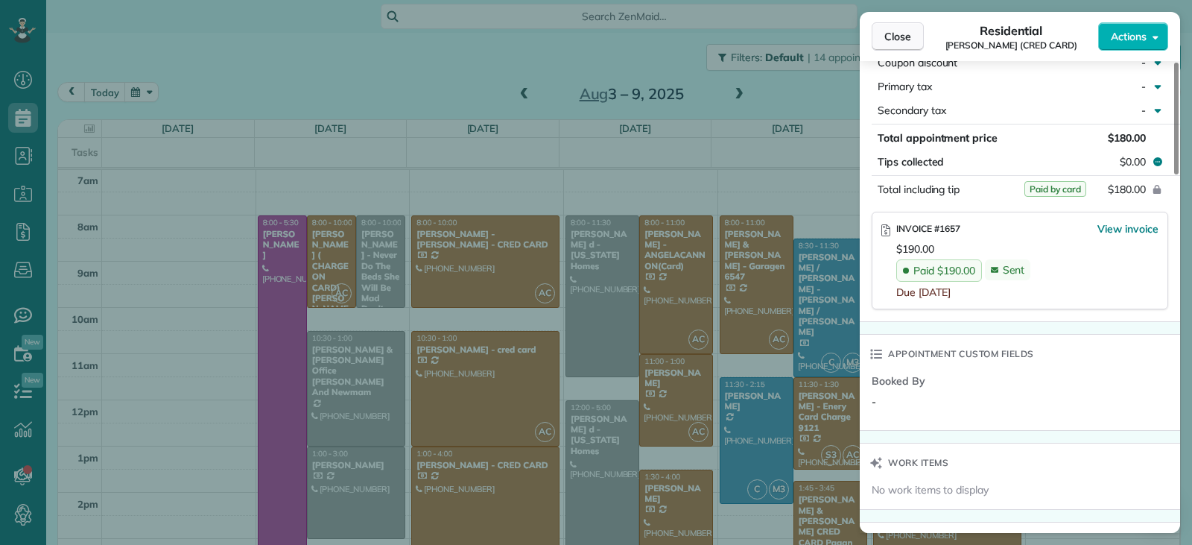
click at [891, 31] on span "Close" at bounding box center [898, 36] width 27 height 15
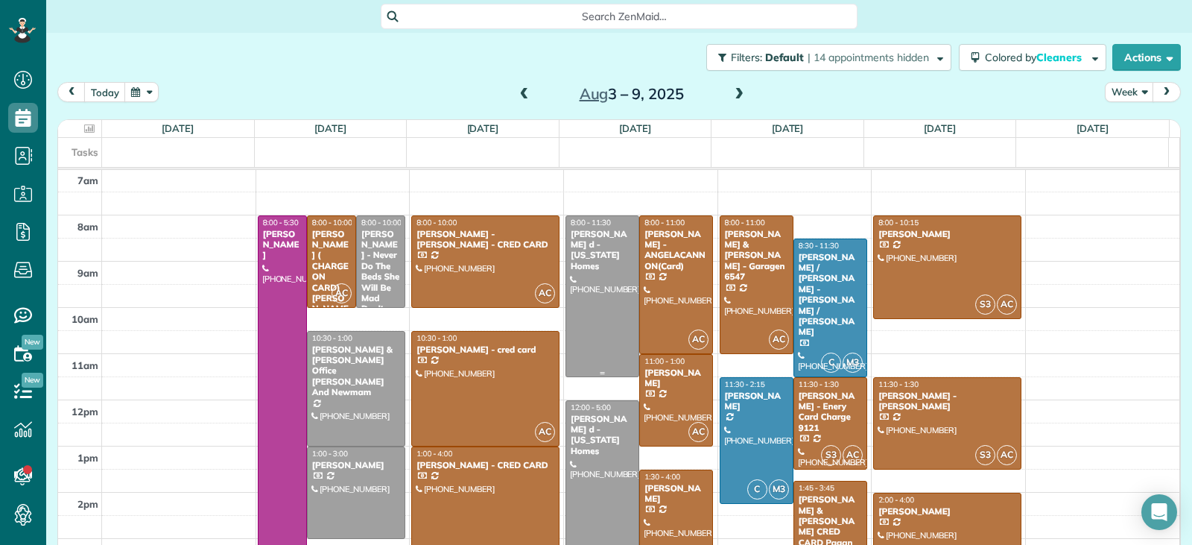
click at [597, 298] on div at bounding box center [602, 296] width 72 height 160
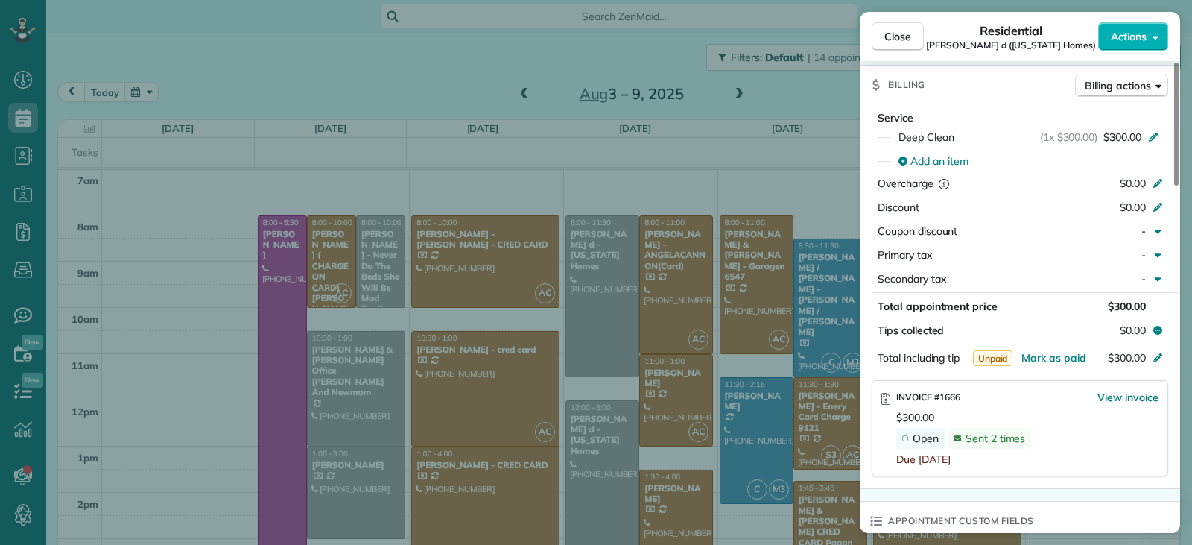
scroll to position [748, 0]
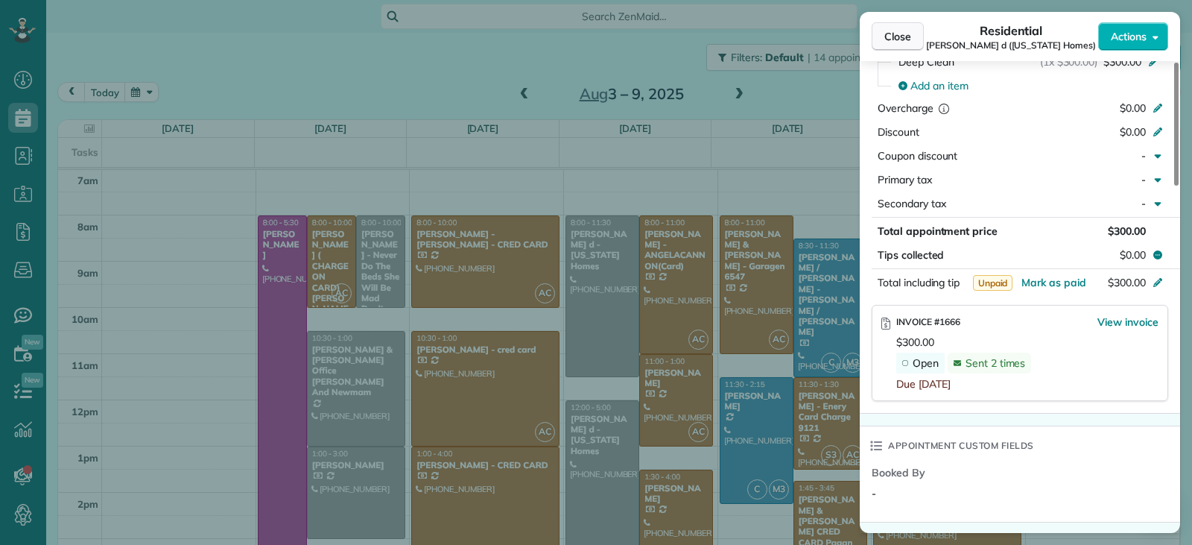
click at [920, 42] on button "Close" at bounding box center [898, 36] width 52 height 28
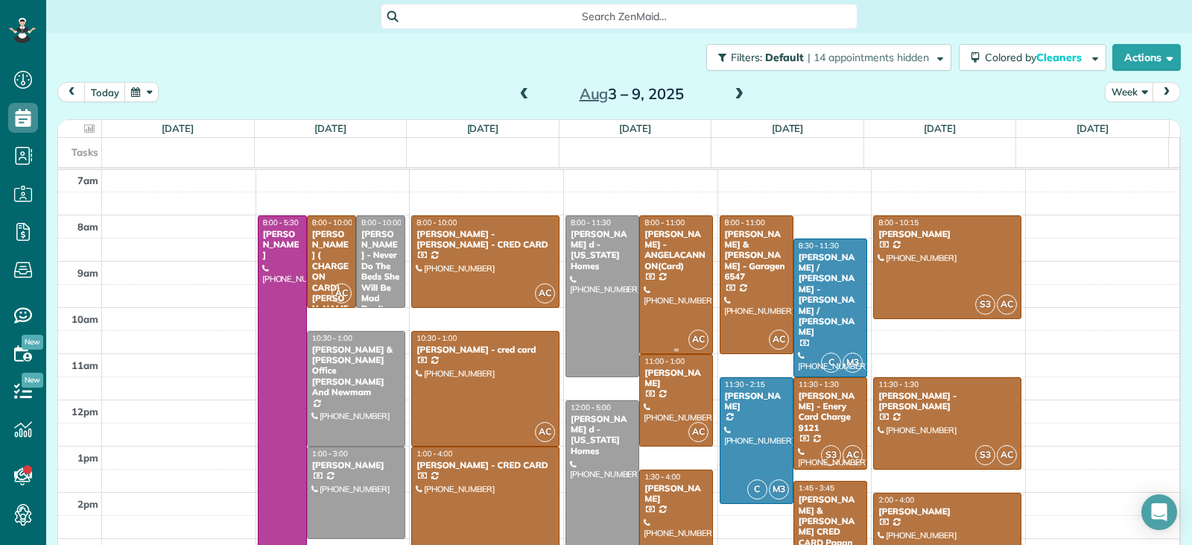
click at [666, 305] on div at bounding box center [676, 284] width 72 height 137
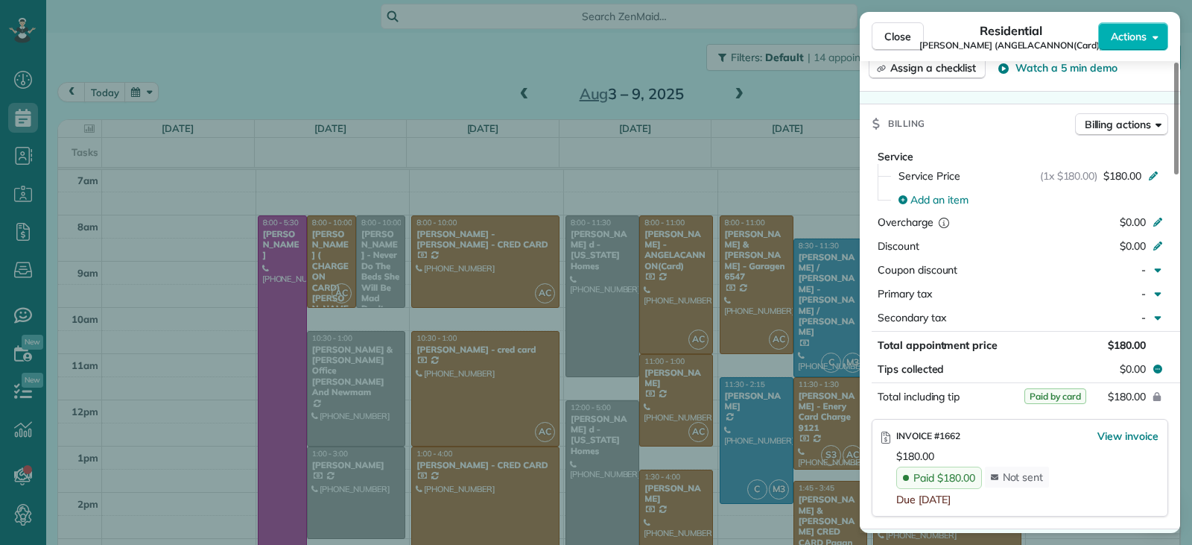
scroll to position [822, 0]
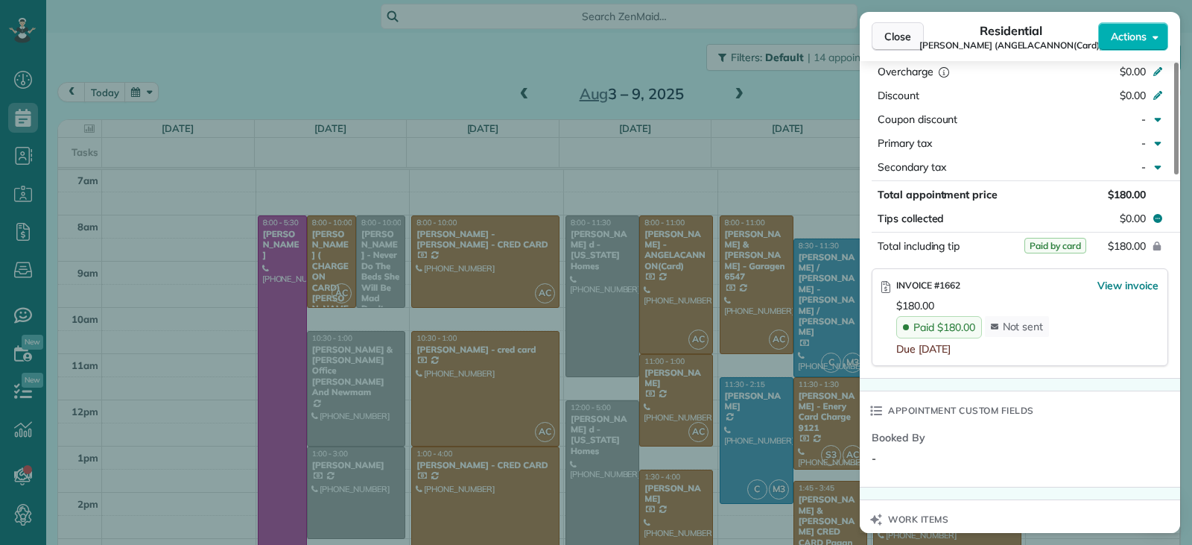
click at [879, 34] on button "Close" at bounding box center [898, 36] width 52 height 28
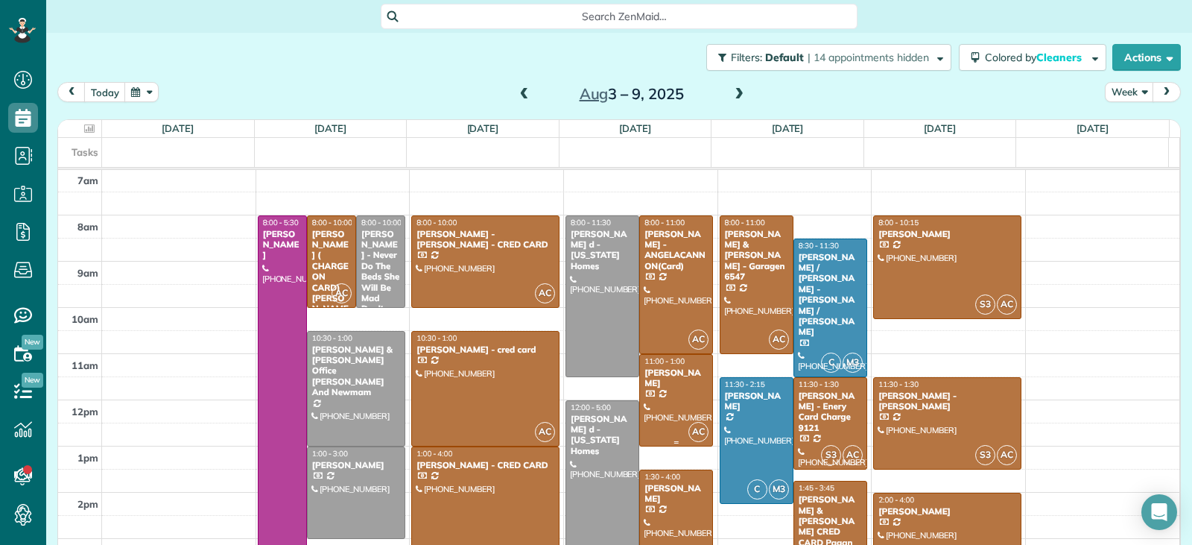
click at [677, 396] on div at bounding box center [676, 400] width 72 height 91
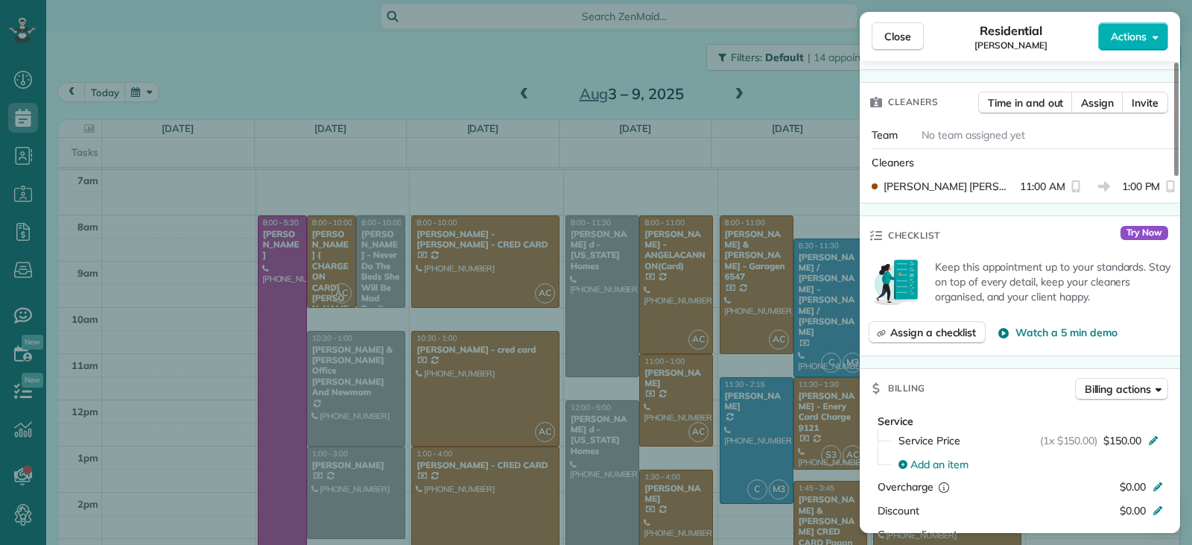
scroll to position [598, 0]
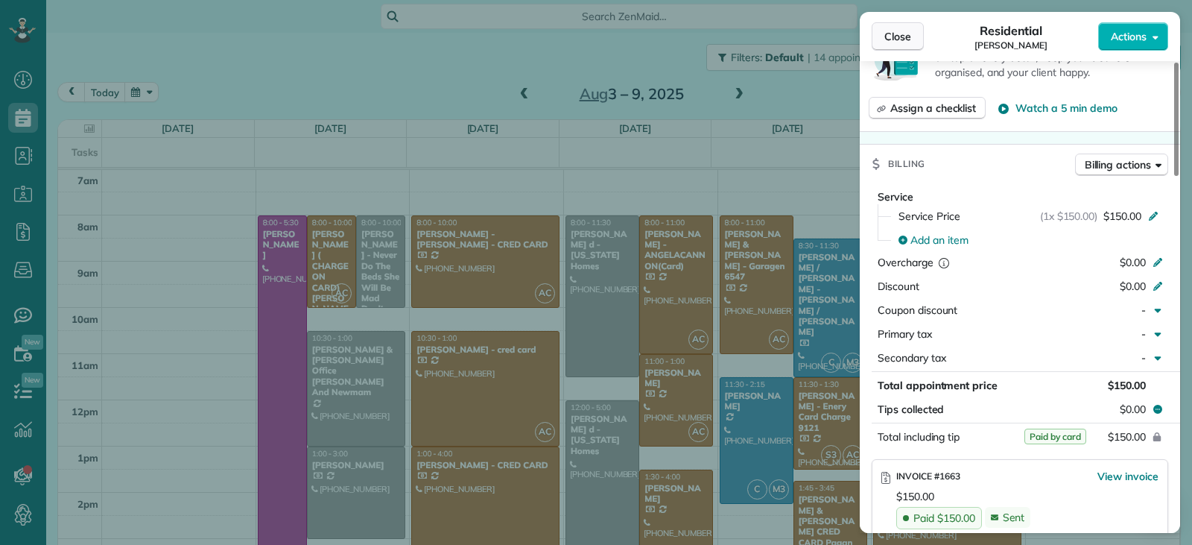
click at [894, 42] on span "Close" at bounding box center [898, 36] width 27 height 15
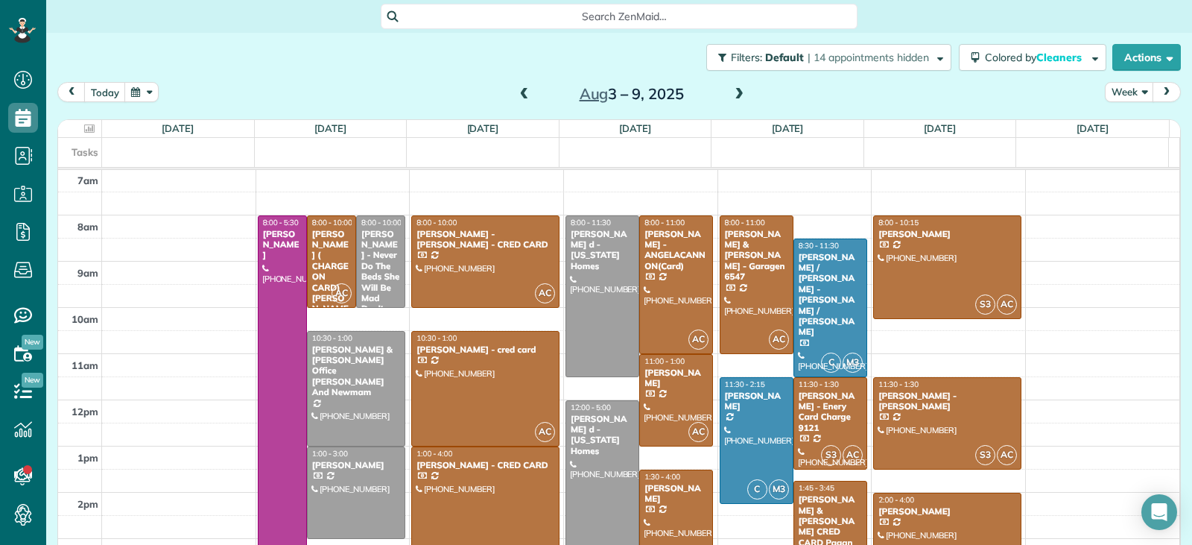
drag, startPoint x: 671, startPoint y: 487, endPoint x: 818, endPoint y: 467, distance: 148.2
click at [672, 487] on div "Amada Mcclain" at bounding box center [676, 494] width 65 height 22
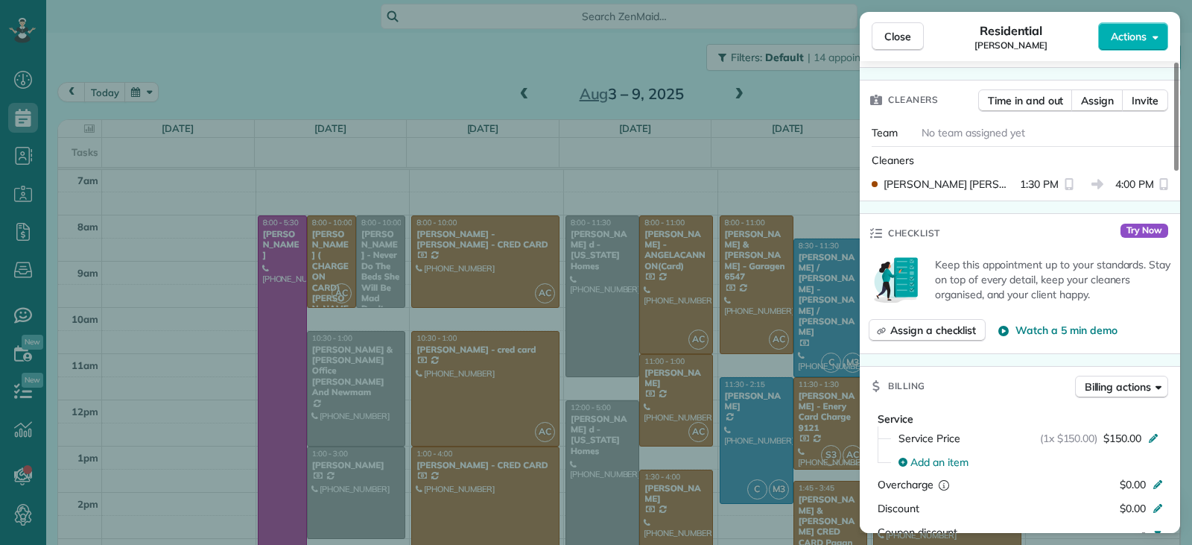
scroll to position [600, 0]
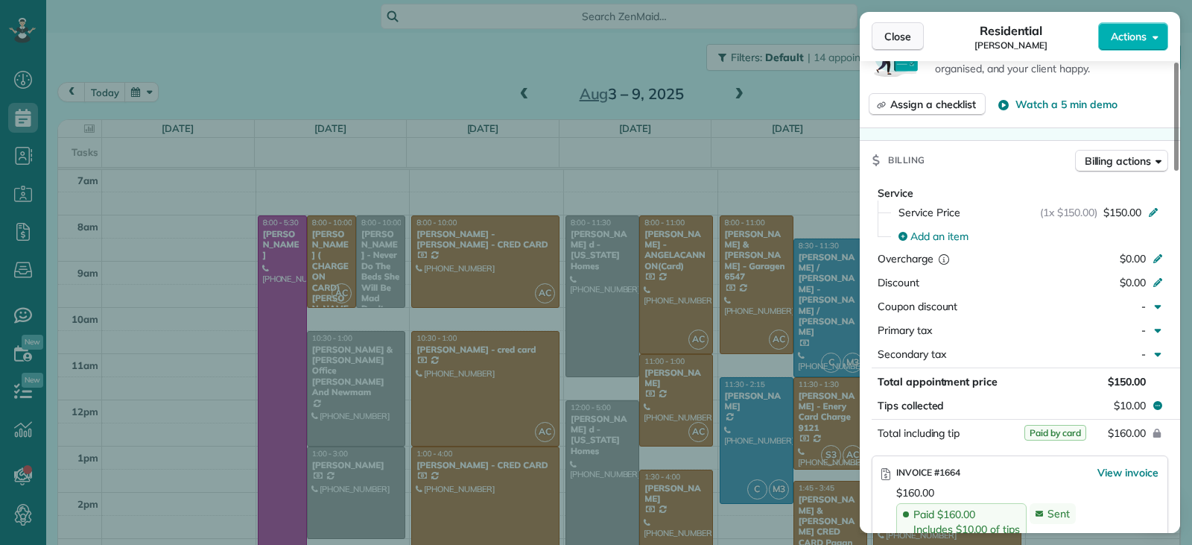
click at [891, 40] on span "Close" at bounding box center [898, 36] width 27 height 15
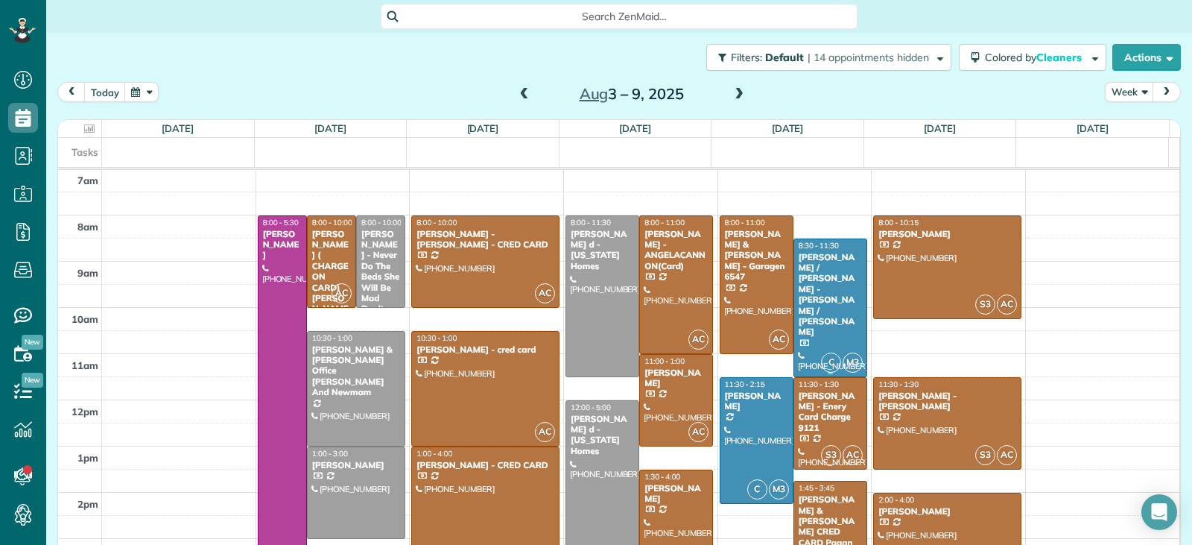
click at [823, 305] on div at bounding box center [830, 307] width 72 height 137
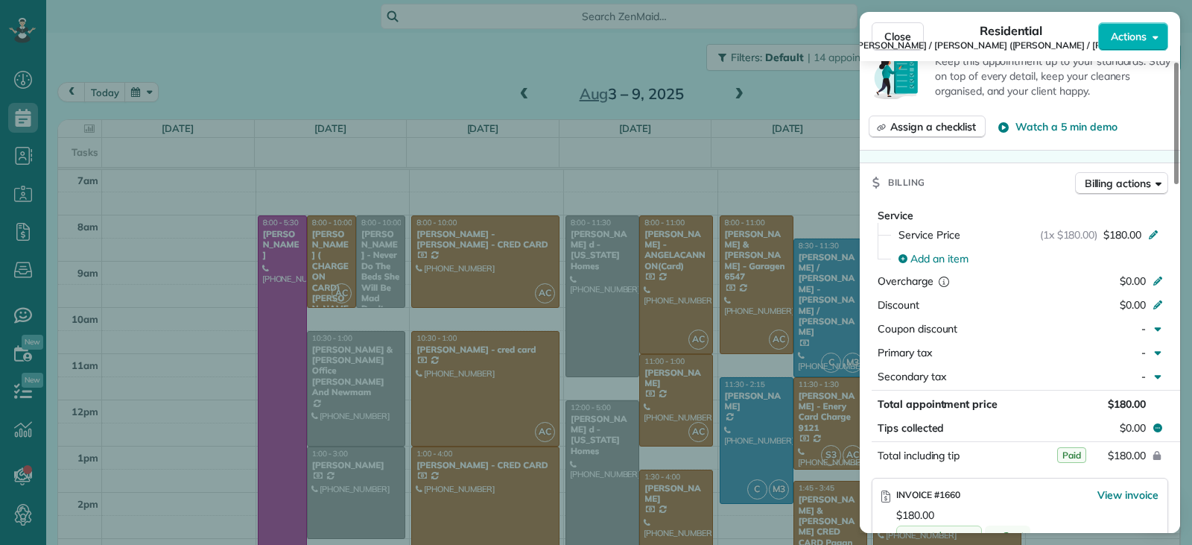
scroll to position [674, 0]
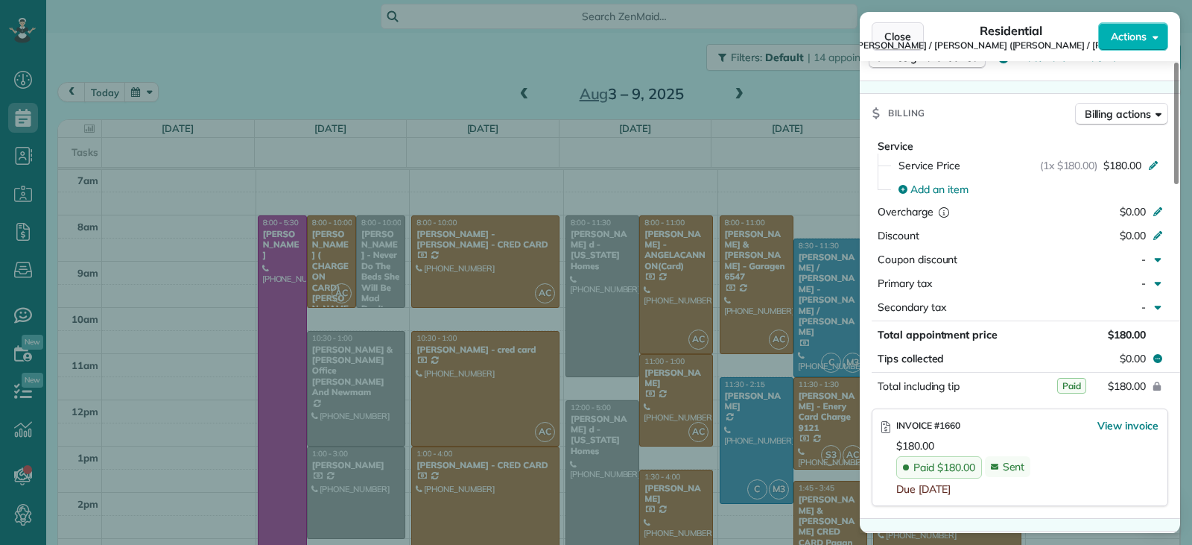
click at [888, 37] on span "Close" at bounding box center [898, 36] width 27 height 15
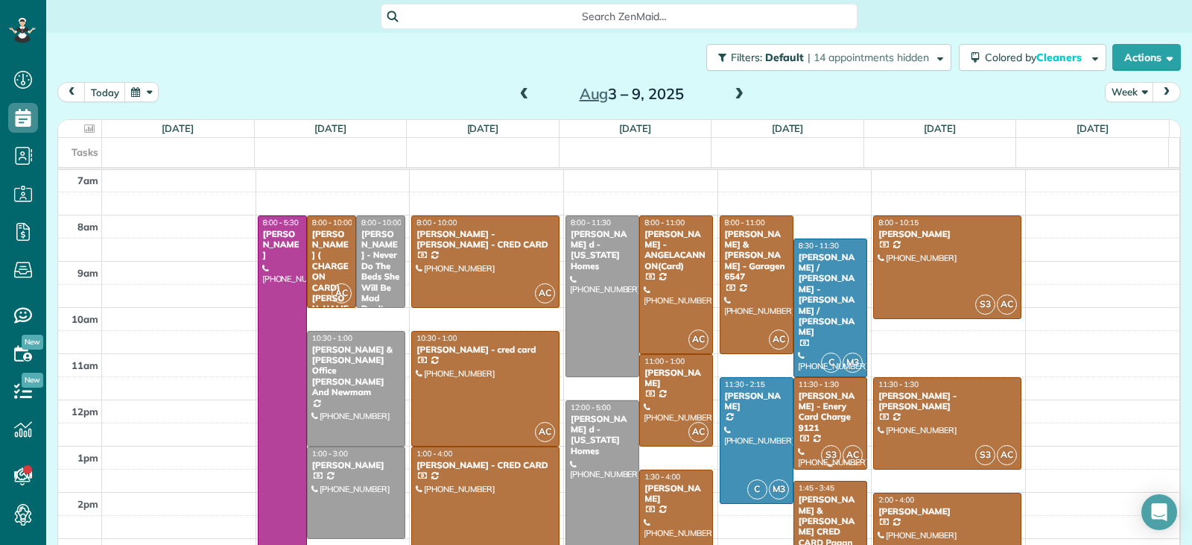
click at [808, 416] on div "Gail Garriss - Enery Card Charge 9121" at bounding box center [830, 412] width 65 height 43
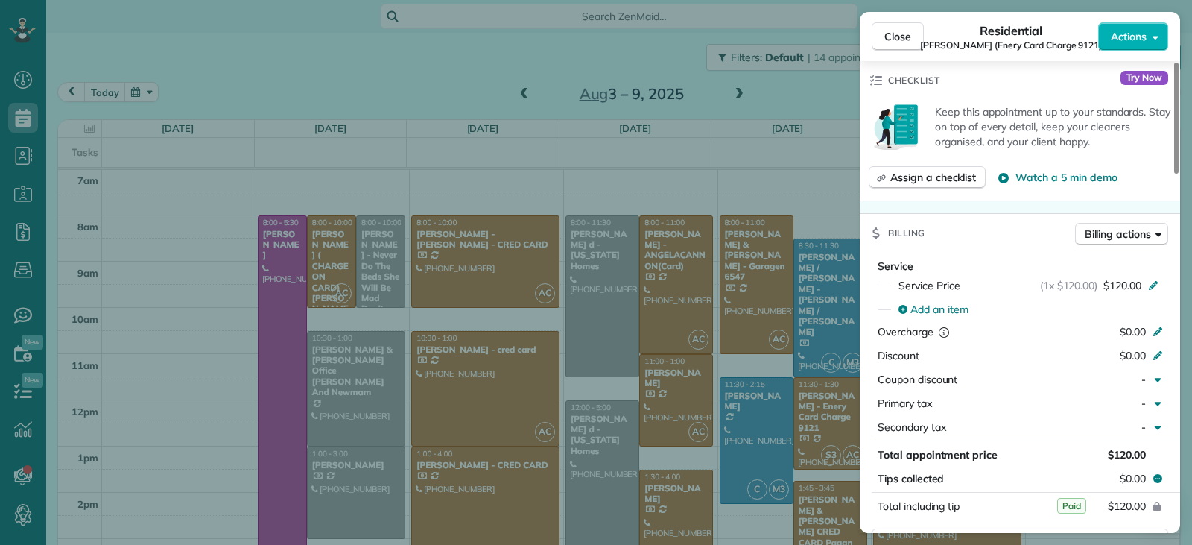
scroll to position [821, 0]
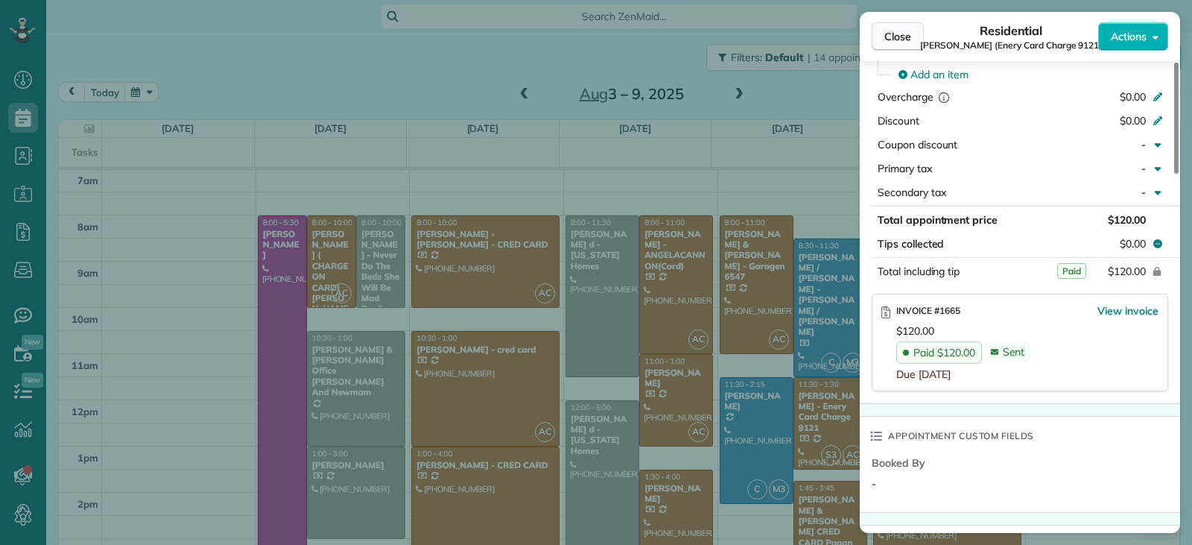
click at [888, 39] on span "Close" at bounding box center [898, 36] width 27 height 15
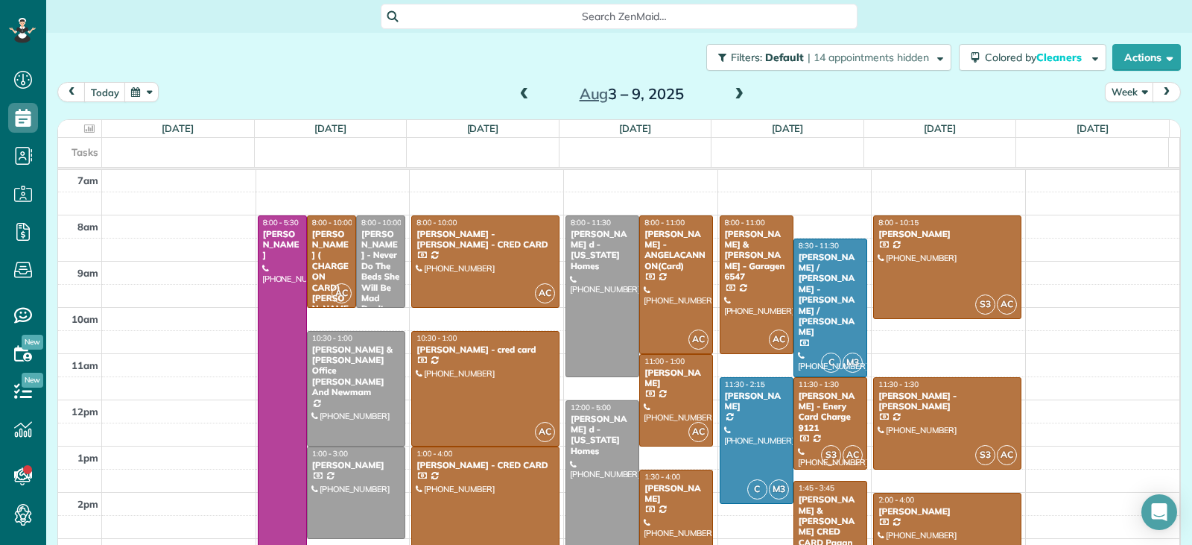
click at [805, 523] on div "[PERSON_NAME] & [PERSON_NAME] CRED CARD Pagan" at bounding box center [830, 521] width 65 height 54
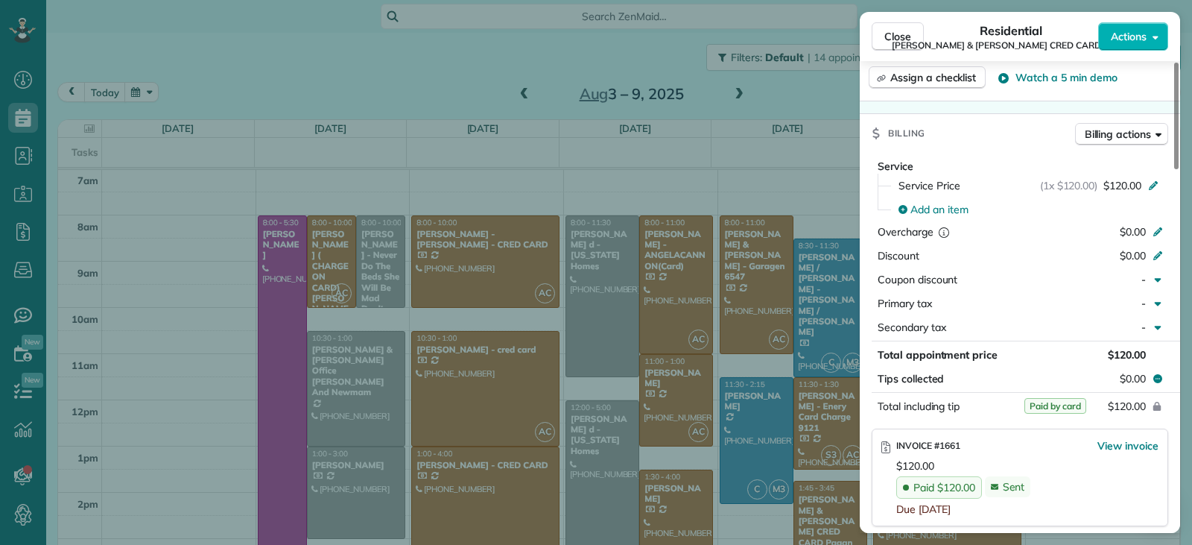
scroll to position [676, 0]
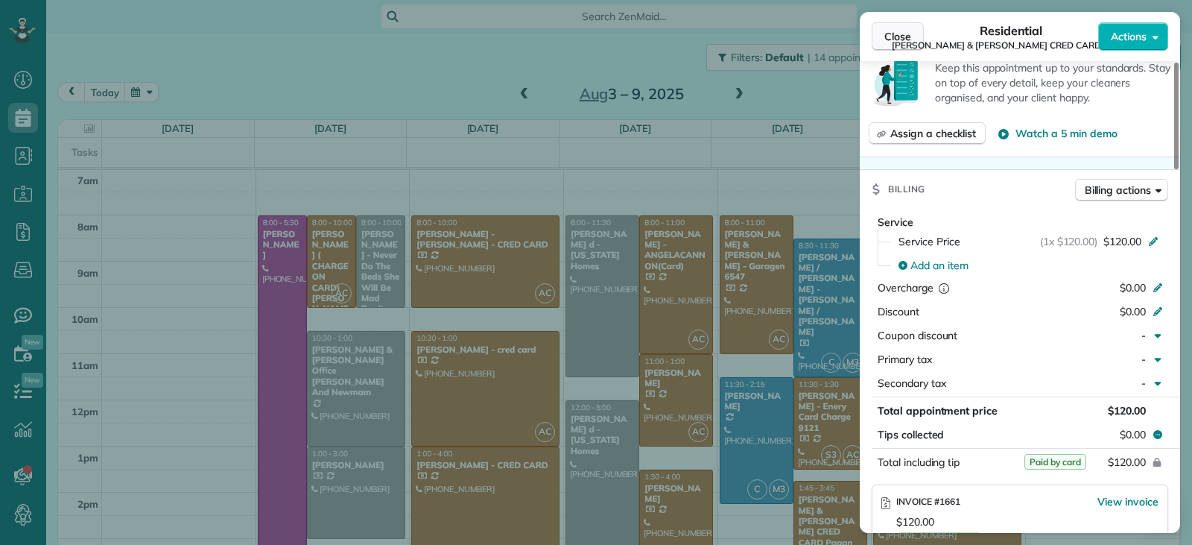
click at [909, 35] on span "Close" at bounding box center [898, 36] width 27 height 15
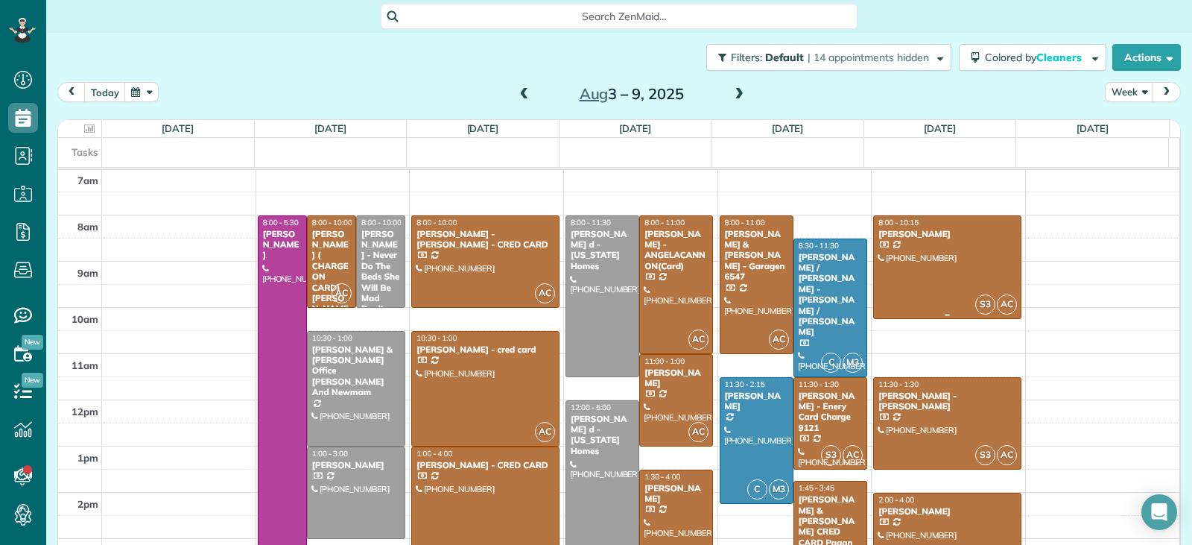
click at [914, 247] on div at bounding box center [947, 267] width 147 height 103
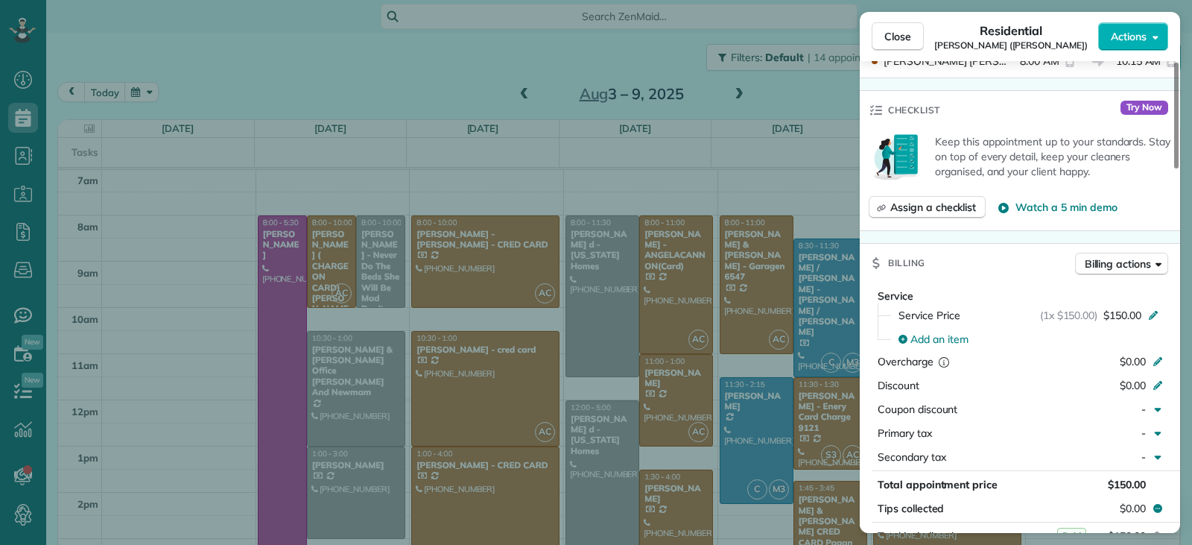
scroll to position [751, 0]
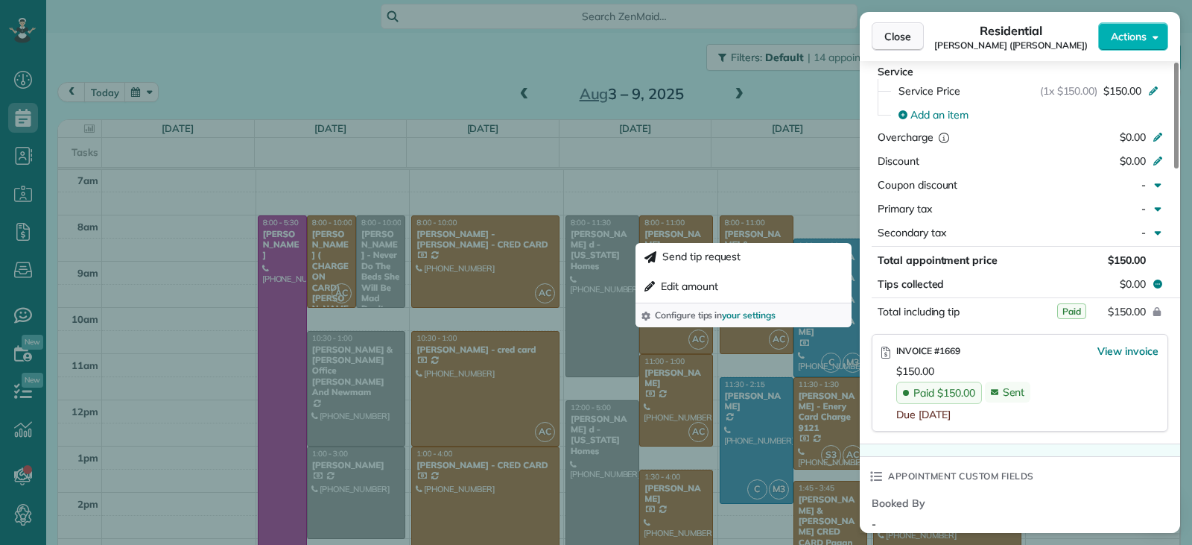
click at [911, 43] on button "Close" at bounding box center [898, 36] width 52 height 28
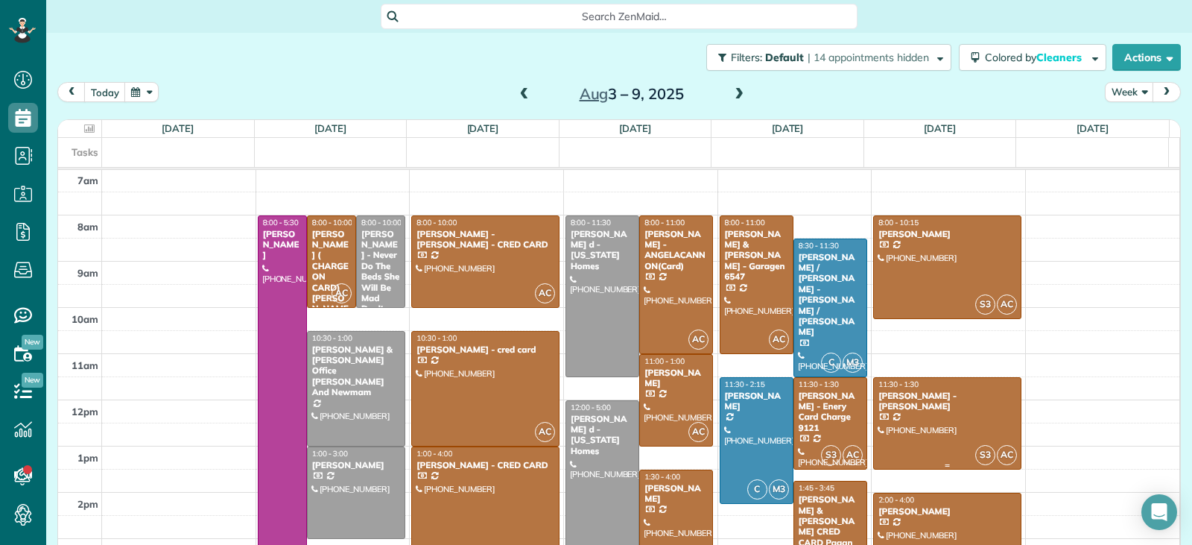
click at [892, 411] on div at bounding box center [947, 423] width 147 height 91
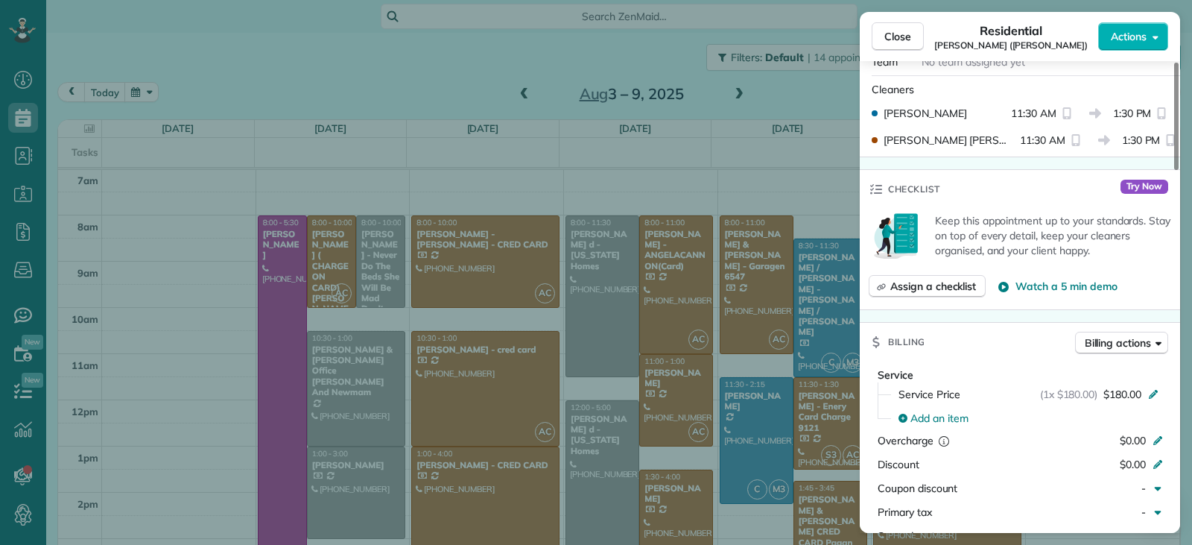
scroll to position [674, 0]
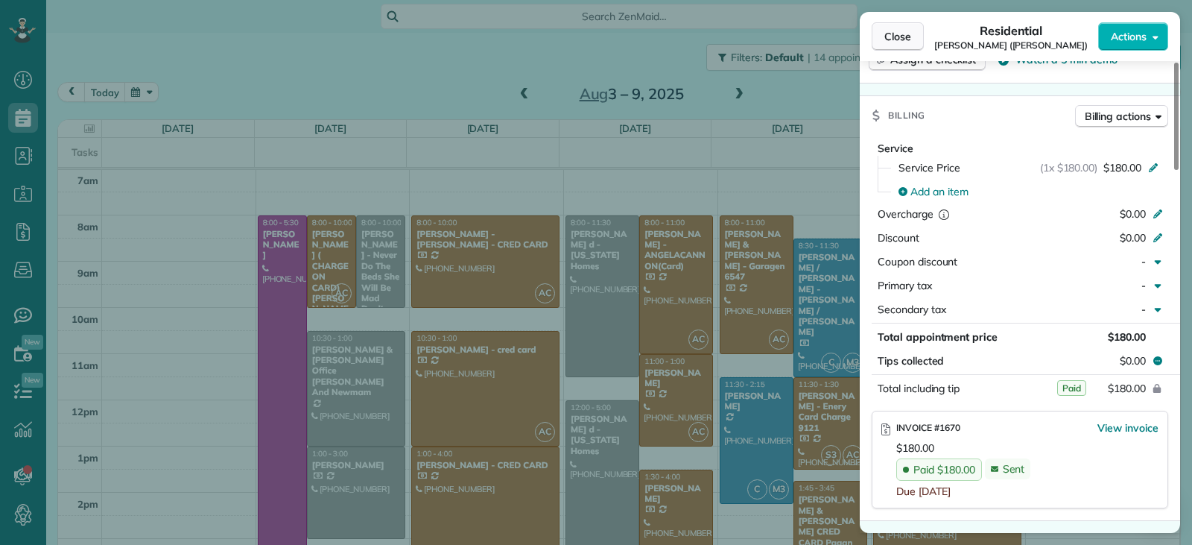
click at [901, 41] on span "Close" at bounding box center [898, 36] width 27 height 15
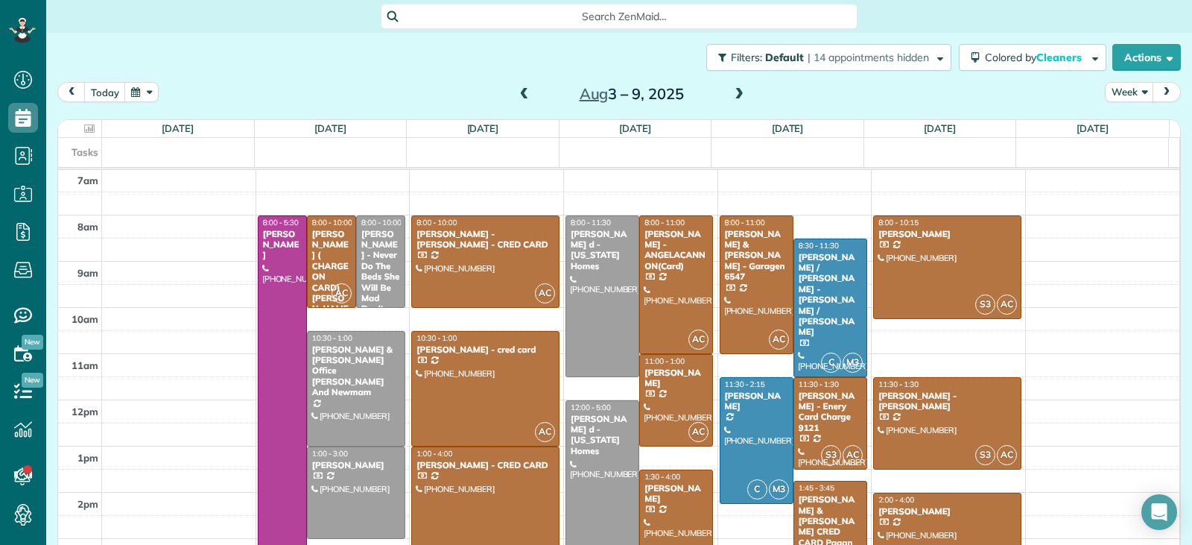
click at [925, 512] on div "[PERSON_NAME]" at bounding box center [947, 511] width 139 height 10
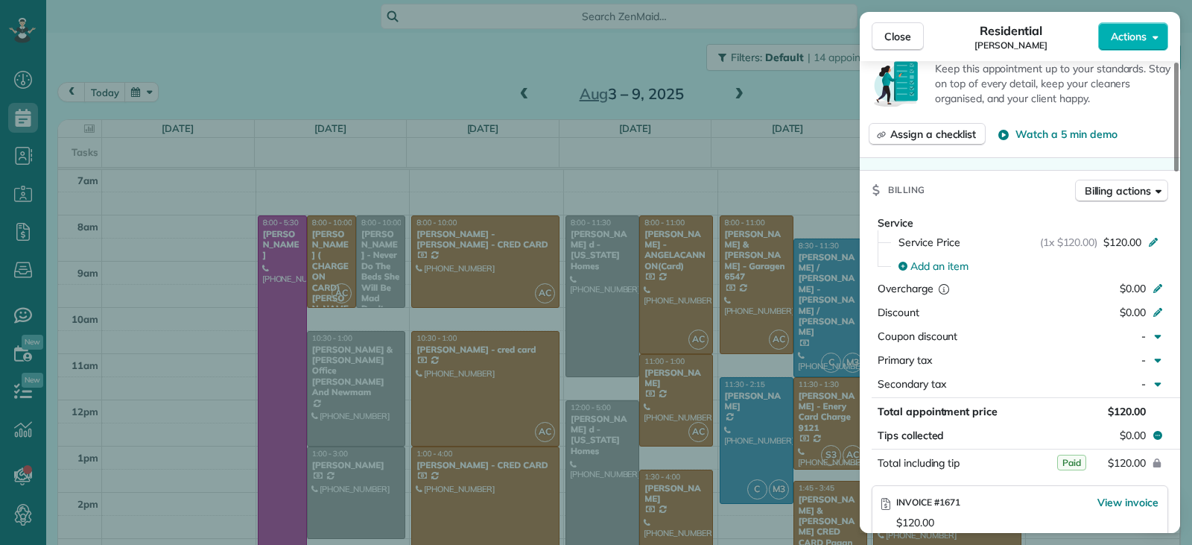
scroll to position [675, 0]
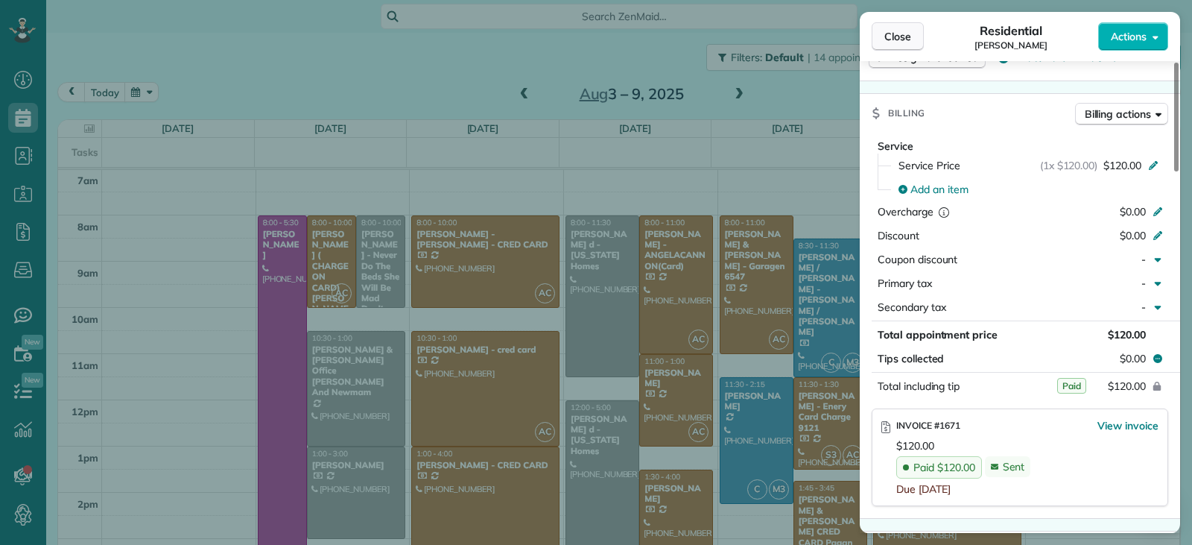
click at [876, 37] on button "Close" at bounding box center [898, 36] width 52 height 28
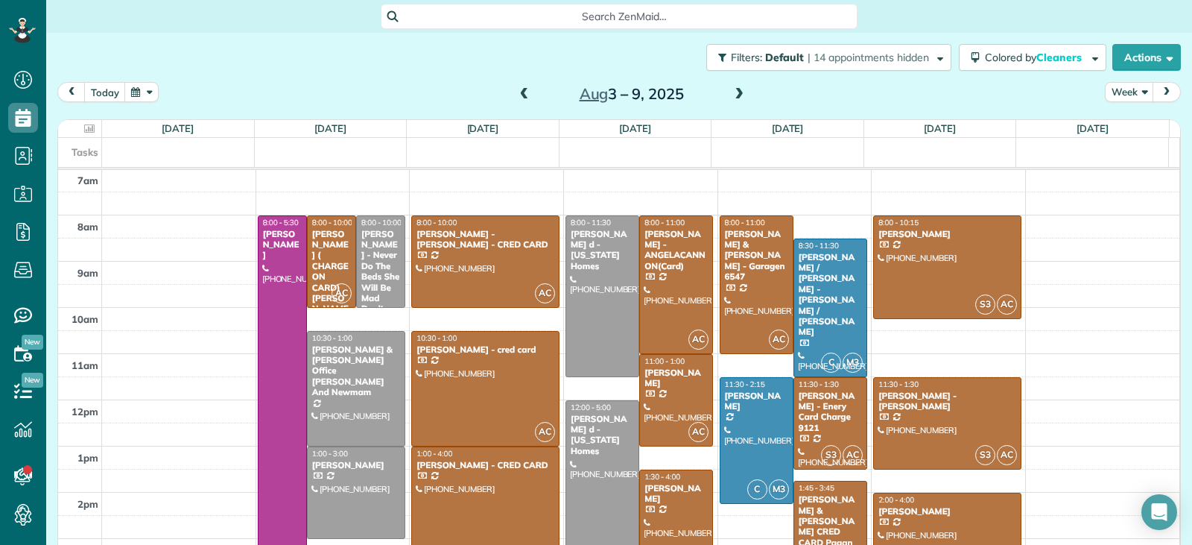
click at [731, 92] on span at bounding box center [739, 94] width 16 height 13
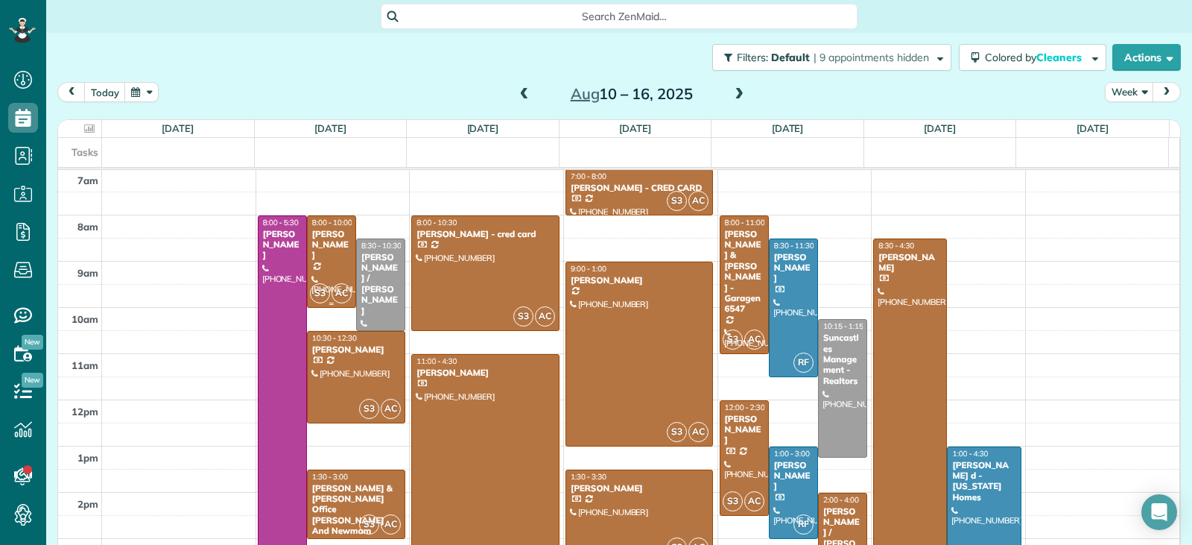
click at [337, 265] on div at bounding box center [332, 261] width 48 height 91
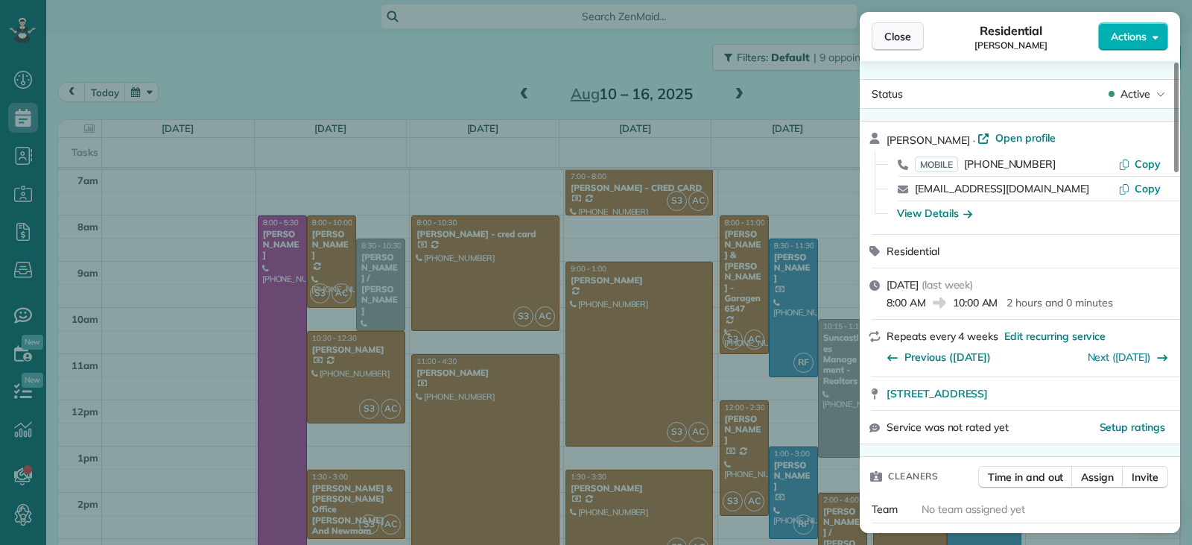
click at [899, 41] on span "Close" at bounding box center [898, 36] width 27 height 15
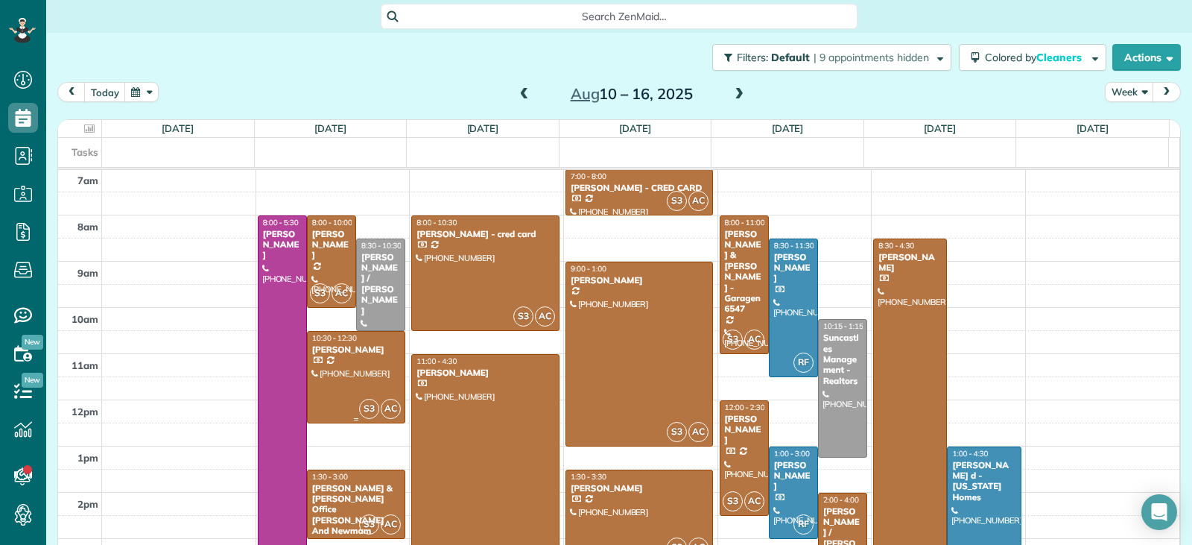
click at [349, 370] on div at bounding box center [356, 377] width 97 height 91
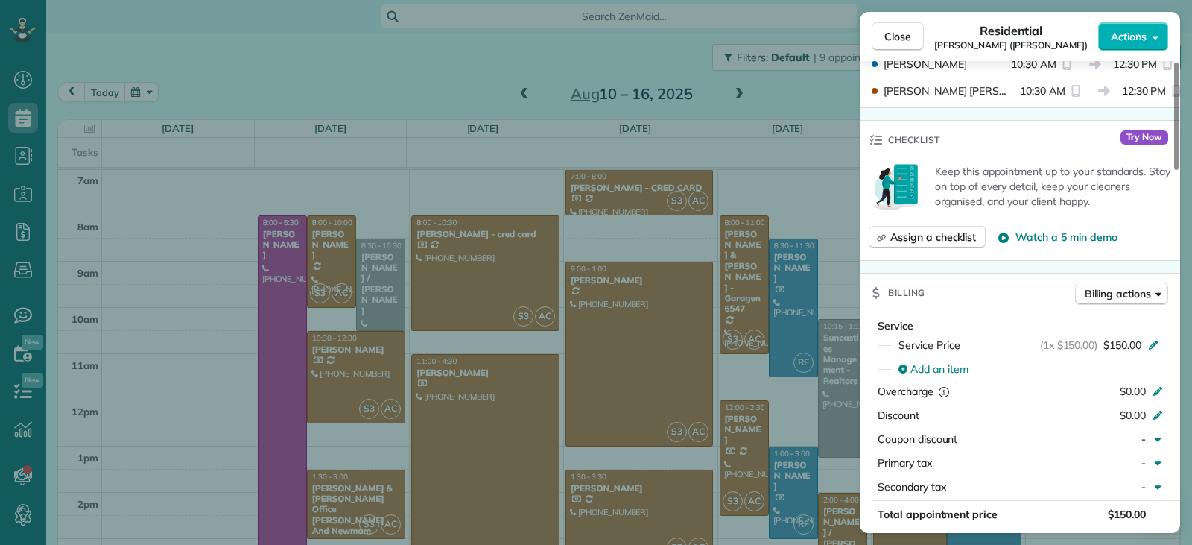
scroll to position [751, 0]
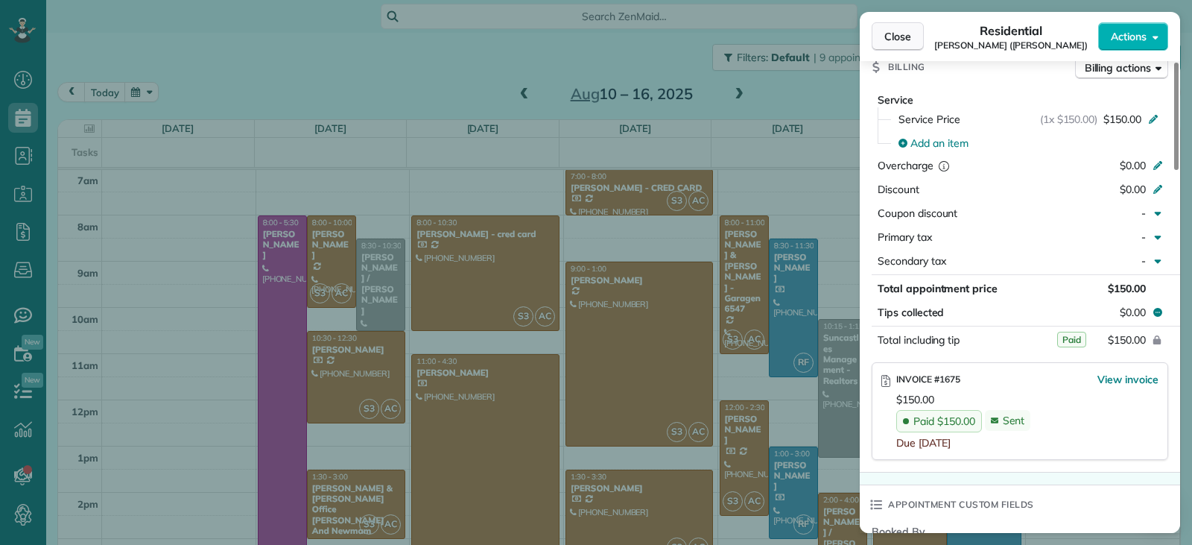
click at [899, 40] on span "Close" at bounding box center [898, 36] width 27 height 15
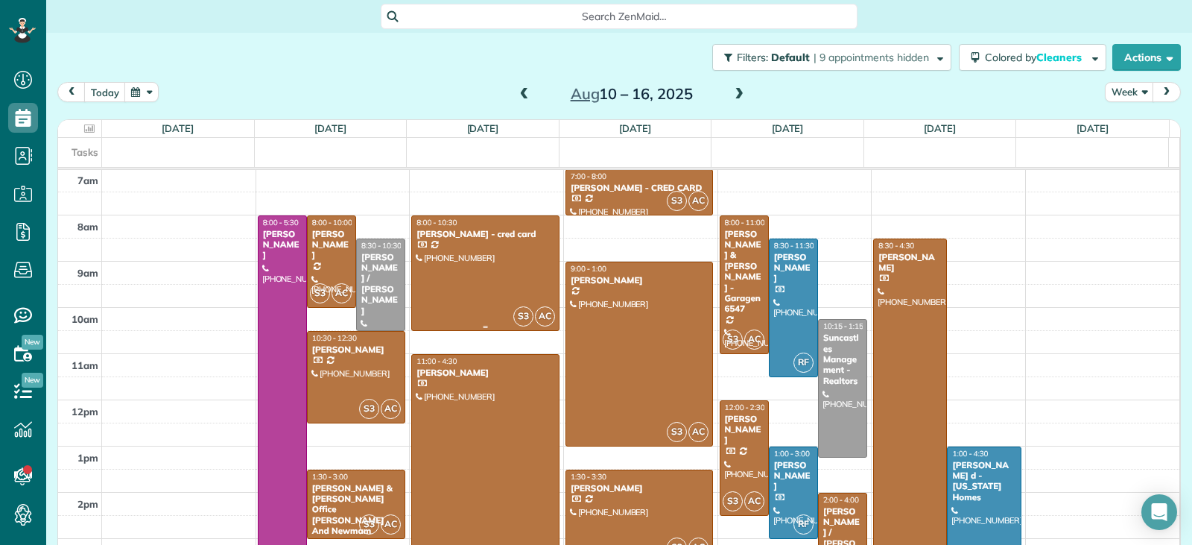
click at [475, 279] on div at bounding box center [485, 273] width 147 height 114
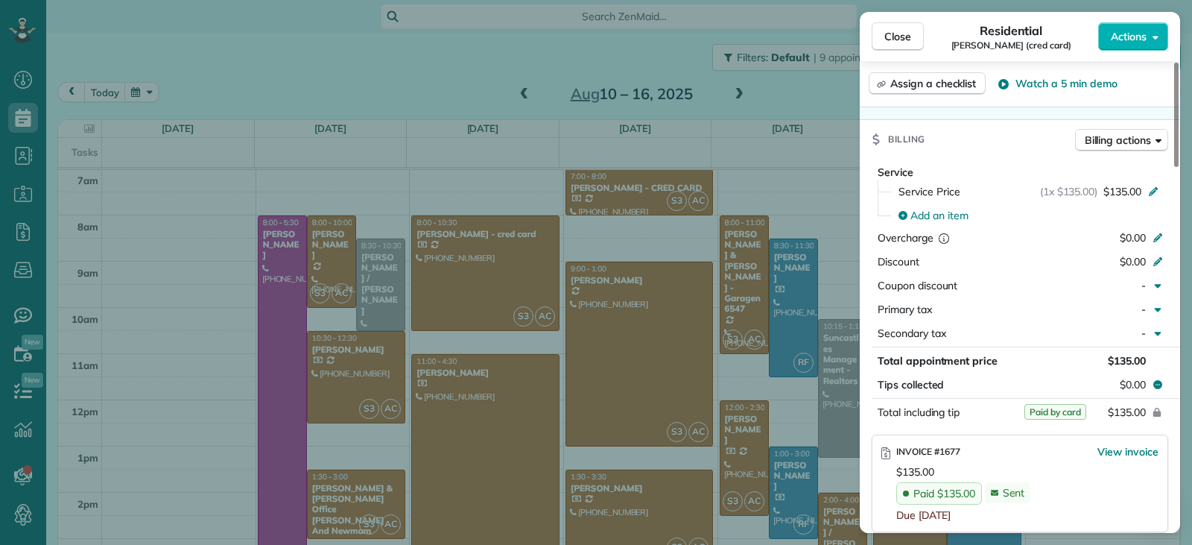
scroll to position [751, 0]
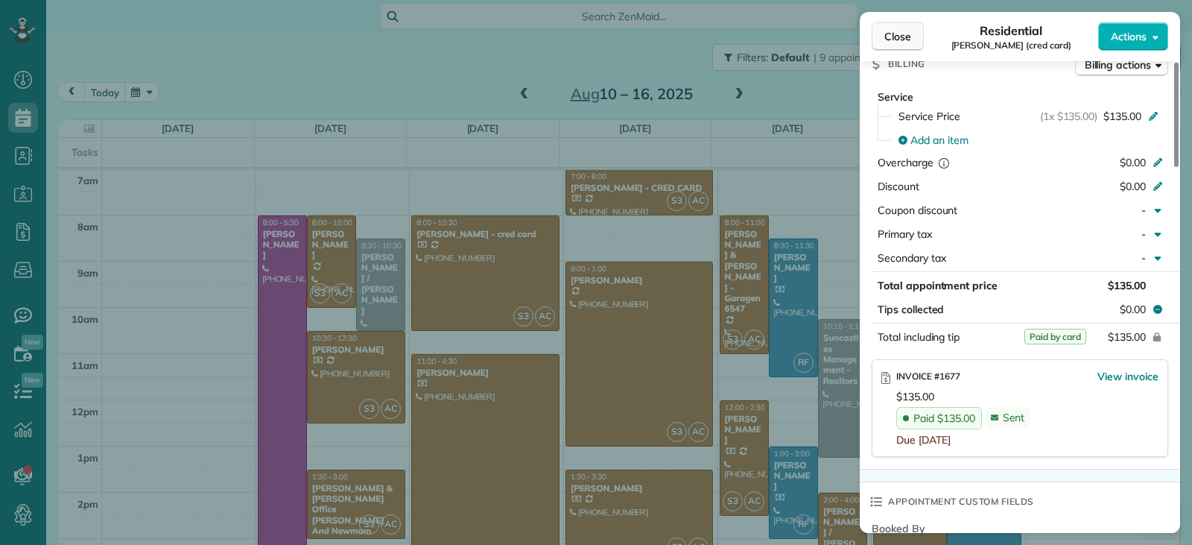
click at [888, 42] on span "Close" at bounding box center [898, 36] width 27 height 15
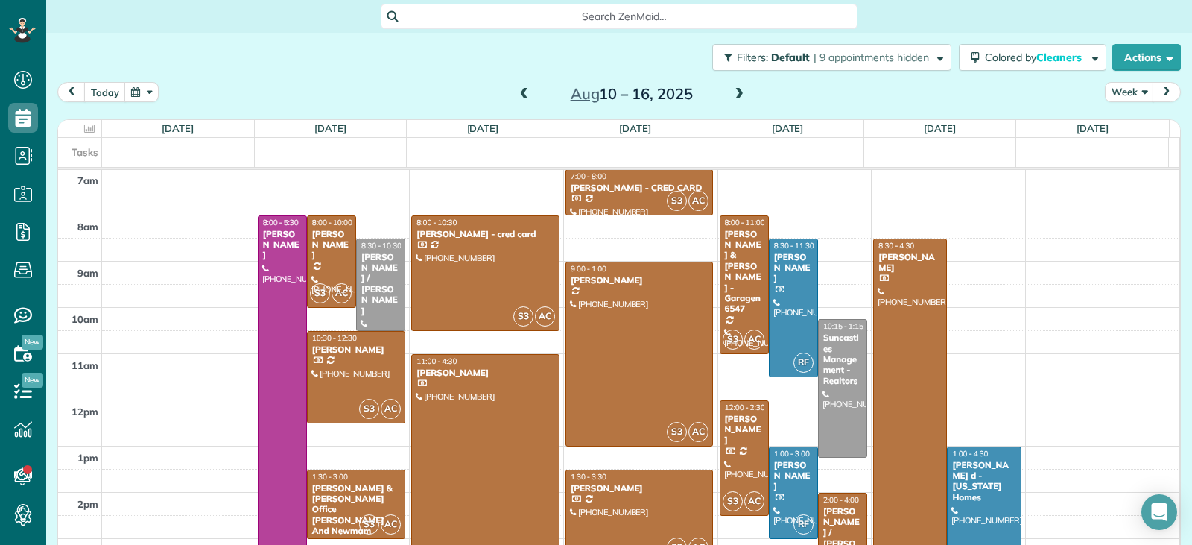
click at [484, 394] on div at bounding box center [485, 481] width 147 height 253
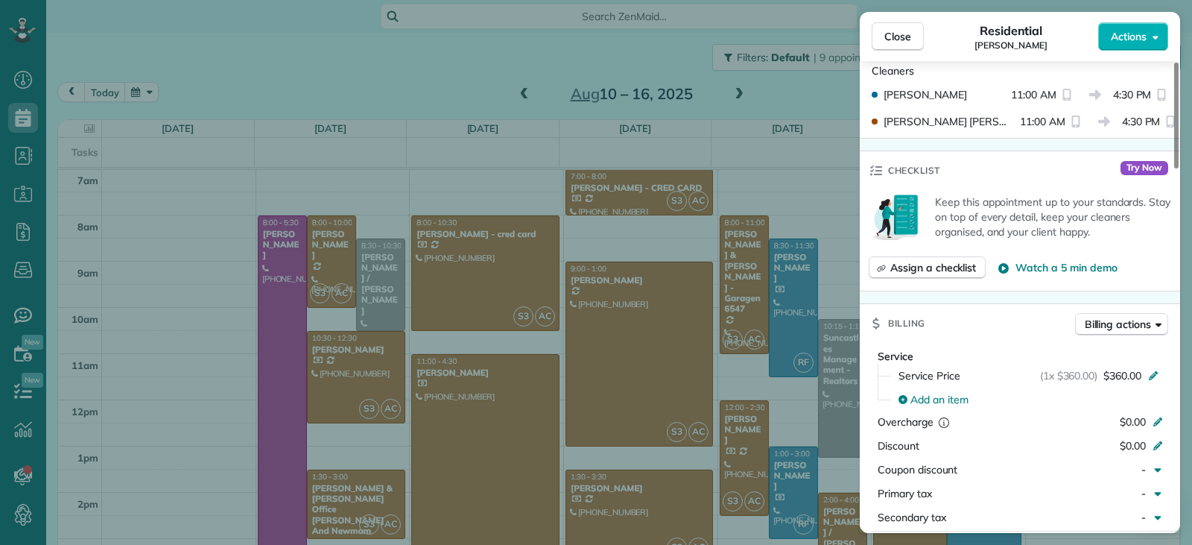
scroll to position [677, 0]
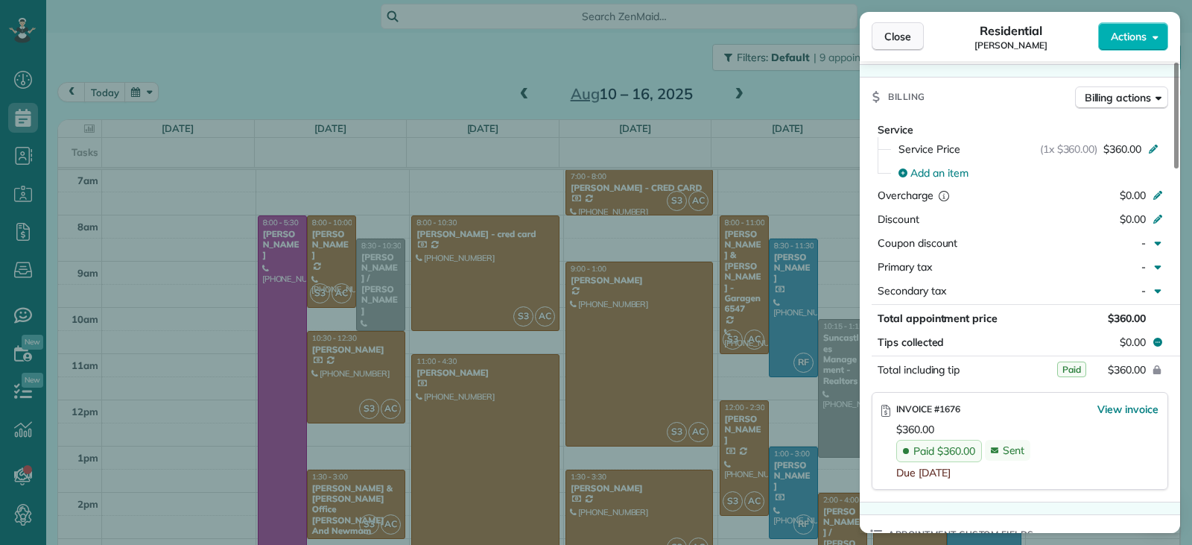
click at [903, 37] on span "Close" at bounding box center [898, 36] width 27 height 15
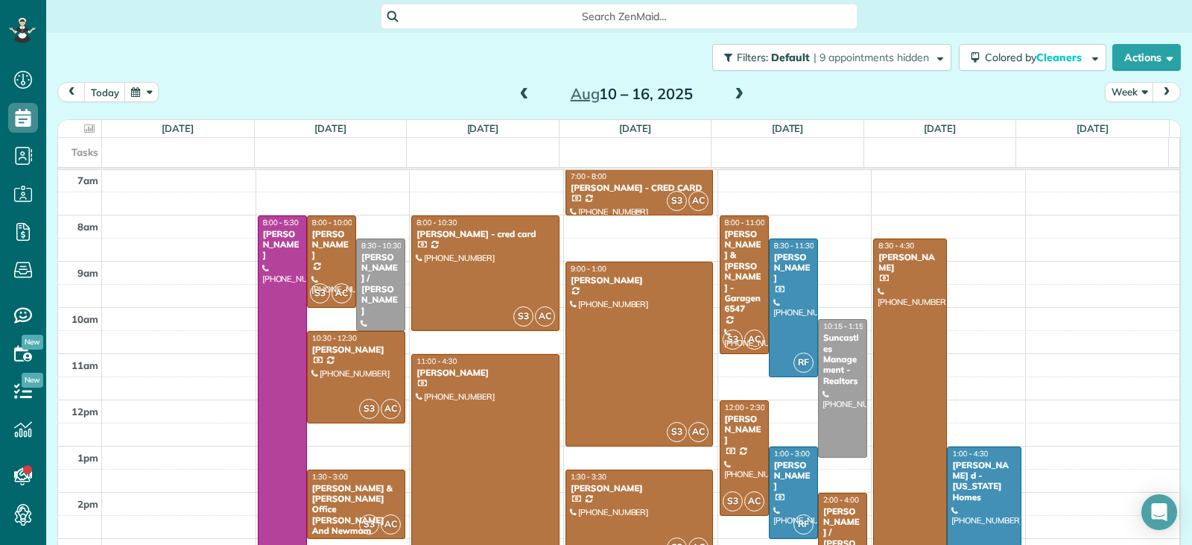
click at [595, 198] on div at bounding box center [639, 192] width 147 height 45
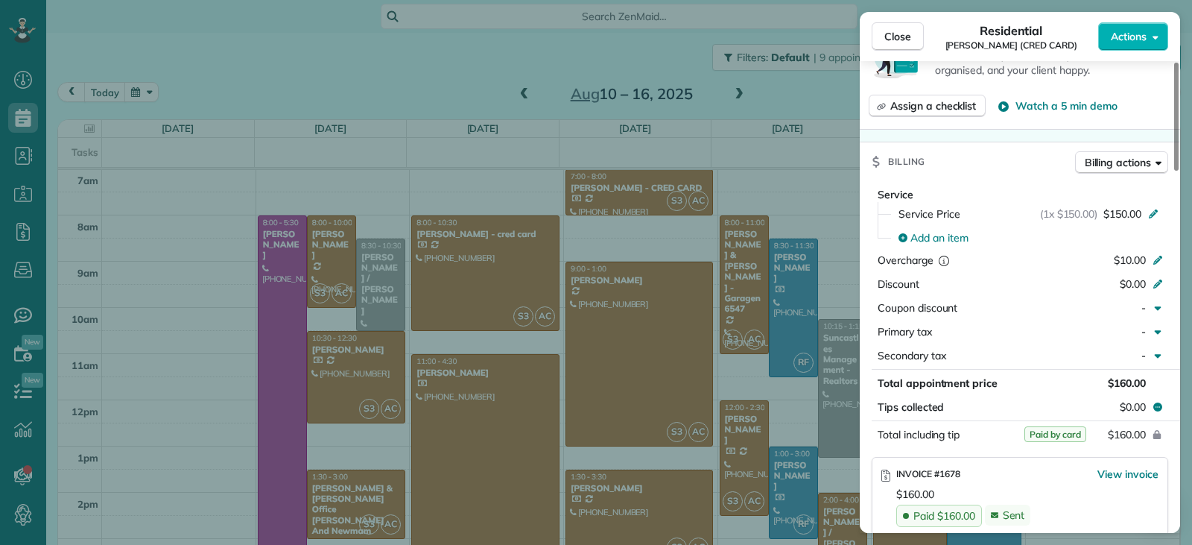
scroll to position [675, 0]
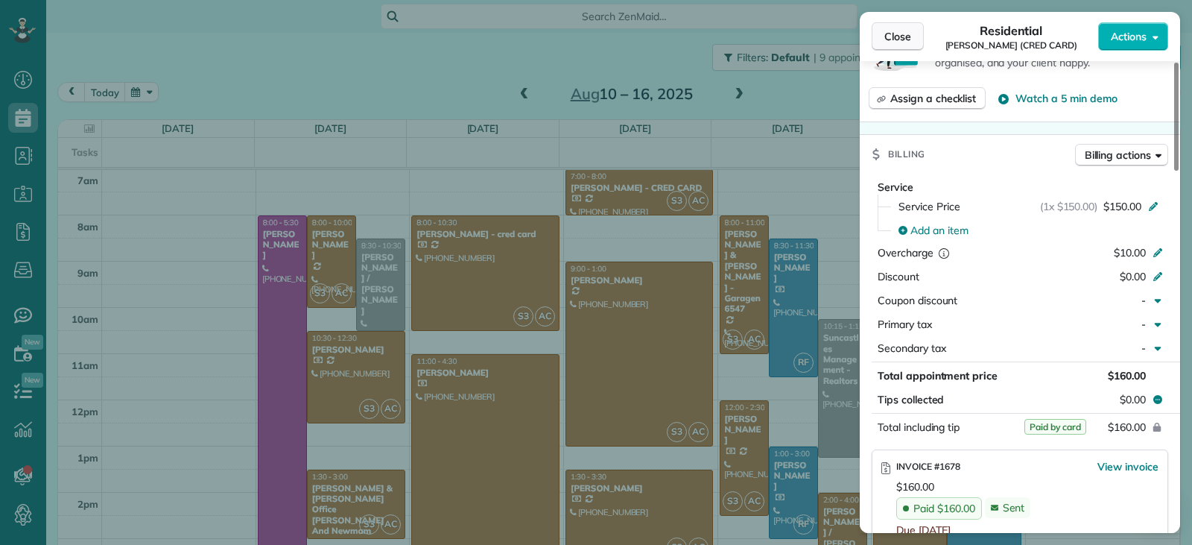
click at [891, 44] on button "Close" at bounding box center [898, 36] width 52 height 28
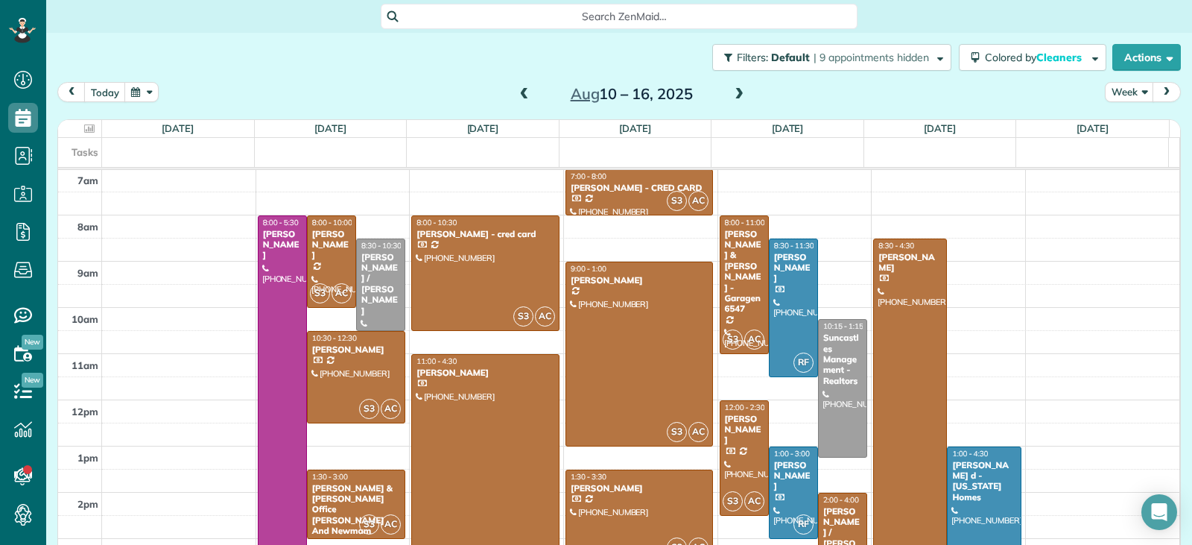
drag, startPoint x: 620, startPoint y: 514, endPoint x: 841, endPoint y: 430, distance: 235.9
click at [621, 513] on div at bounding box center [639, 515] width 147 height 91
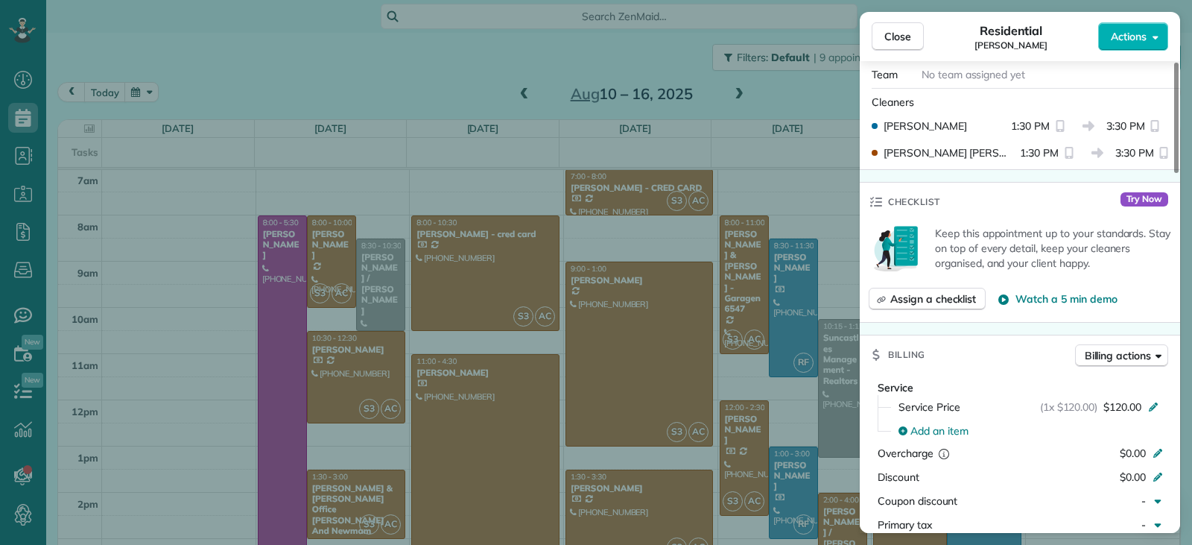
scroll to position [677, 0]
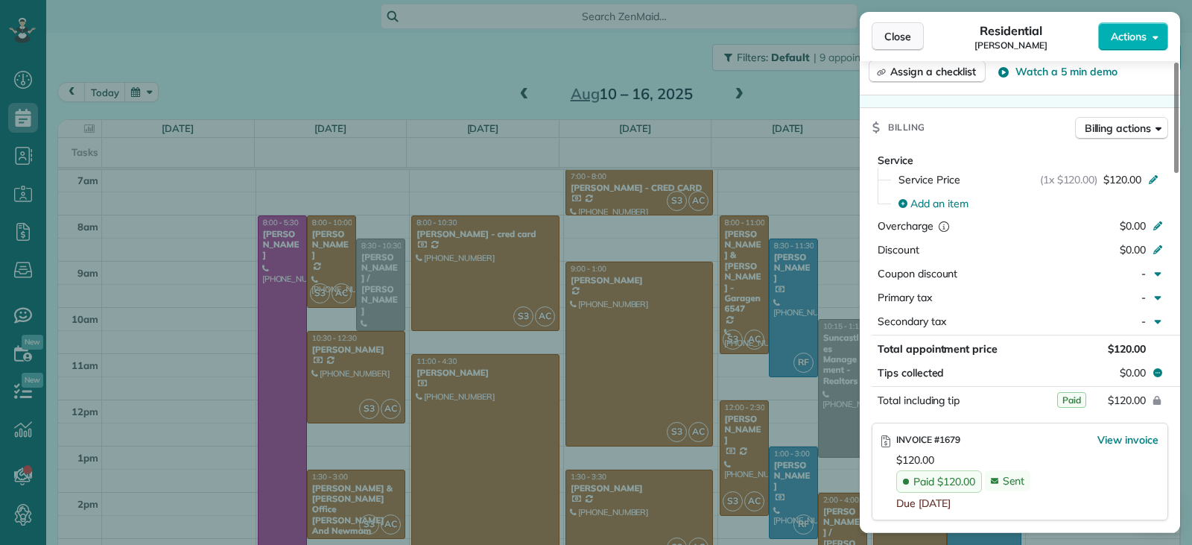
click at [889, 39] on span "Close" at bounding box center [898, 36] width 27 height 15
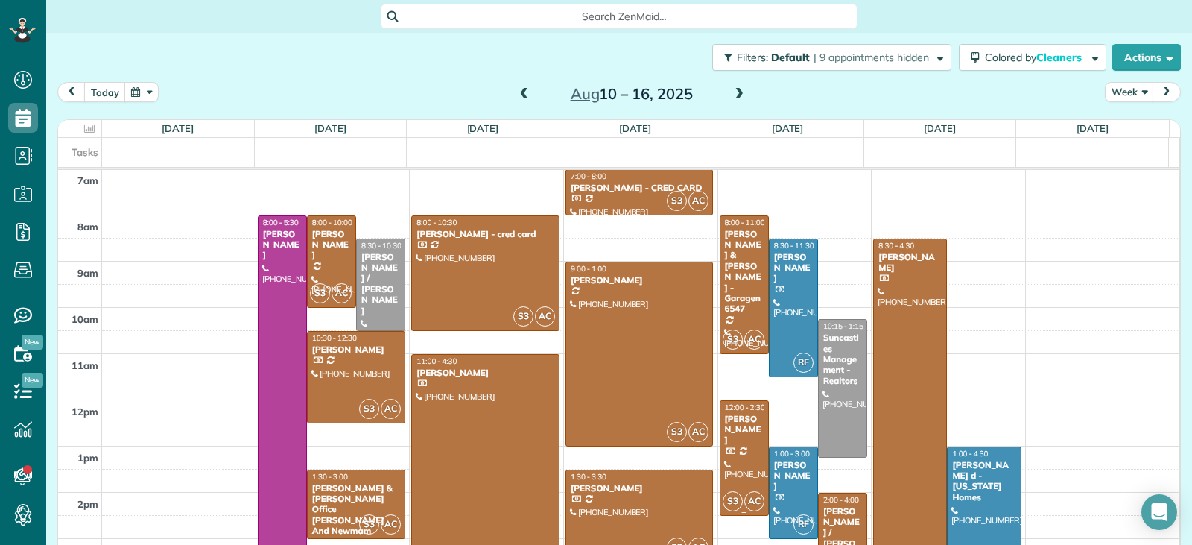
click at [730, 447] on div at bounding box center [745, 458] width 48 height 114
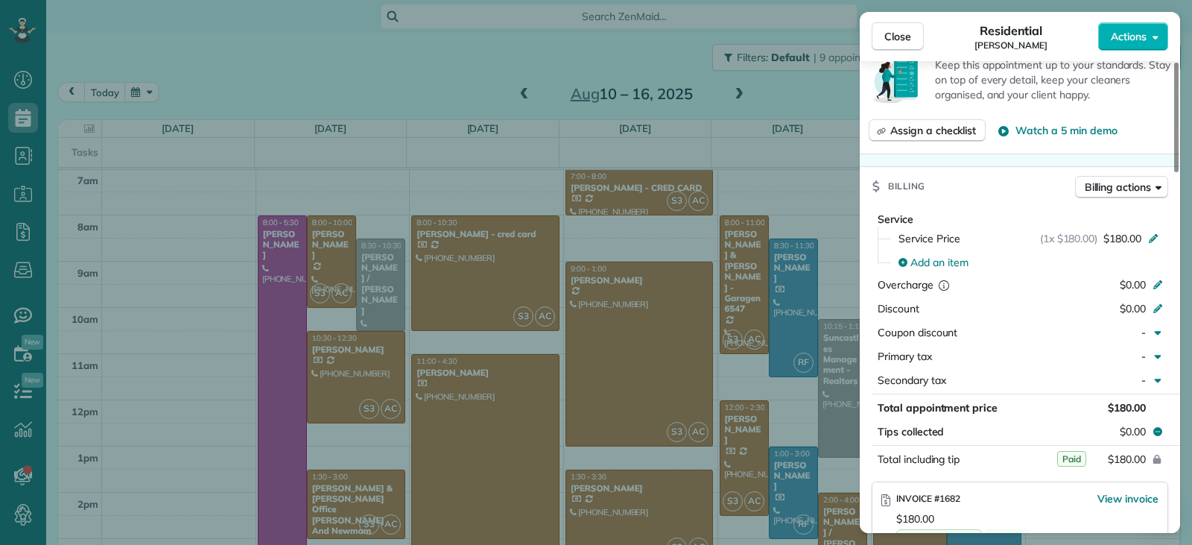
scroll to position [825, 0]
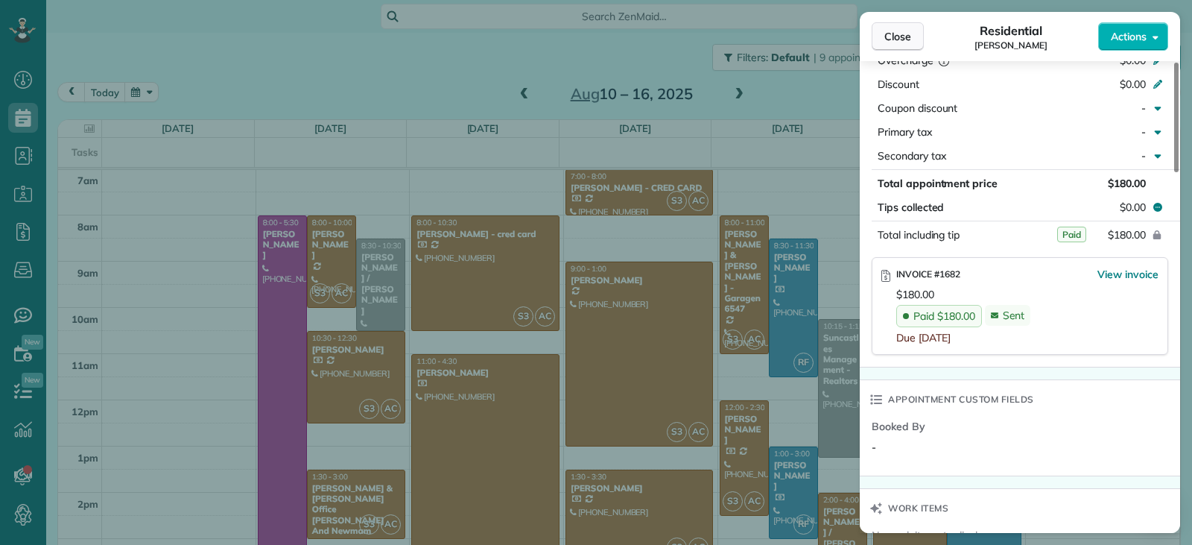
click at [895, 42] on span "Close" at bounding box center [898, 36] width 27 height 15
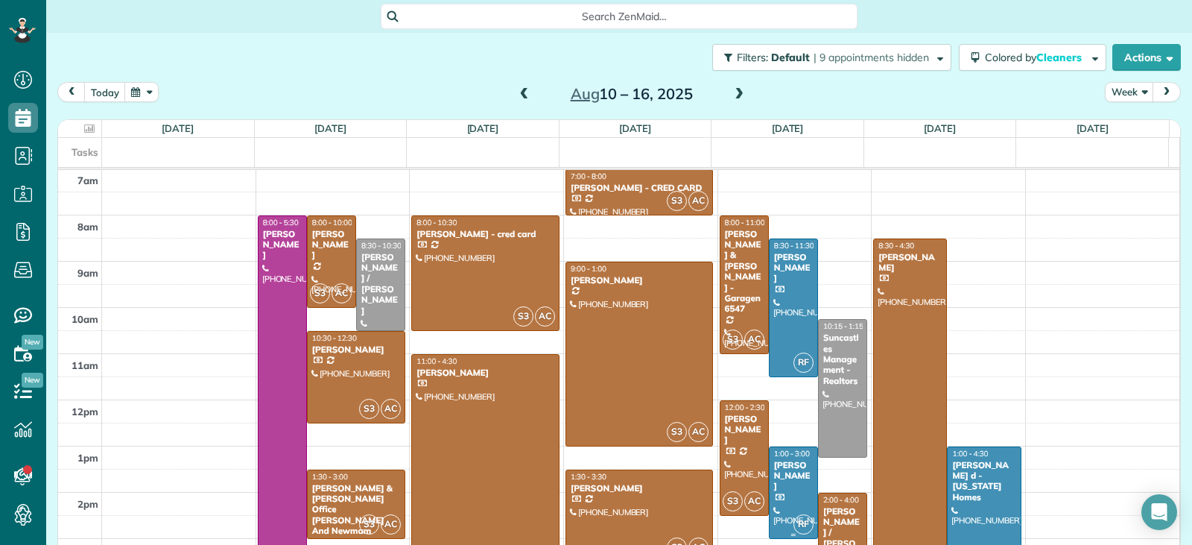
click at [770, 492] on div at bounding box center [794, 492] width 48 height 91
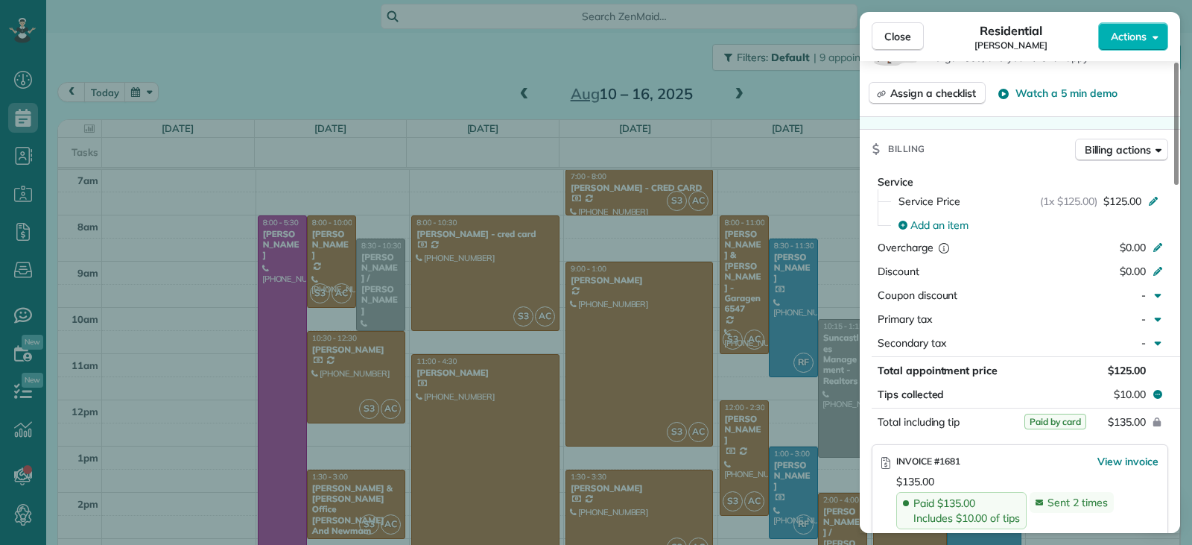
scroll to position [673, 0]
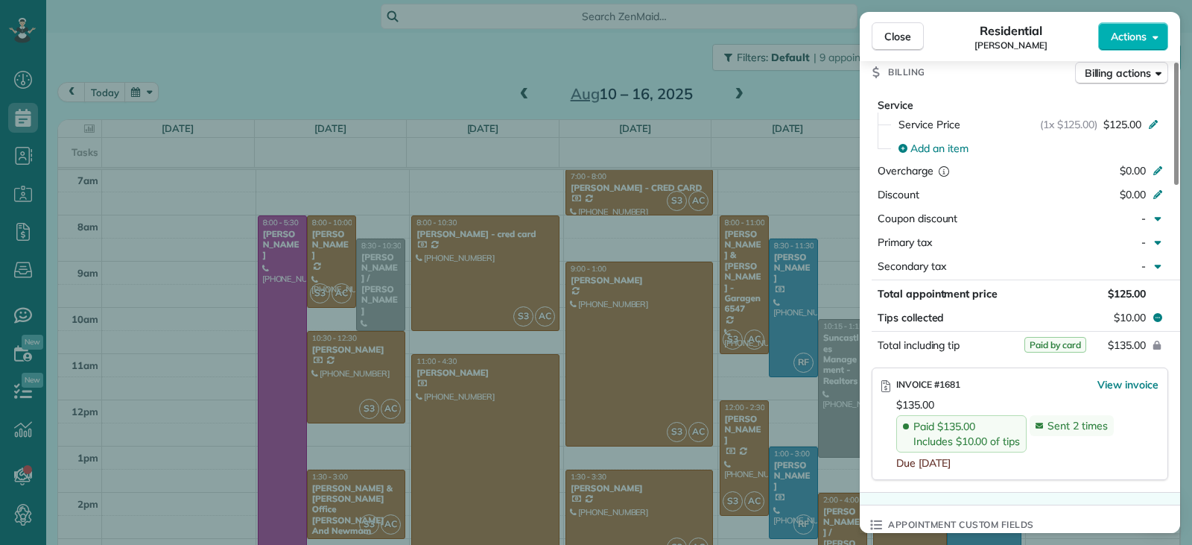
click at [891, 42] on span "Close" at bounding box center [898, 36] width 27 height 15
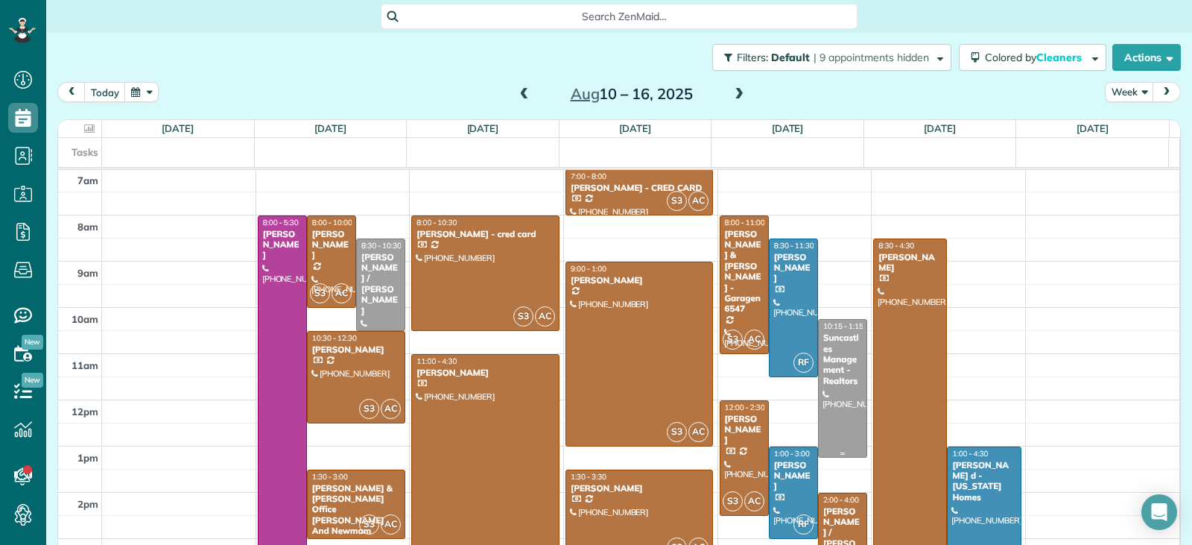
click at [832, 411] on div at bounding box center [843, 388] width 48 height 137
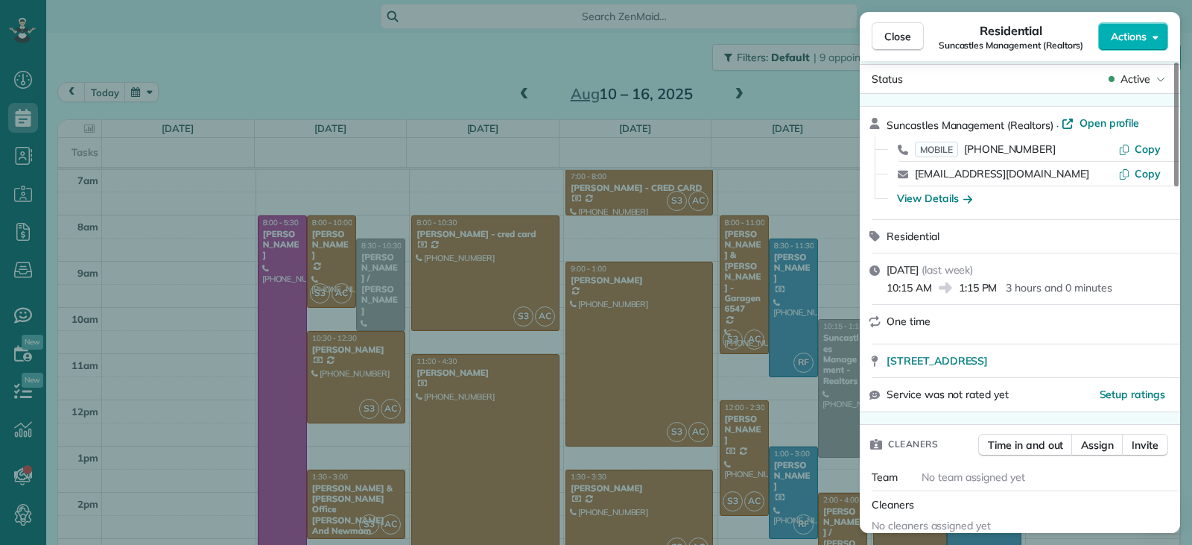
scroll to position [1, 0]
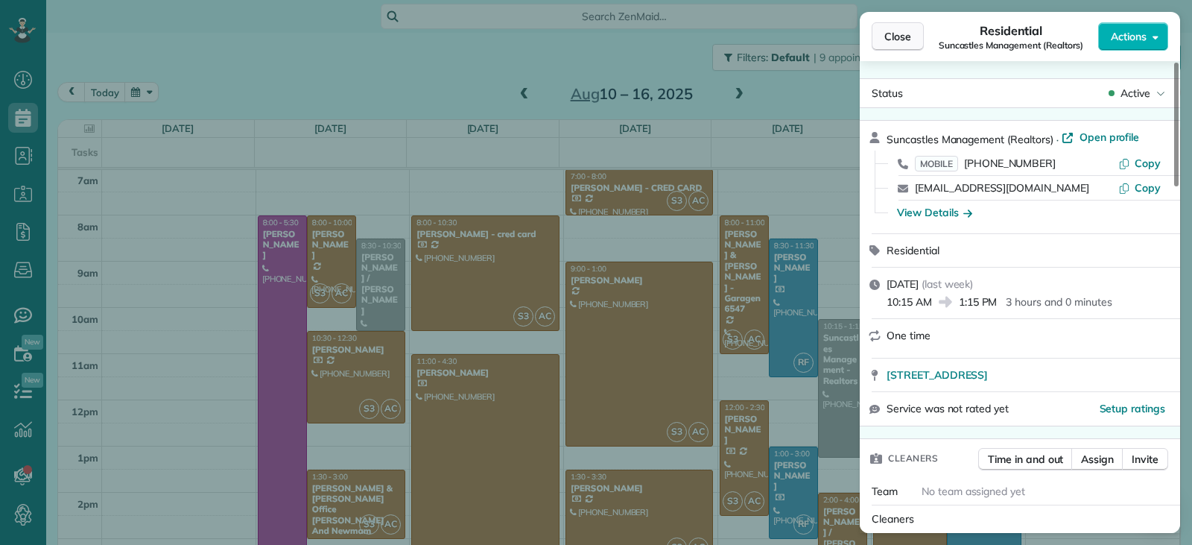
click at [891, 37] on span "Close" at bounding box center [898, 36] width 27 height 15
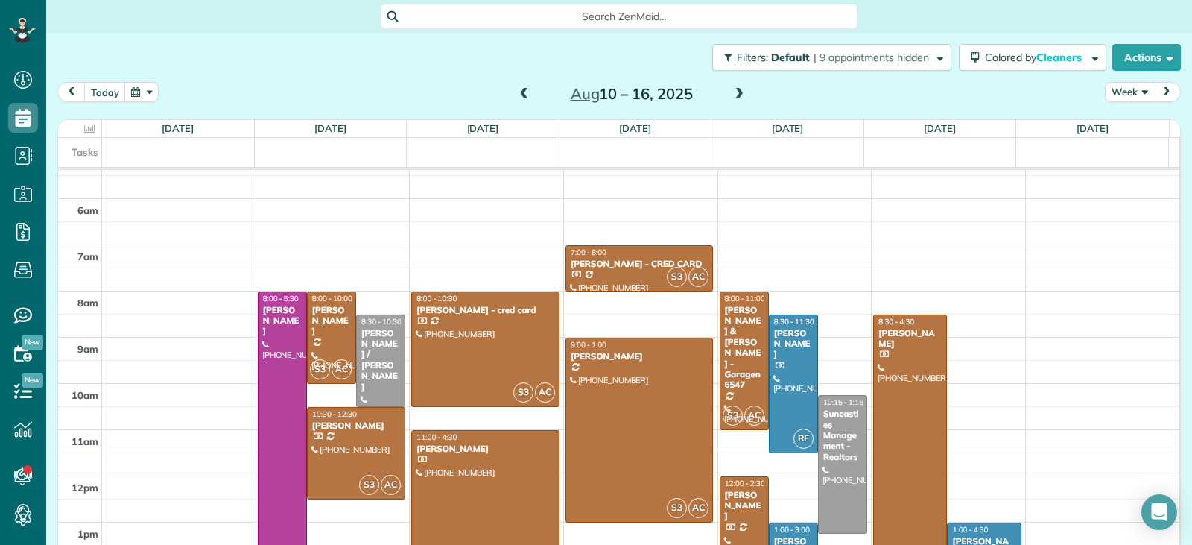
scroll to position [136, 0]
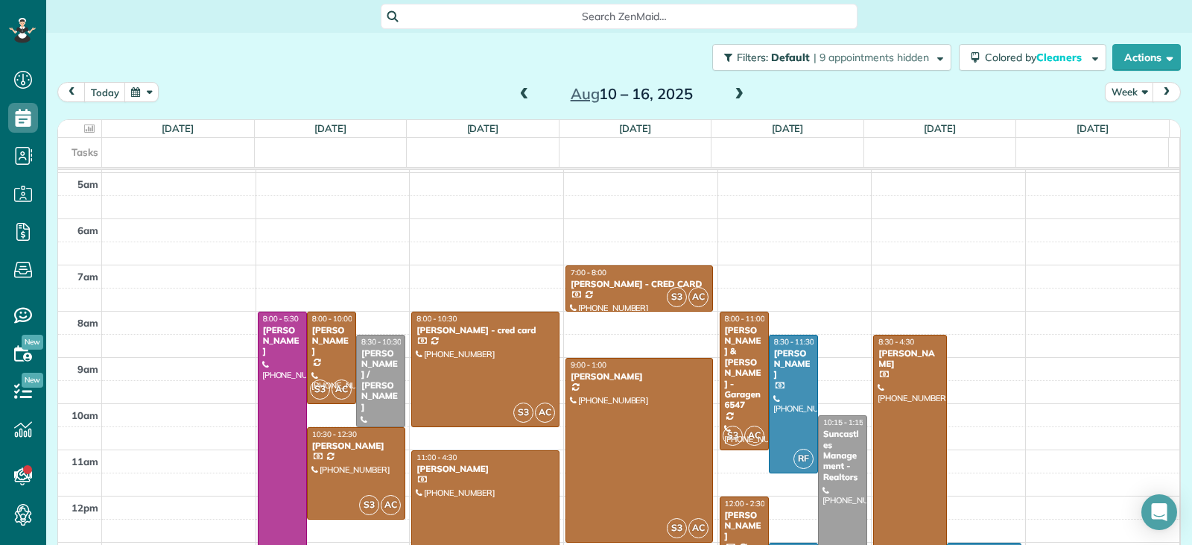
click at [899, 429] on div at bounding box center [910, 519] width 72 height 368
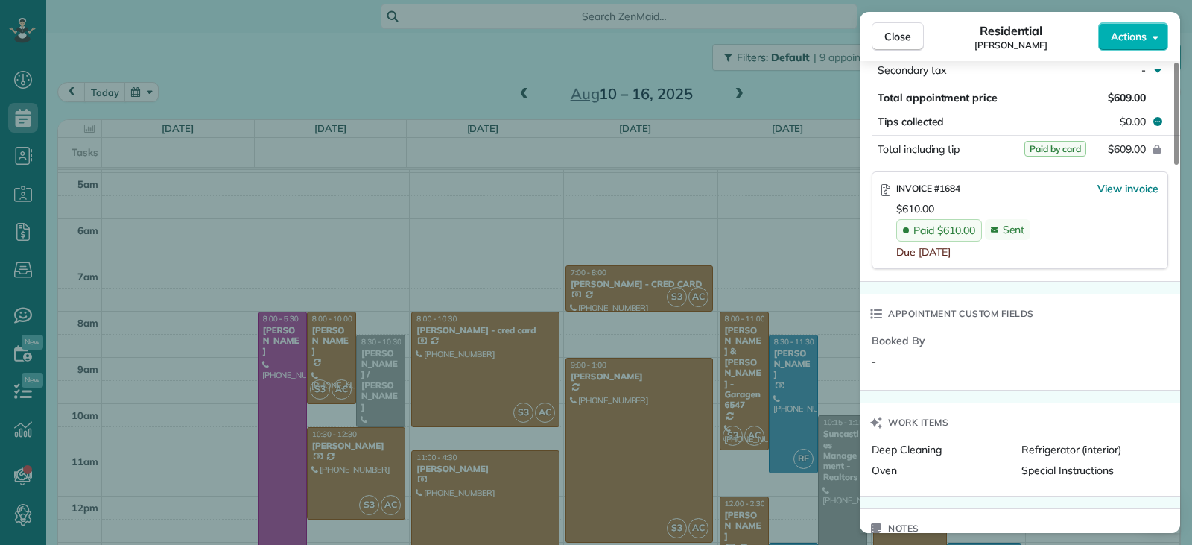
scroll to position [897, 0]
drag, startPoint x: 893, startPoint y: 41, endPoint x: 967, endPoint y: 186, distance: 162.7
click at [894, 41] on span "Close" at bounding box center [898, 36] width 27 height 15
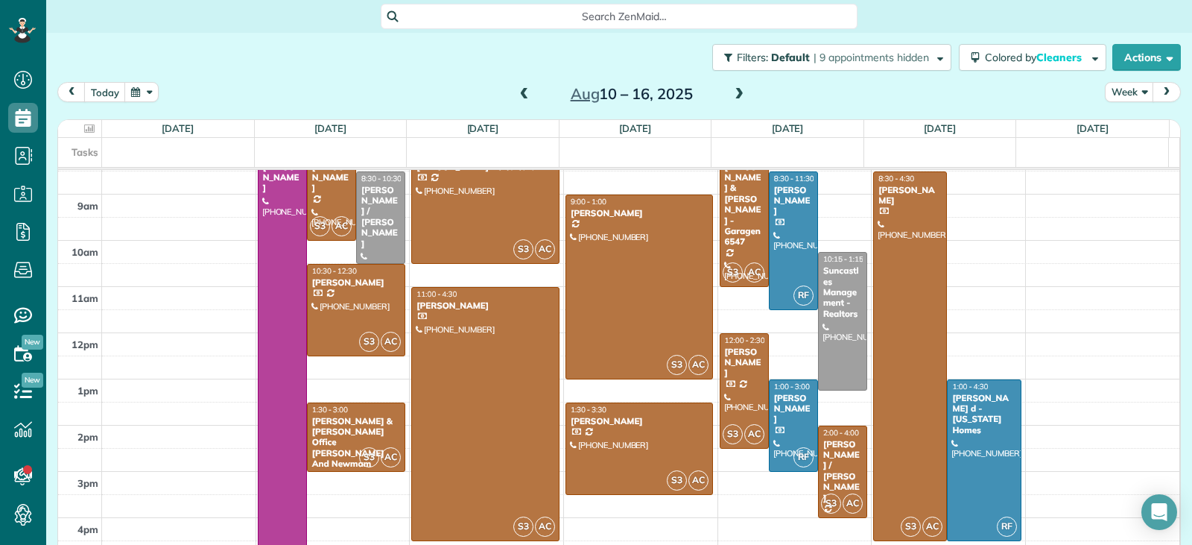
scroll to position [359, 0]
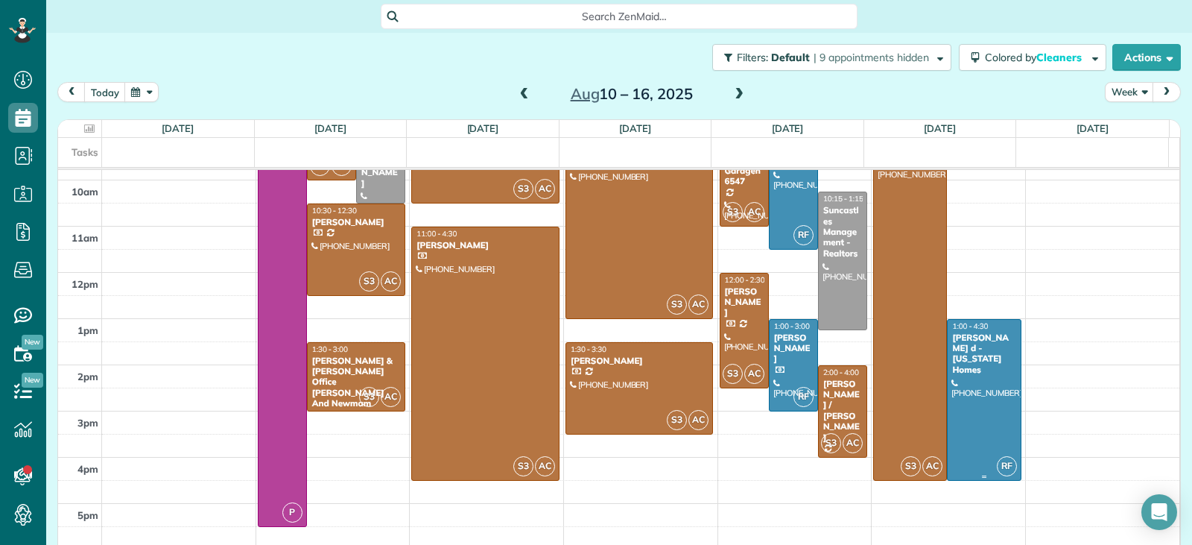
click at [965, 431] on div at bounding box center [984, 400] width 72 height 160
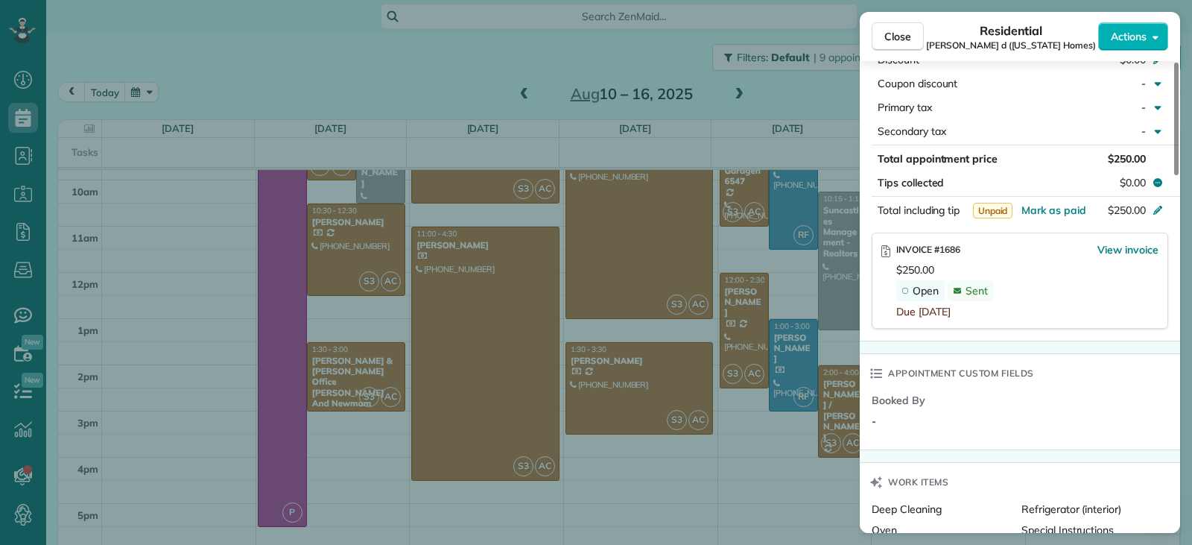
scroll to position [376, 0]
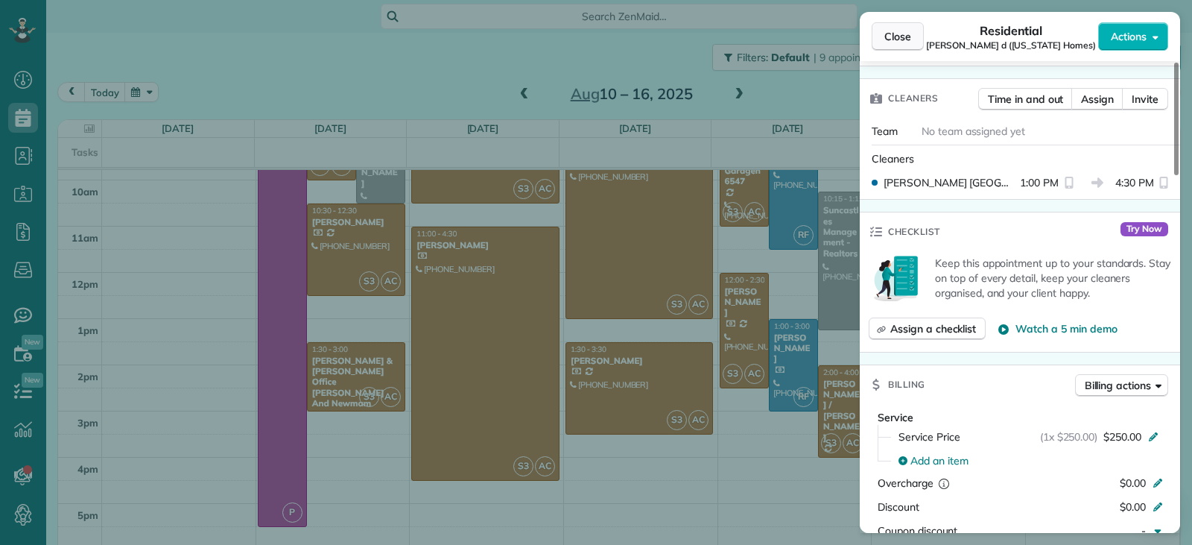
drag, startPoint x: 900, startPoint y: 32, endPoint x: 1108, endPoint y: 296, distance: 335.9
click at [900, 32] on span "Close" at bounding box center [898, 36] width 27 height 15
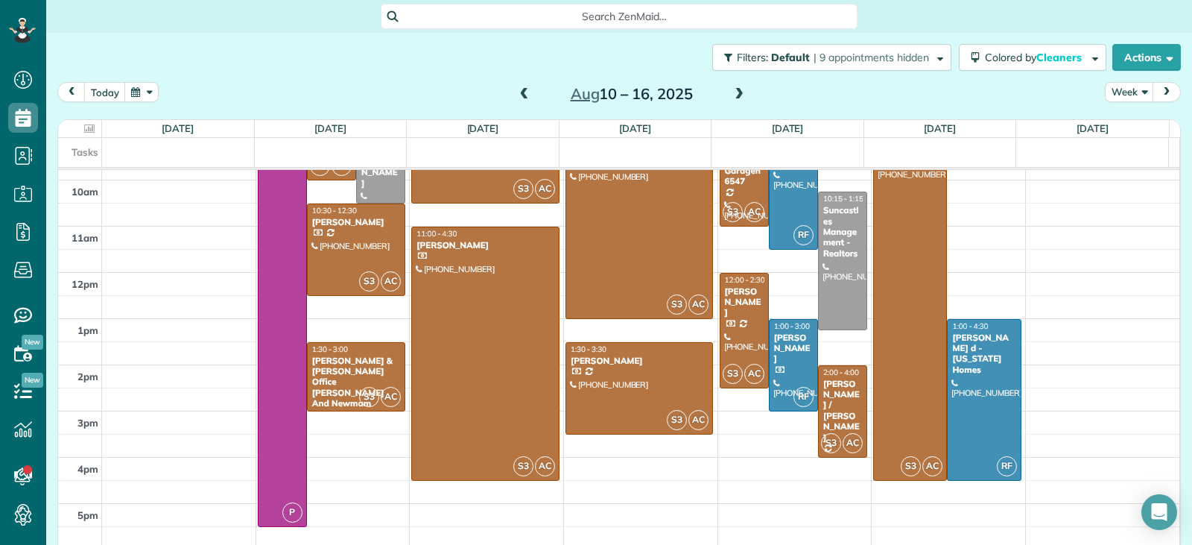
click at [731, 95] on span at bounding box center [739, 94] width 16 height 13
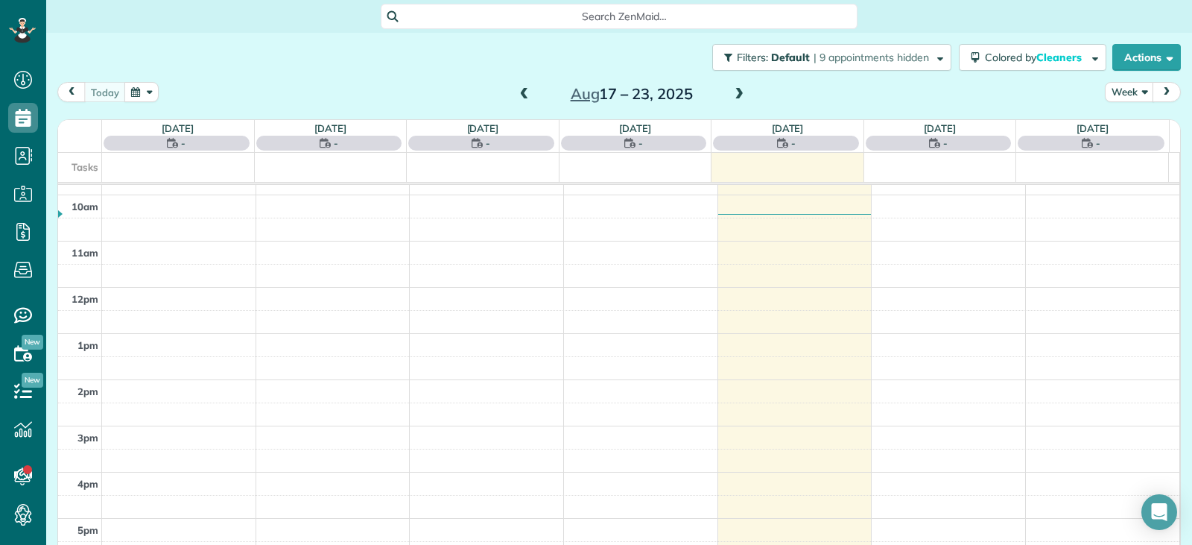
scroll to position [232, 0]
